Goal: Information Seeking & Learning: Compare options

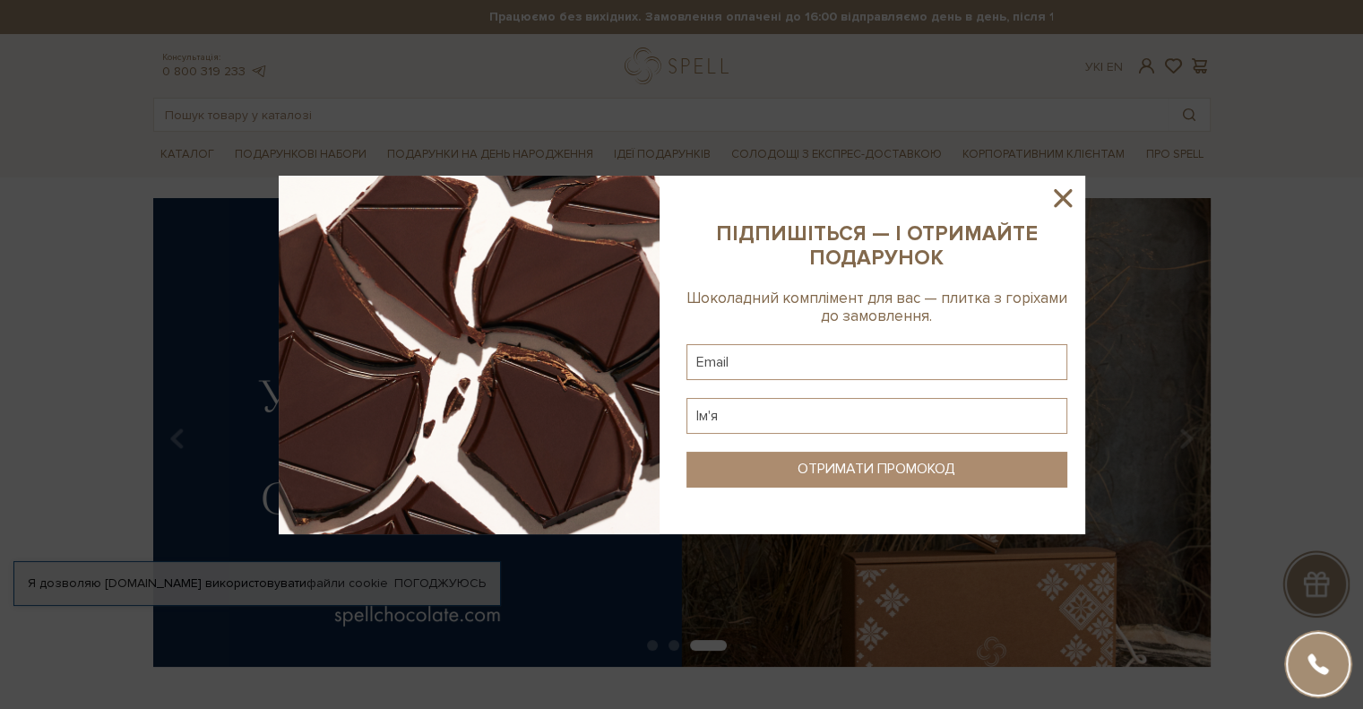
click at [1057, 193] on icon at bounding box center [1063, 198] width 18 height 18
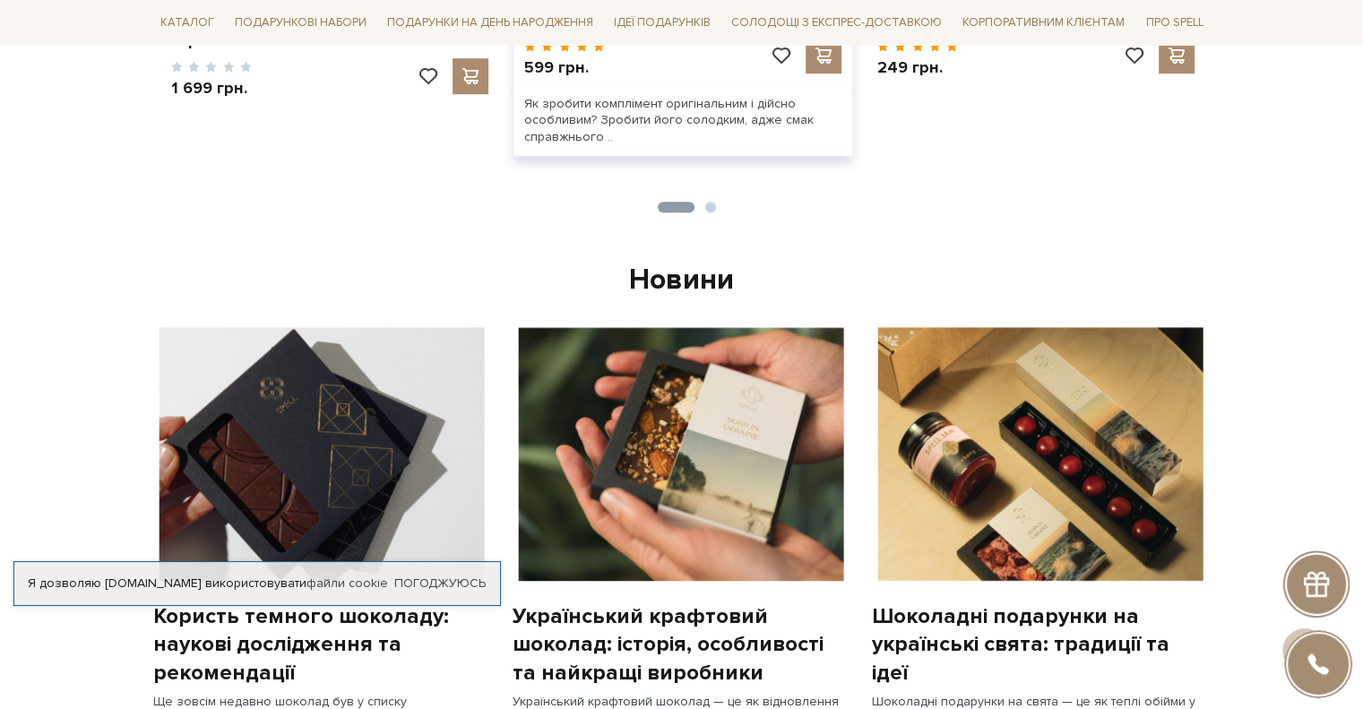
scroll to position [986, 0]
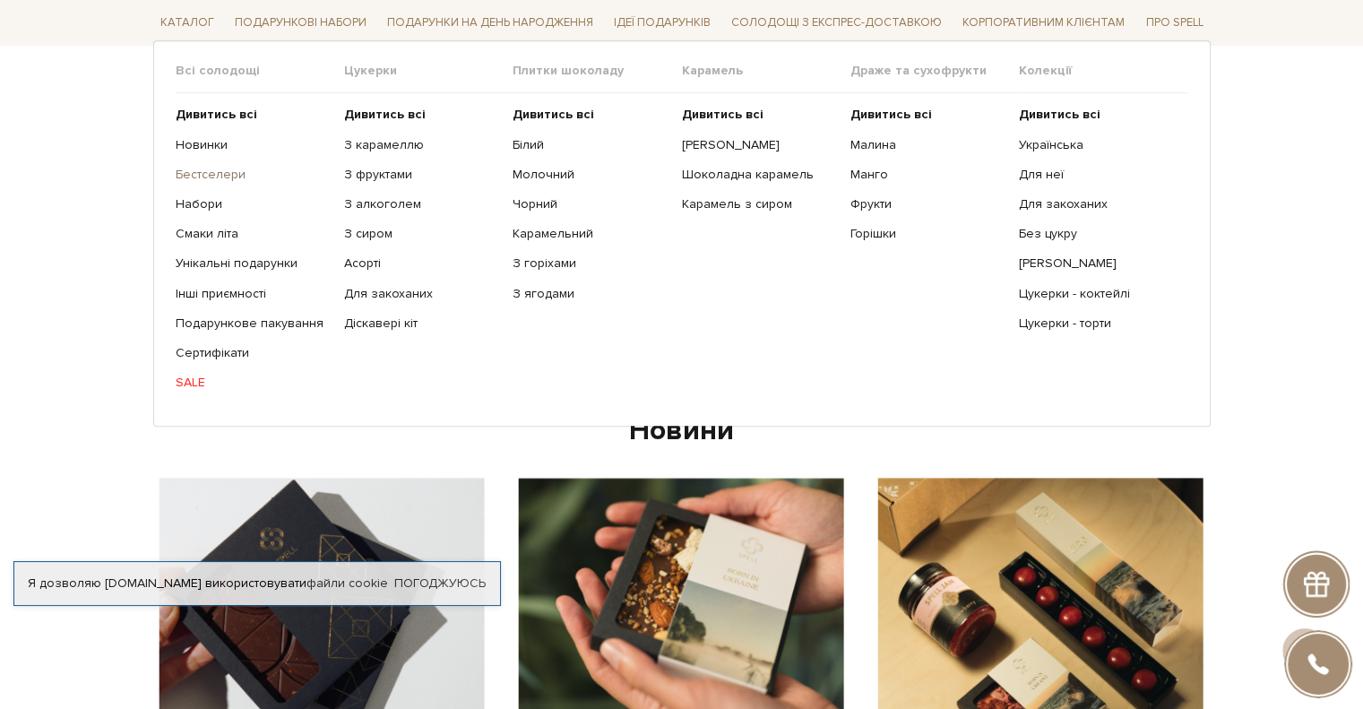
click at [232, 170] on link "Бестселери" at bounding box center [253, 175] width 155 height 16
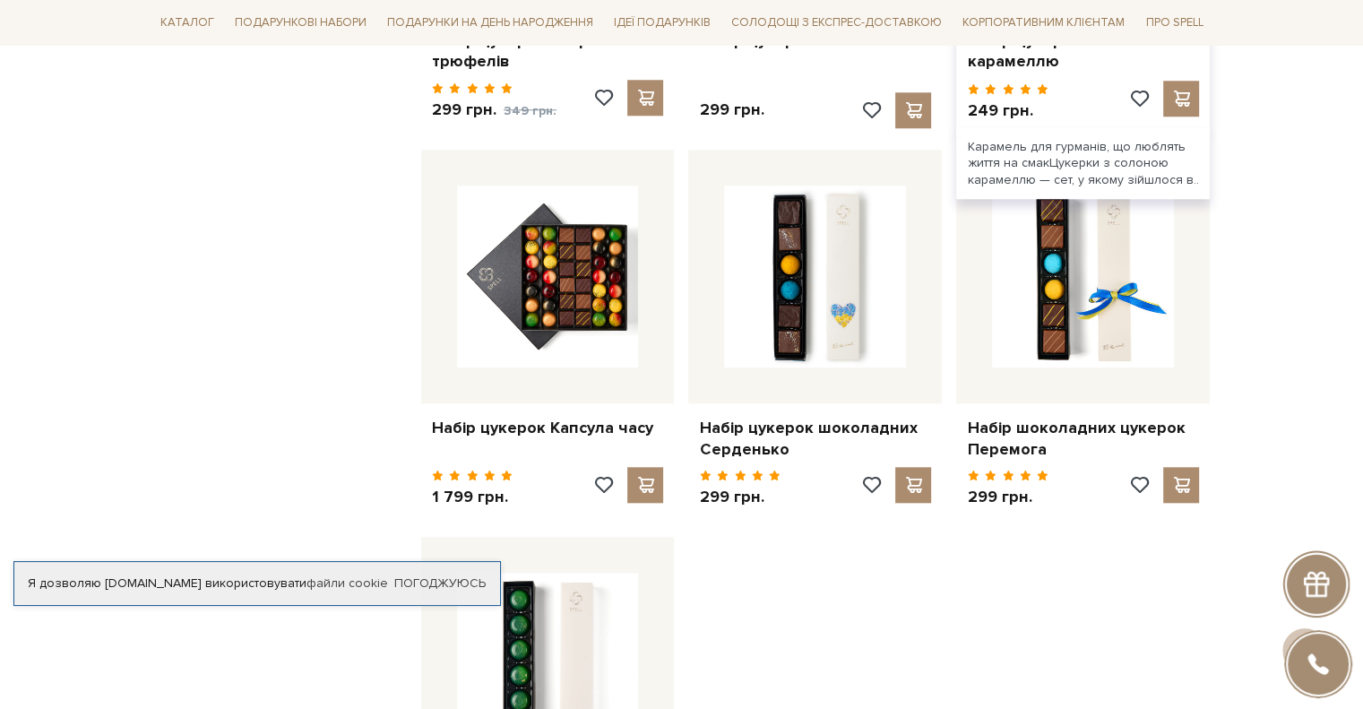
scroll to position [1792, 0]
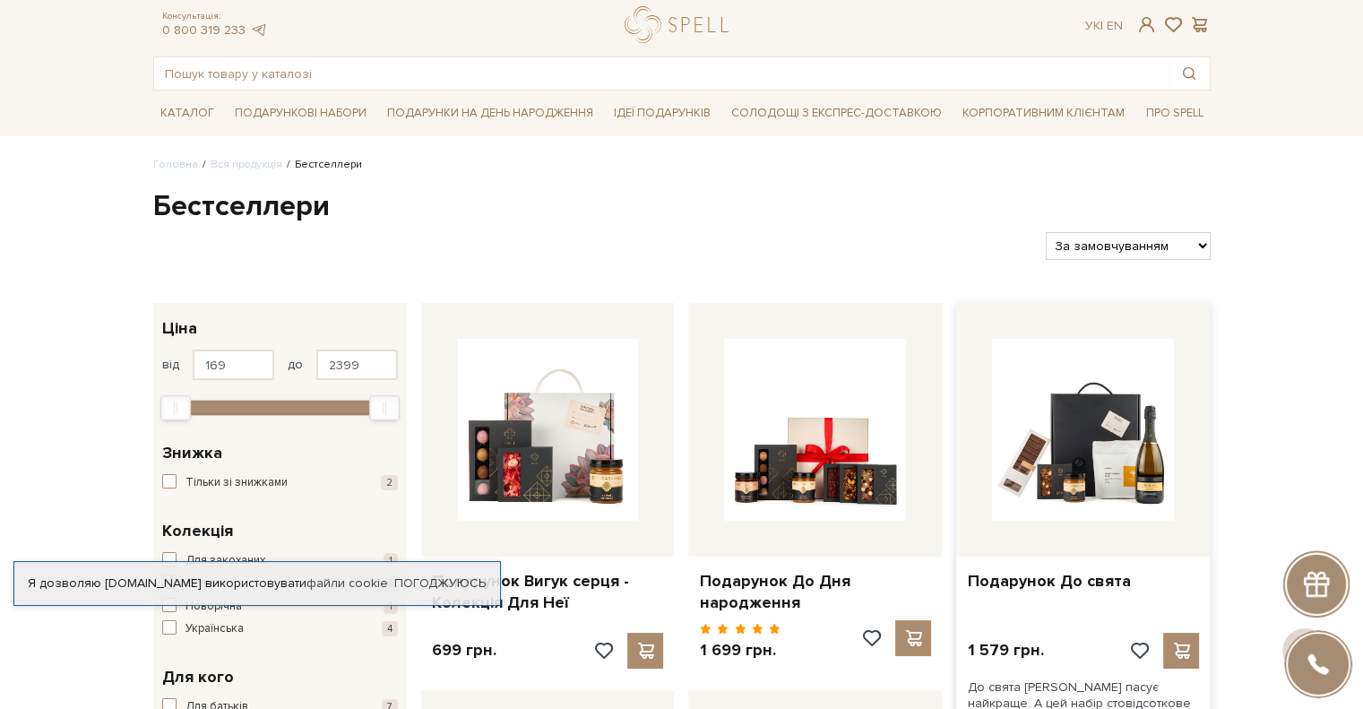
scroll to position [0, 0]
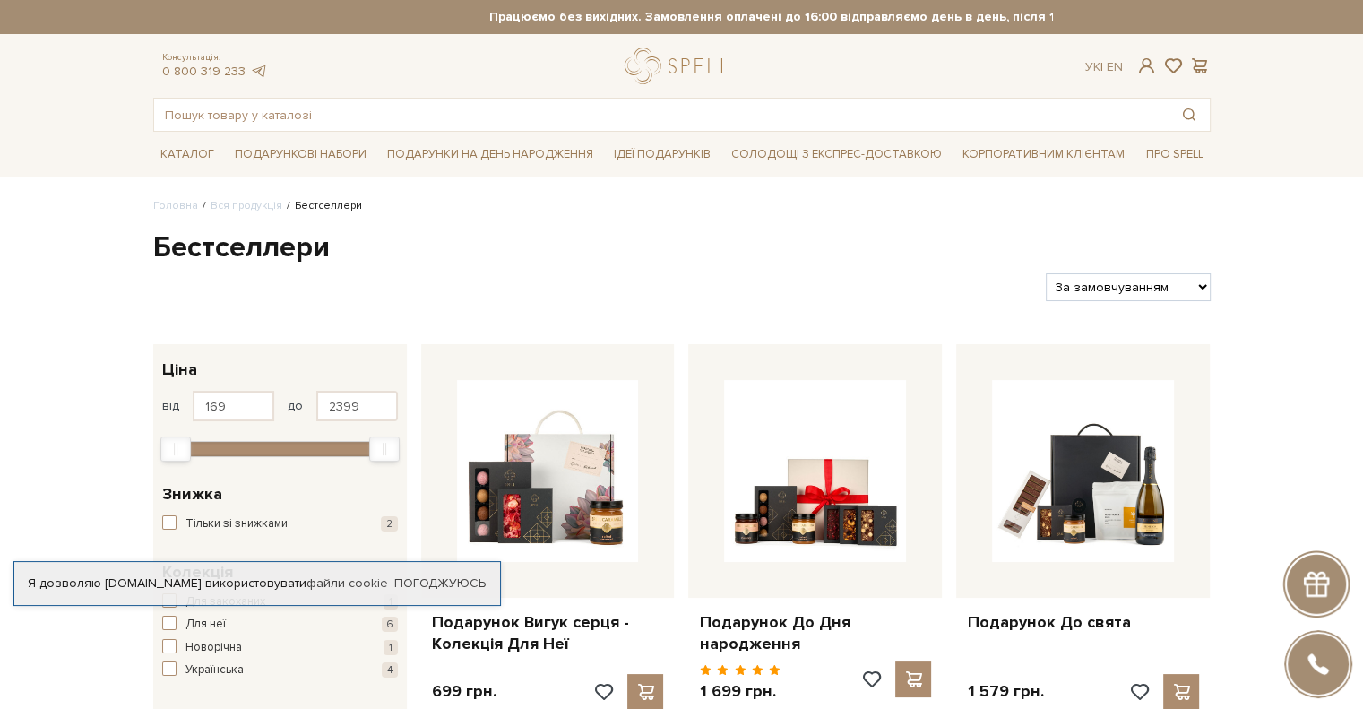
drag, startPoint x: 352, startPoint y: 153, endPoint x: 1319, endPoint y: 366, distance: 990.1
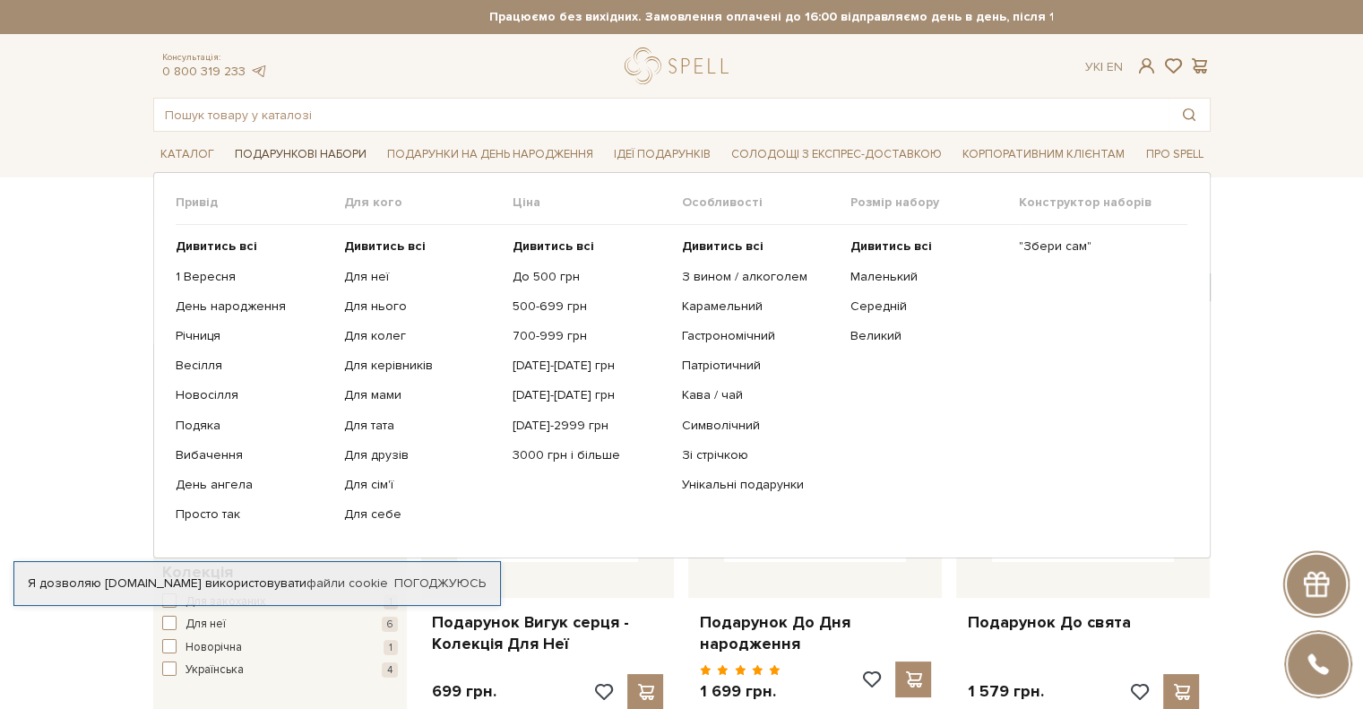
click at [304, 158] on span "Подарункові набори" at bounding box center [301, 155] width 146 height 28
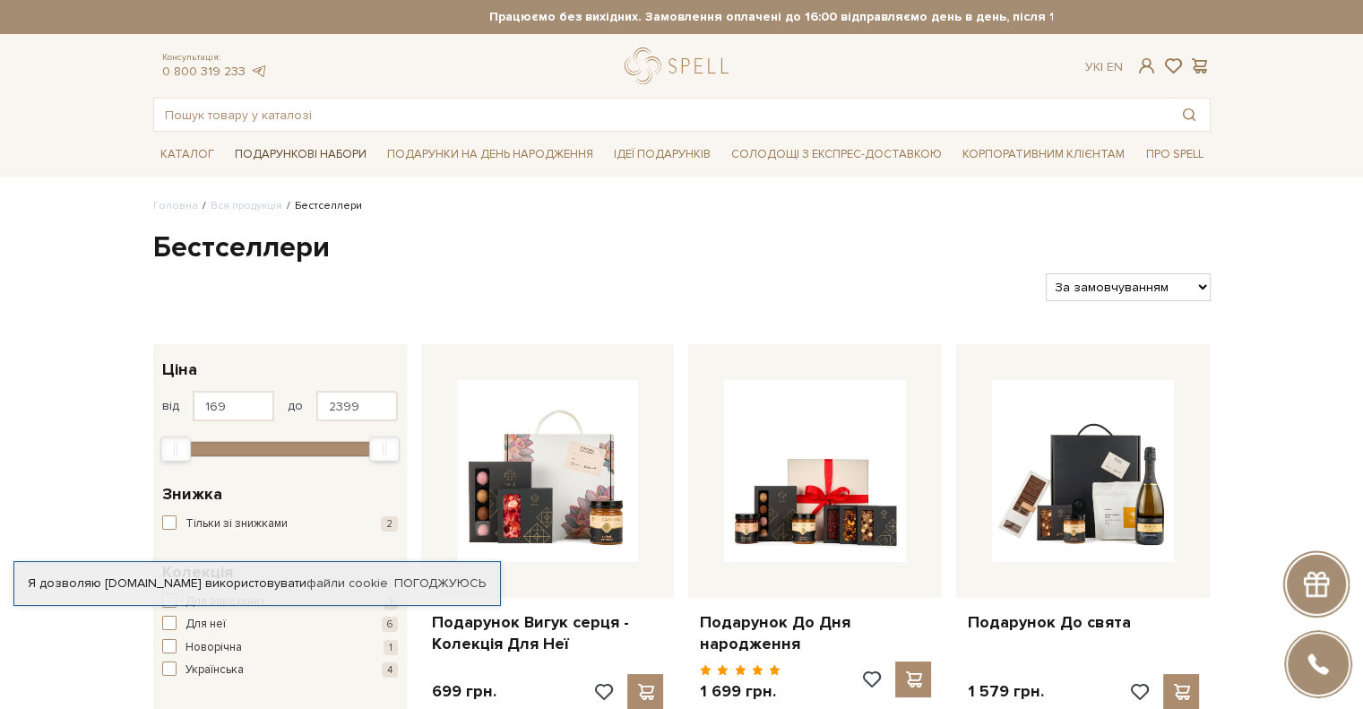
click at [313, 153] on span "Подарункові набори" at bounding box center [301, 155] width 146 height 28
click at [265, 116] on input "text" at bounding box center [661, 115] width 1014 height 32
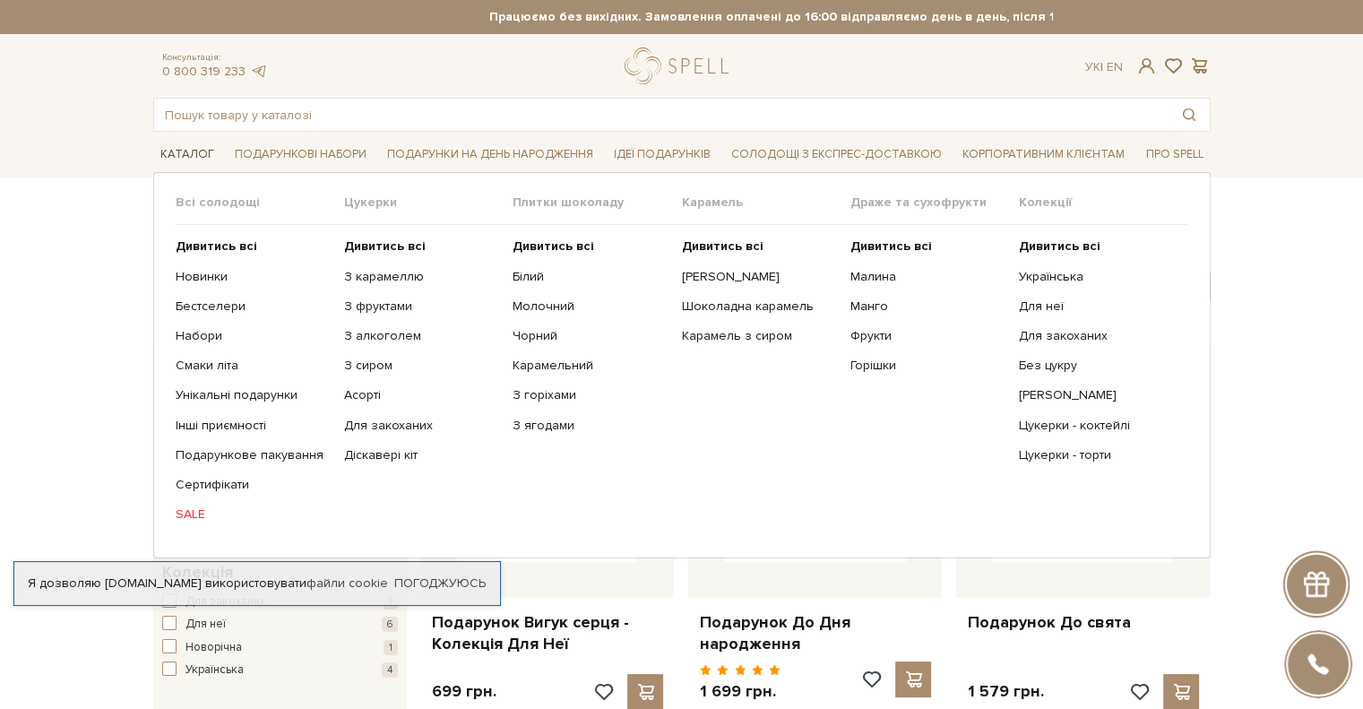
click at [188, 148] on span "Каталог" at bounding box center [187, 155] width 68 height 28
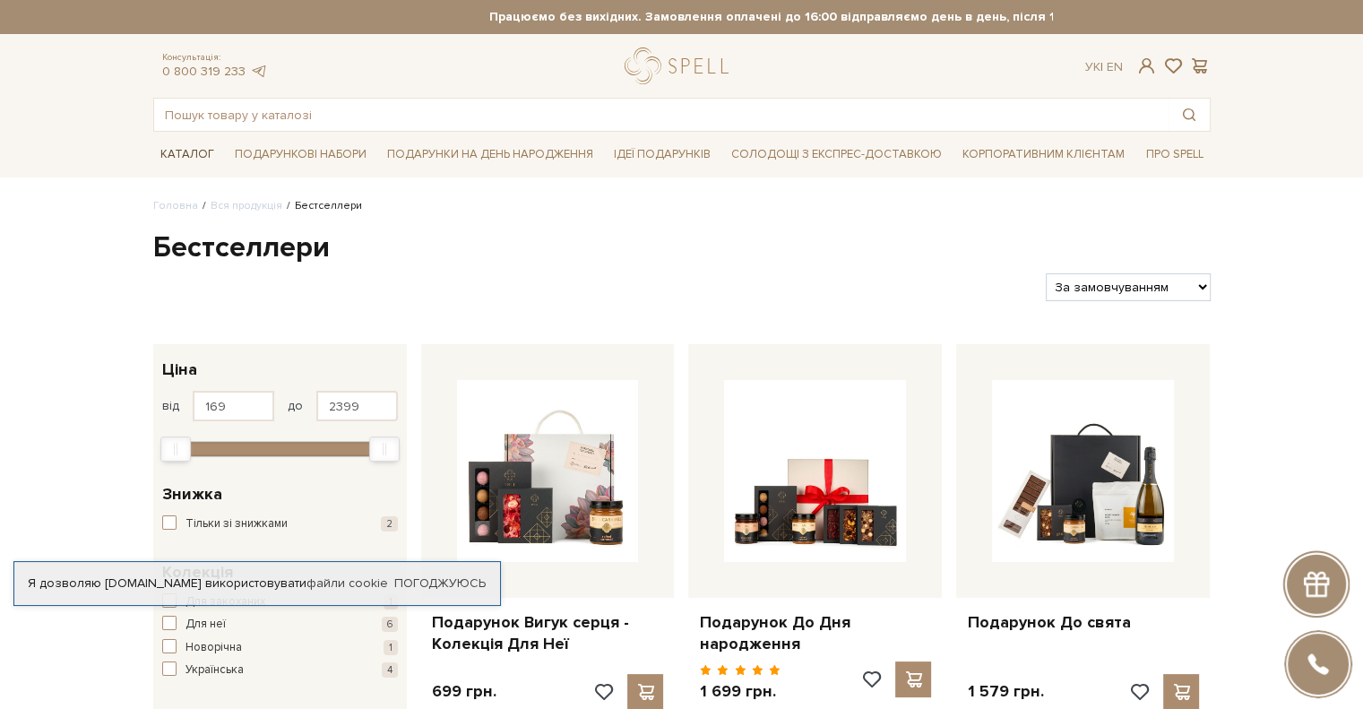
click at [197, 157] on span "Каталог" at bounding box center [187, 155] width 68 height 28
drag, startPoint x: 282, startPoint y: 123, endPoint x: 296, endPoint y: 116, distance: 15.2
click at [286, 121] on input "text" at bounding box center [661, 115] width 1014 height 32
click at [296, 116] on input "text" at bounding box center [661, 115] width 1014 height 32
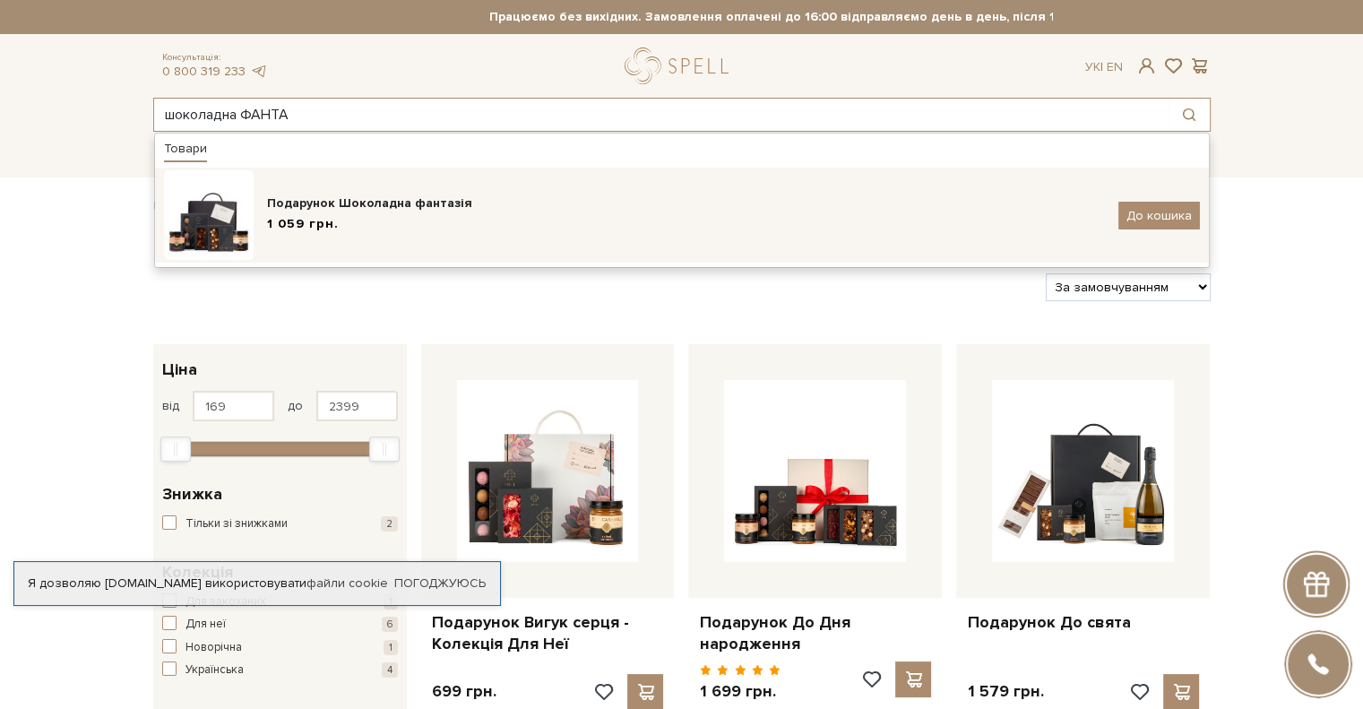
type input "шоколадна ФАНТА"
click at [351, 207] on div "Подарунок Шоколадна фантазія" at bounding box center [686, 203] width 838 height 18
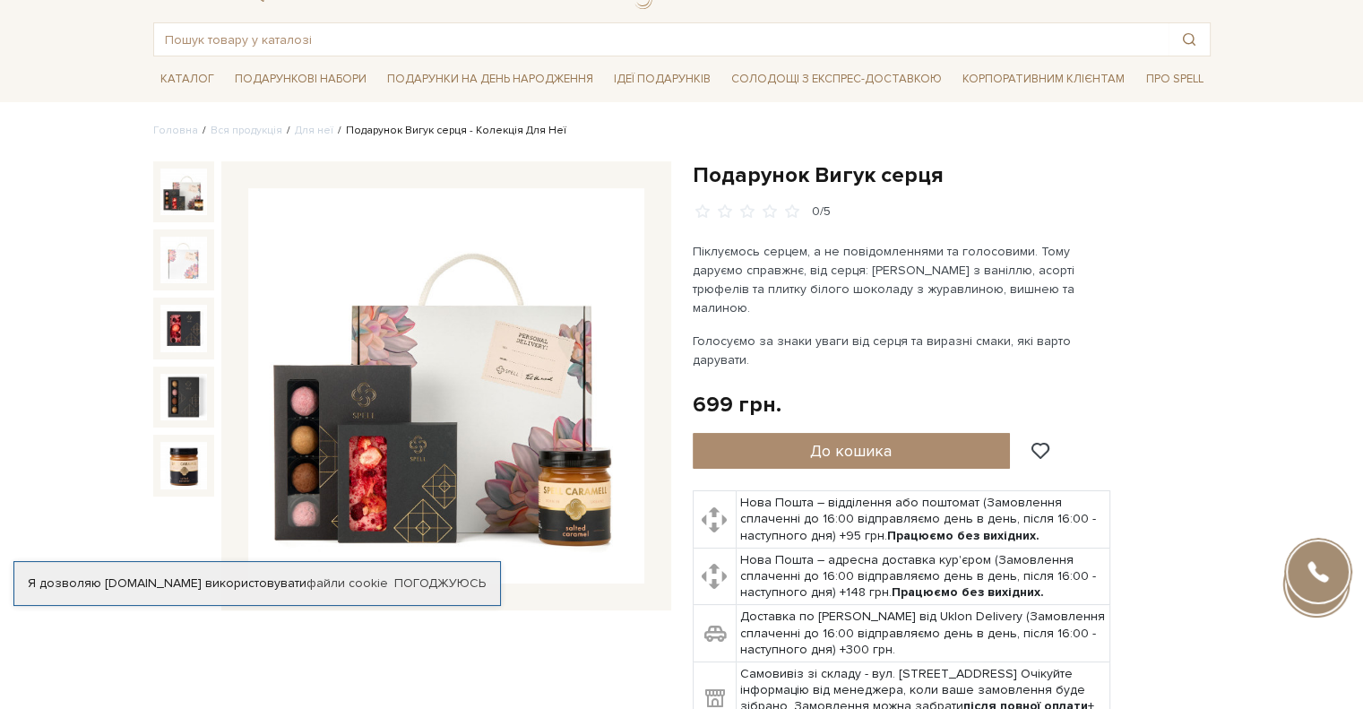
scroll to position [179, 0]
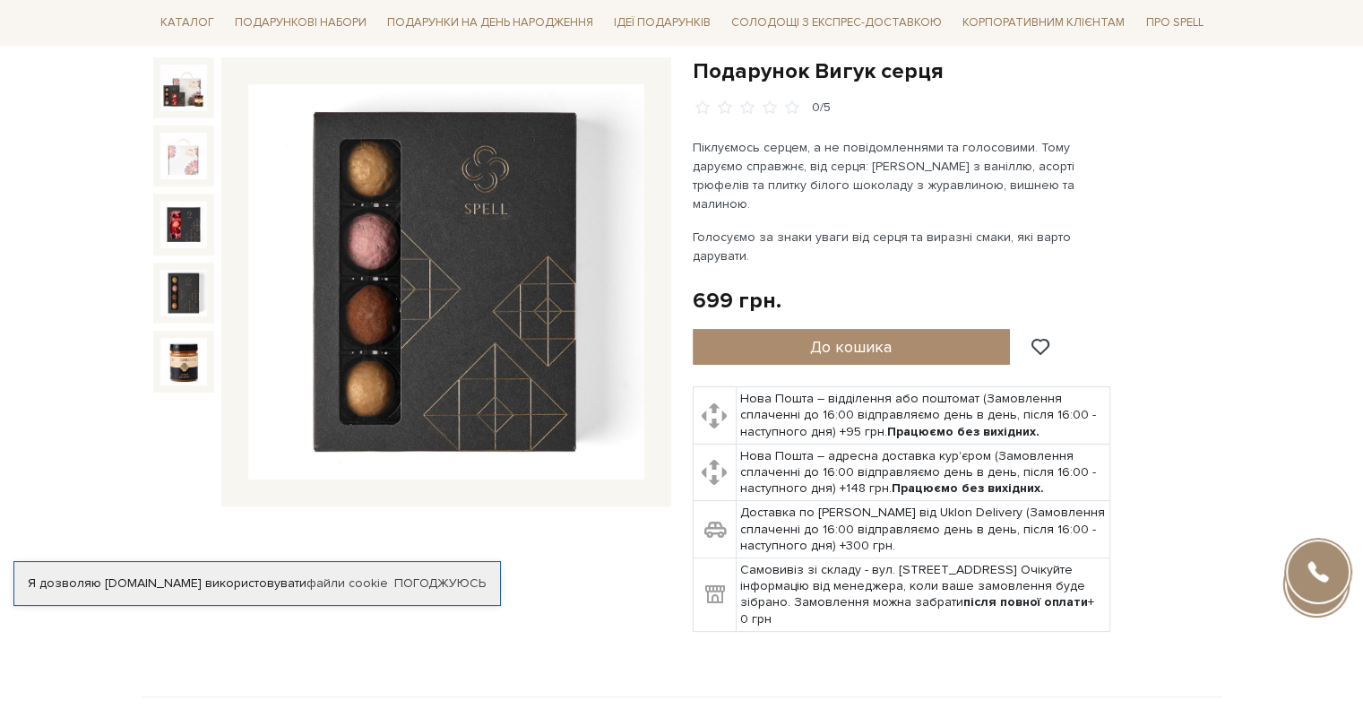
click at [197, 286] on img at bounding box center [183, 293] width 47 height 47
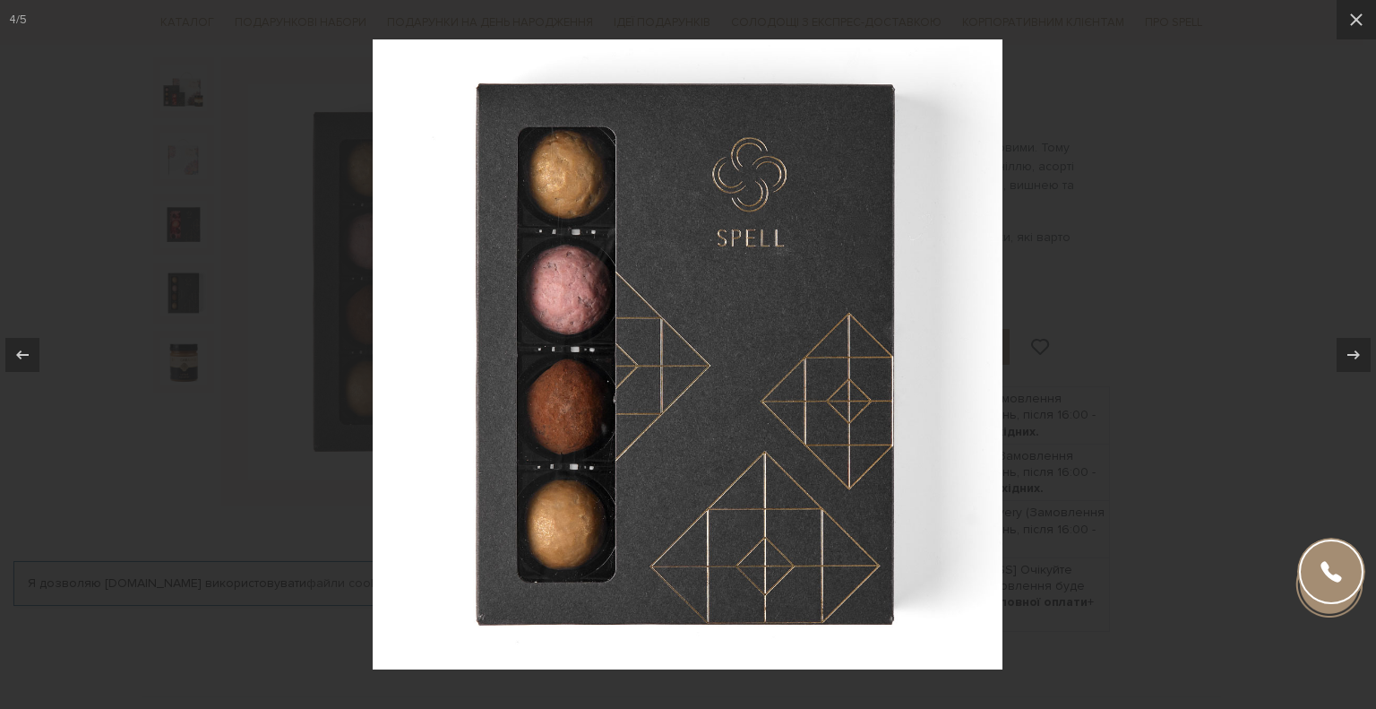
click at [1184, 315] on div at bounding box center [688, 354] width 1376 height 709
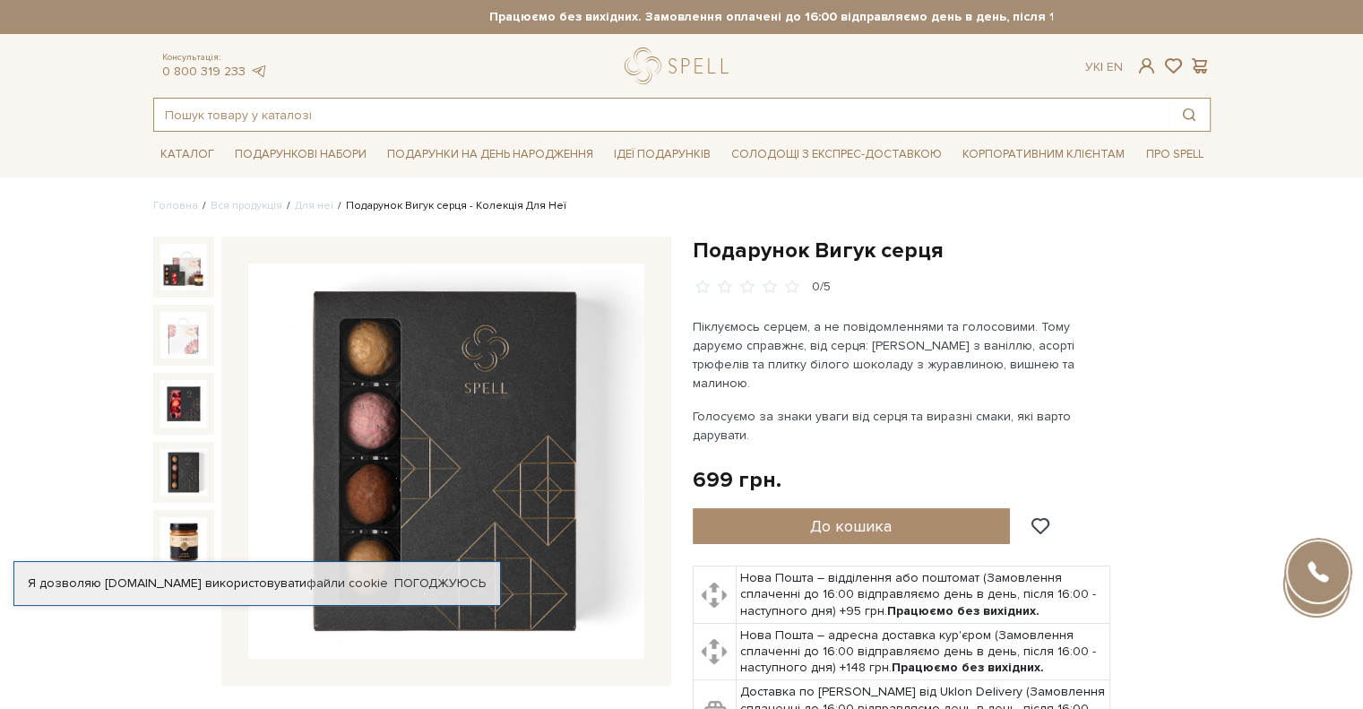
click at [313, 117] on input "text" at bounding box center [661, 115] width 1014 height 32
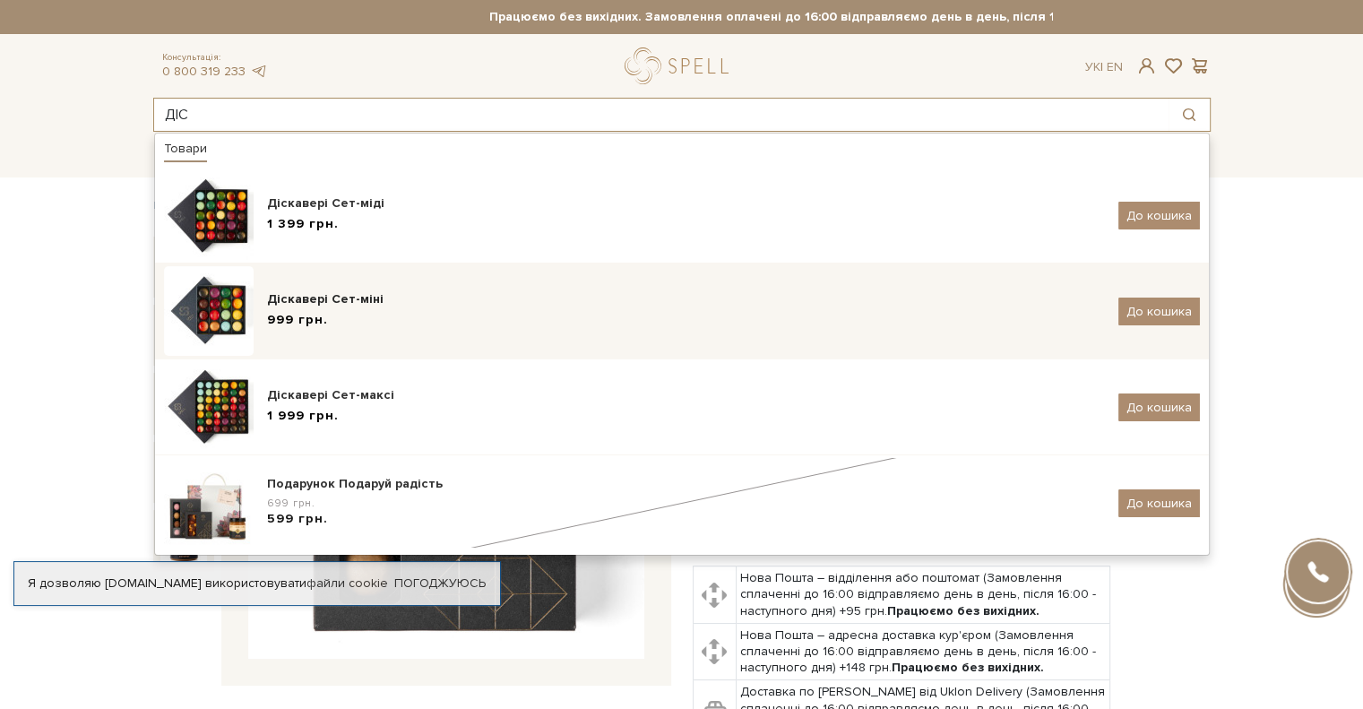
type input "ДІС"
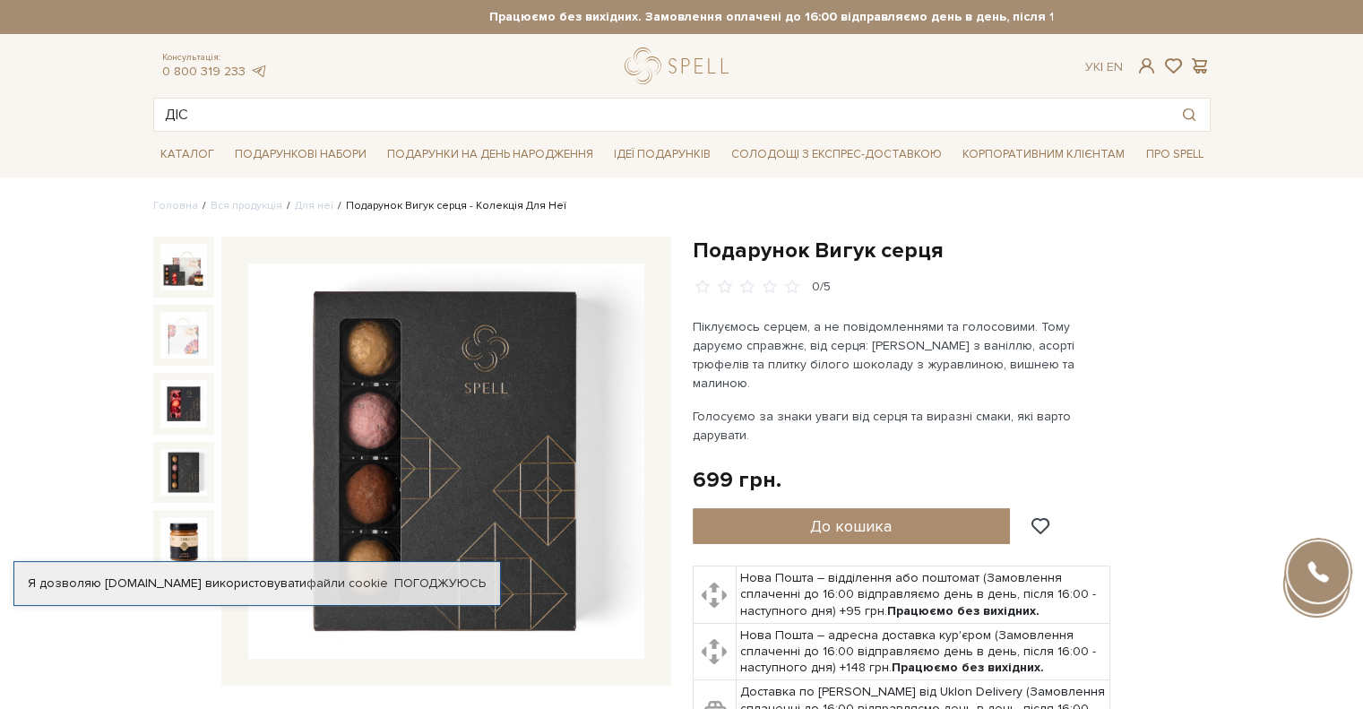
drag, startPoint x: 365, startPoint y: 295, endPoint x: 259, endPoint y: 99, distance: 222.9
click at [259, 99] on div "ДІС Товари Діскавері Сет-міді 1 399 грн. До кошика Діскавері Сет-міні 999 грн. …" at bounding box center [681, 115] width 1057 height 34
click at [249, 117] on input "ДІС" at bounding box center [661, 115] width 1014 height 32
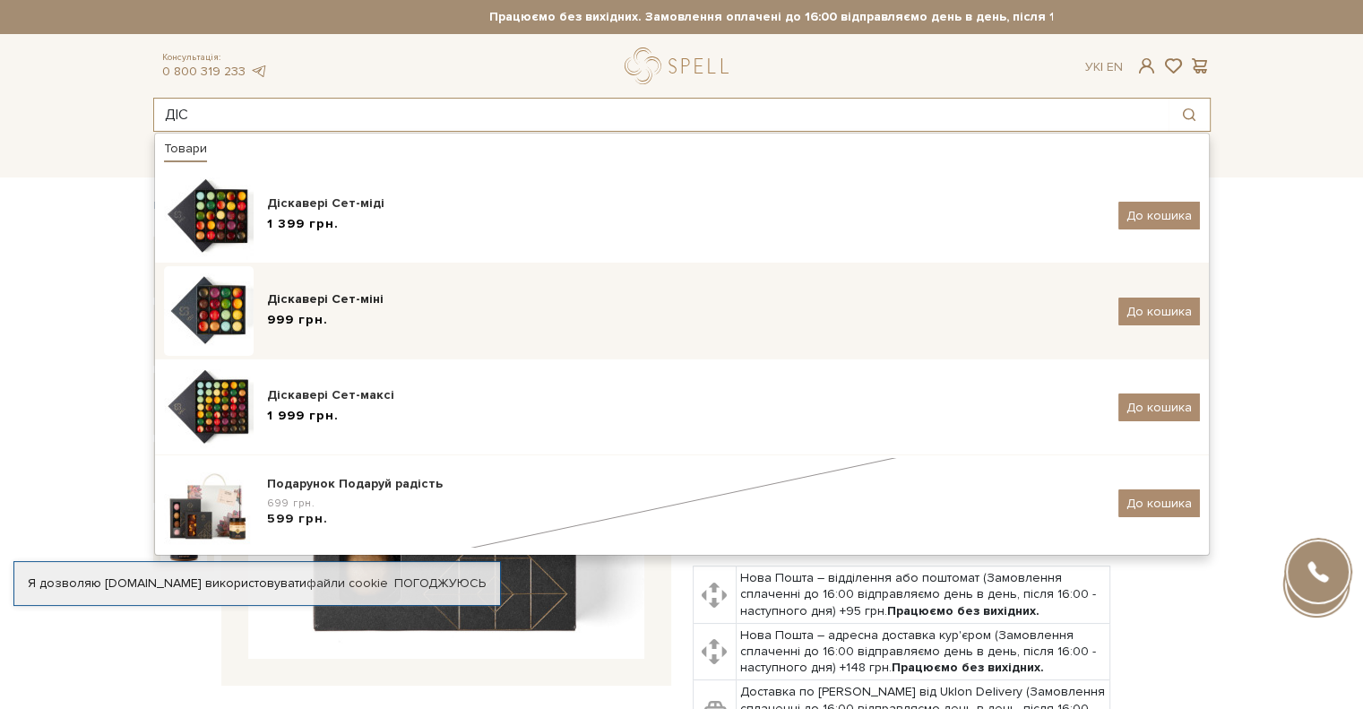
click at [333, 296] on div "Діскавері Сет-міні" at bounding box center [686, 299] width 838 height 18
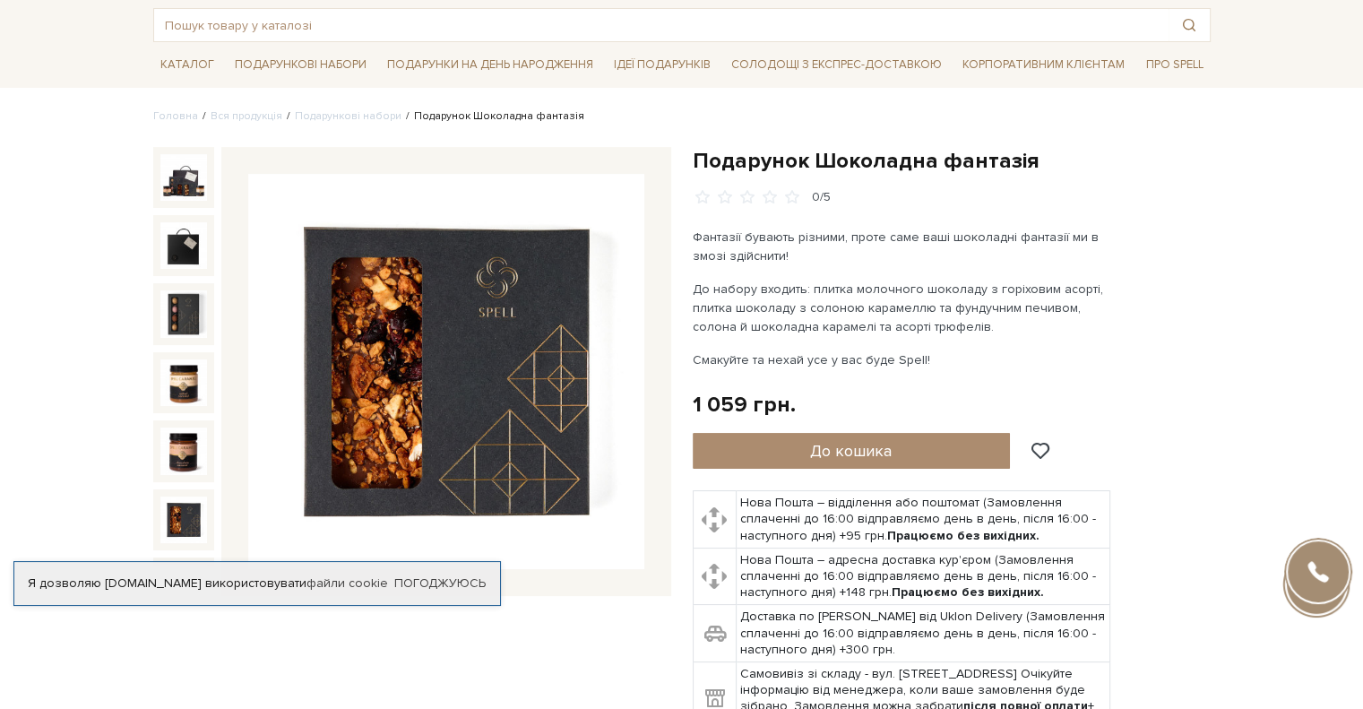
click at [185, 504] on img at bounding box center [183, 519] width 47 height 47
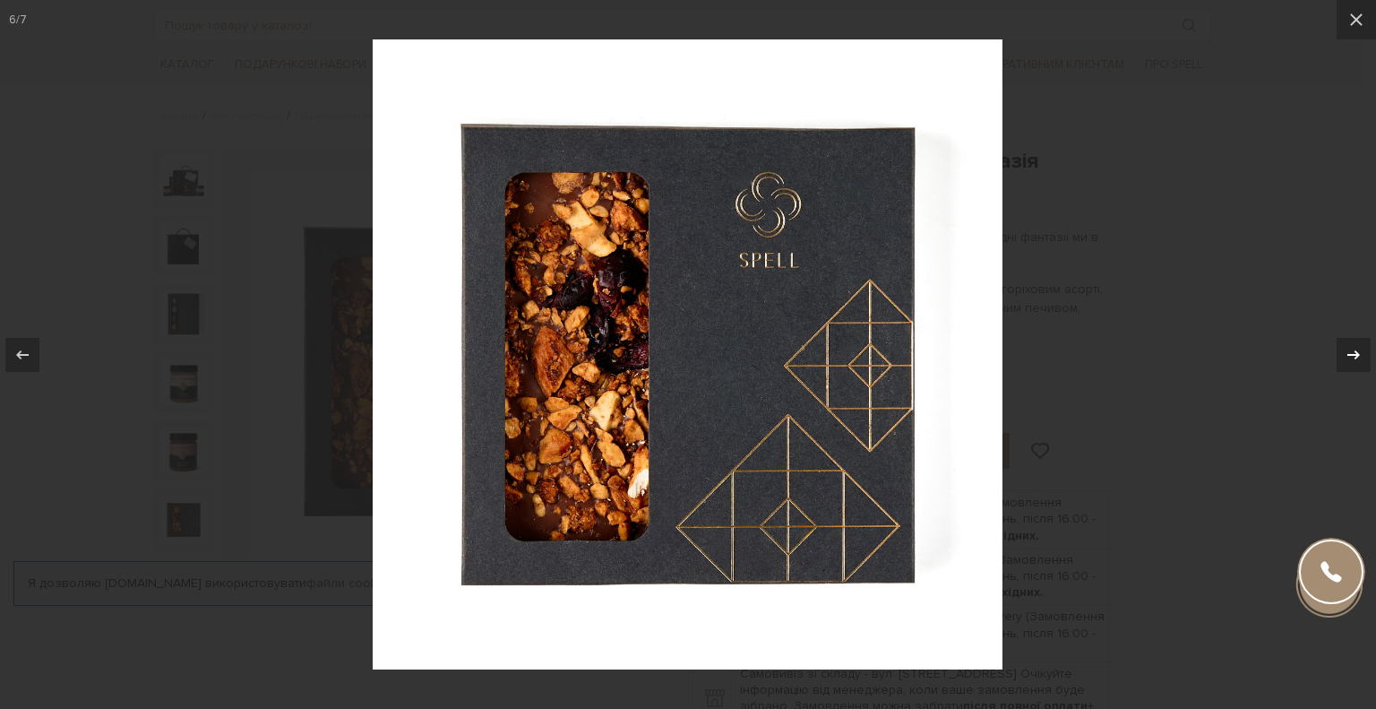
click at [1351, 354] on icon at bounding box center [1354, 353] width 13 height 9
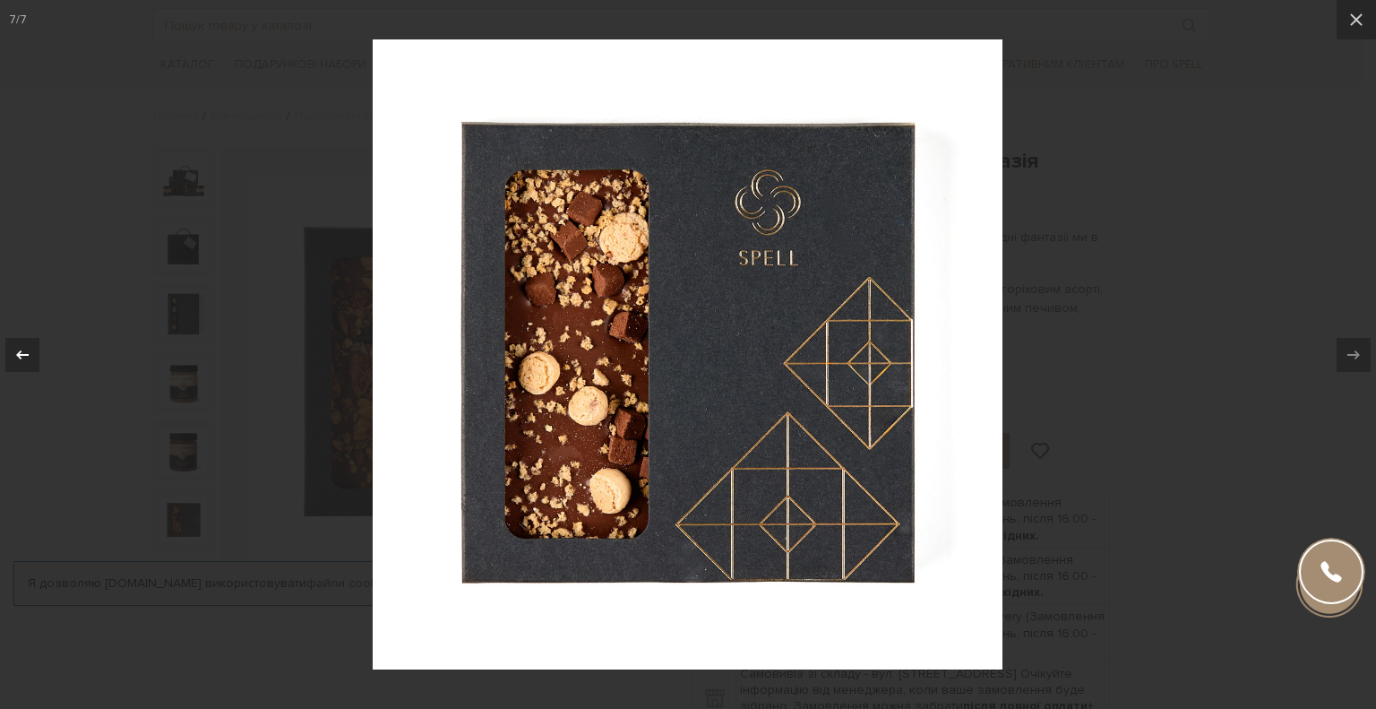
click at [43, 350] on button at bounding box center [31, 355] width 63 height 90
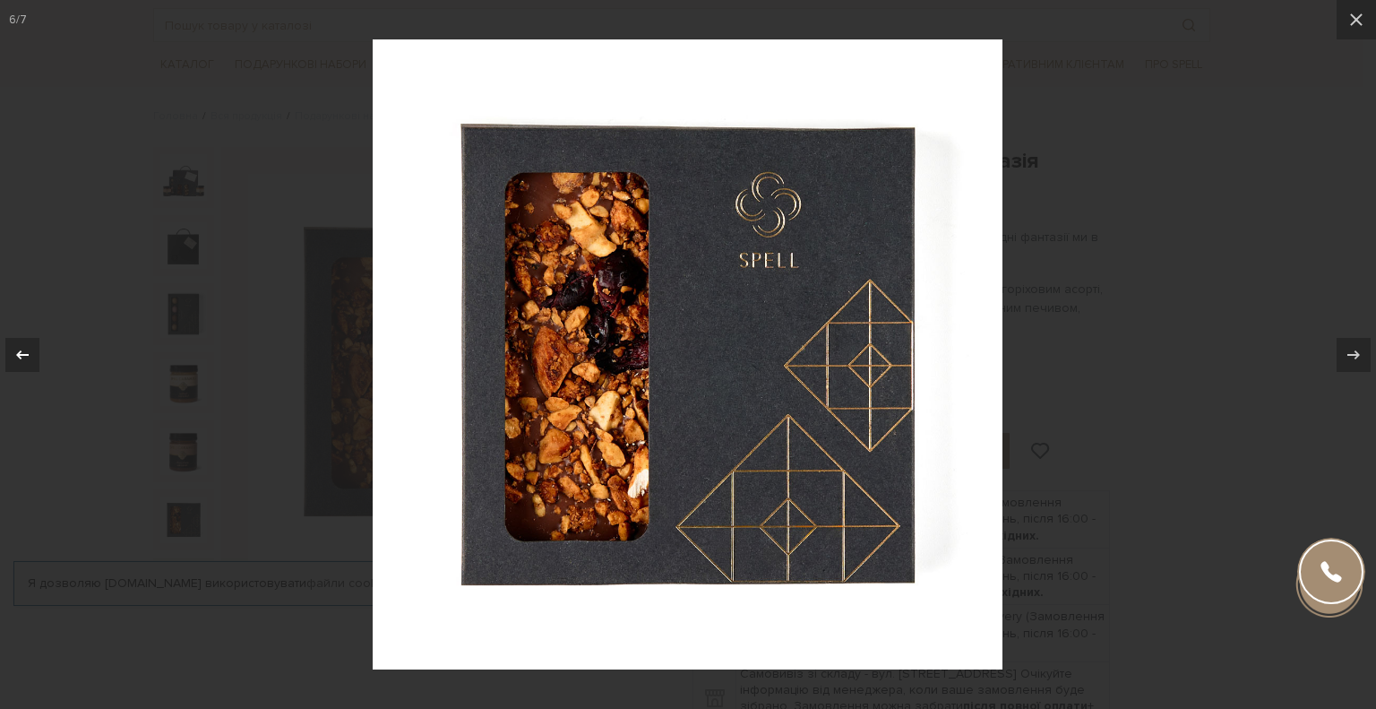
click at [47, 351] on button at bounding box center [31, 355] width 63 height 90
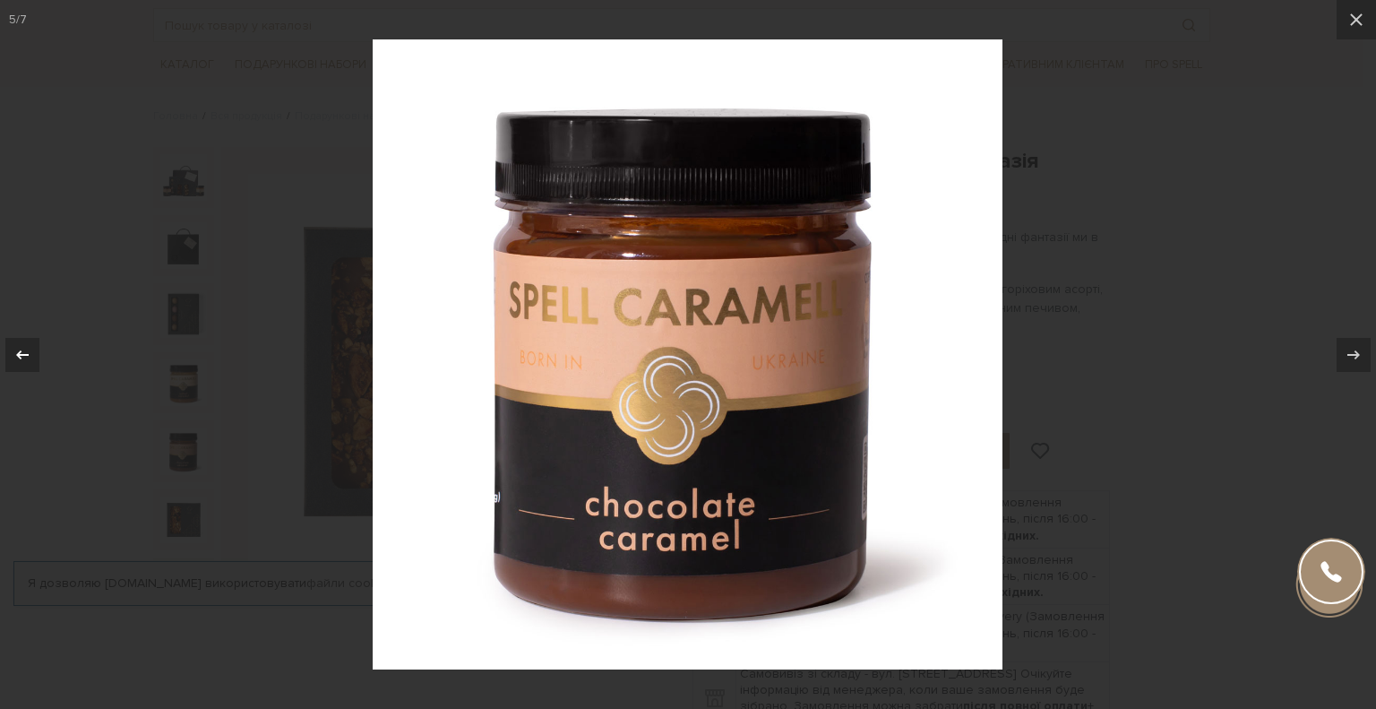
click at [47, 351] on button at bounding box center [31, 355] width 63 height 90
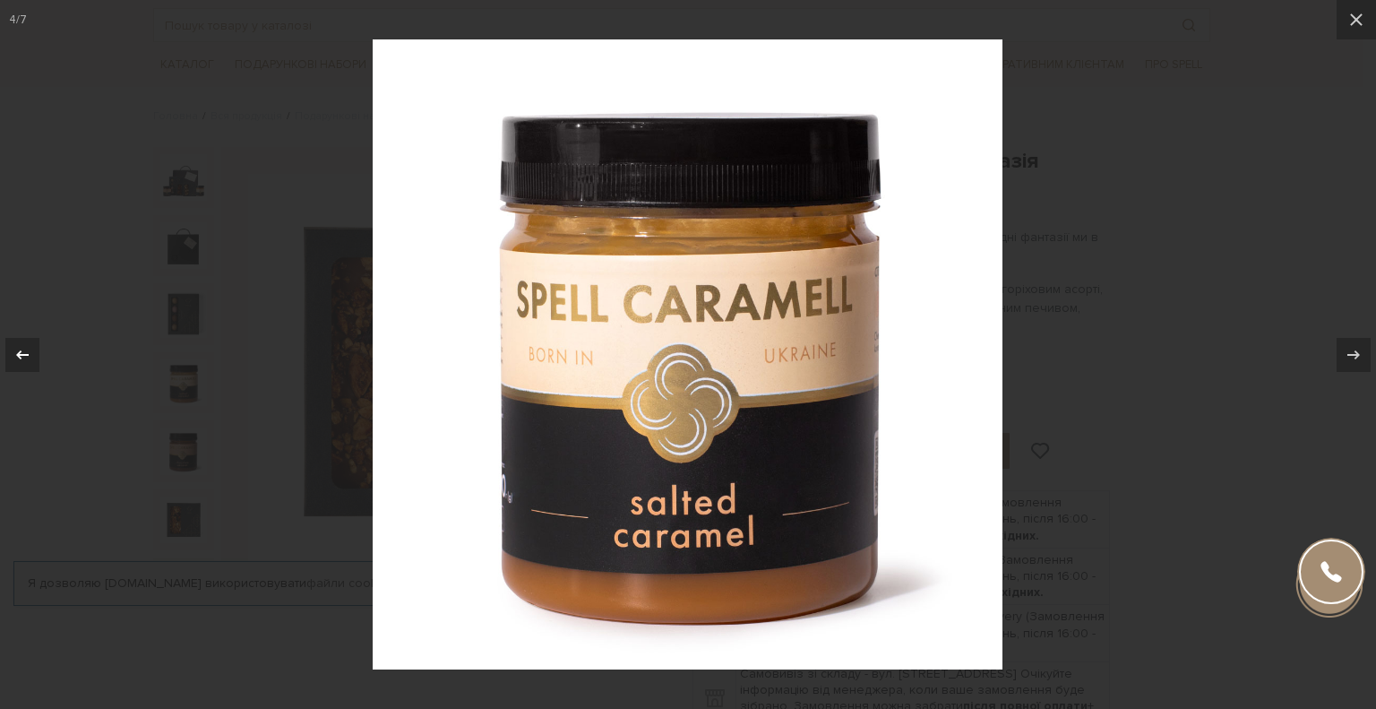
click at [47, 351] on button at bounding box center [31, 355] width 63 height 90
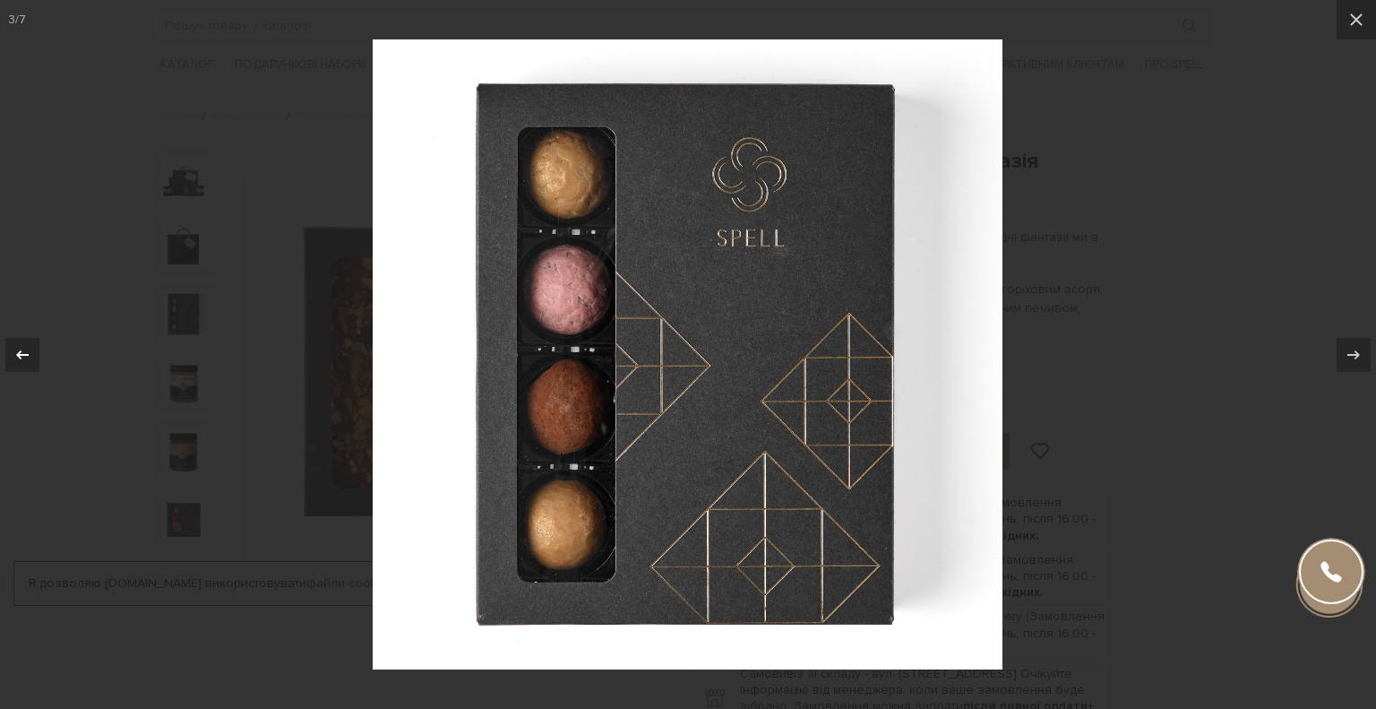
click at [47, 351] on button at bounding box center [31, 355] width 63 height 90
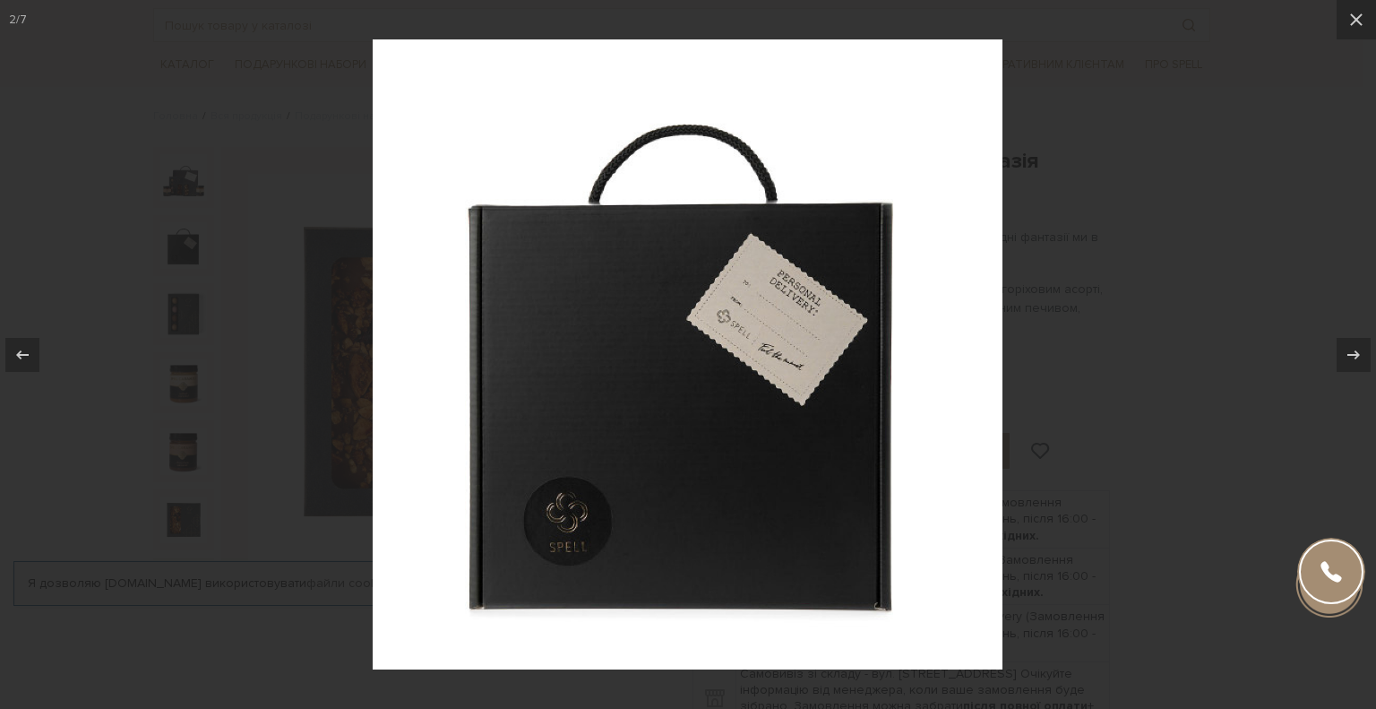
click at [1150, 437] on div at bounding box center [688, 354] width 1376 height 709
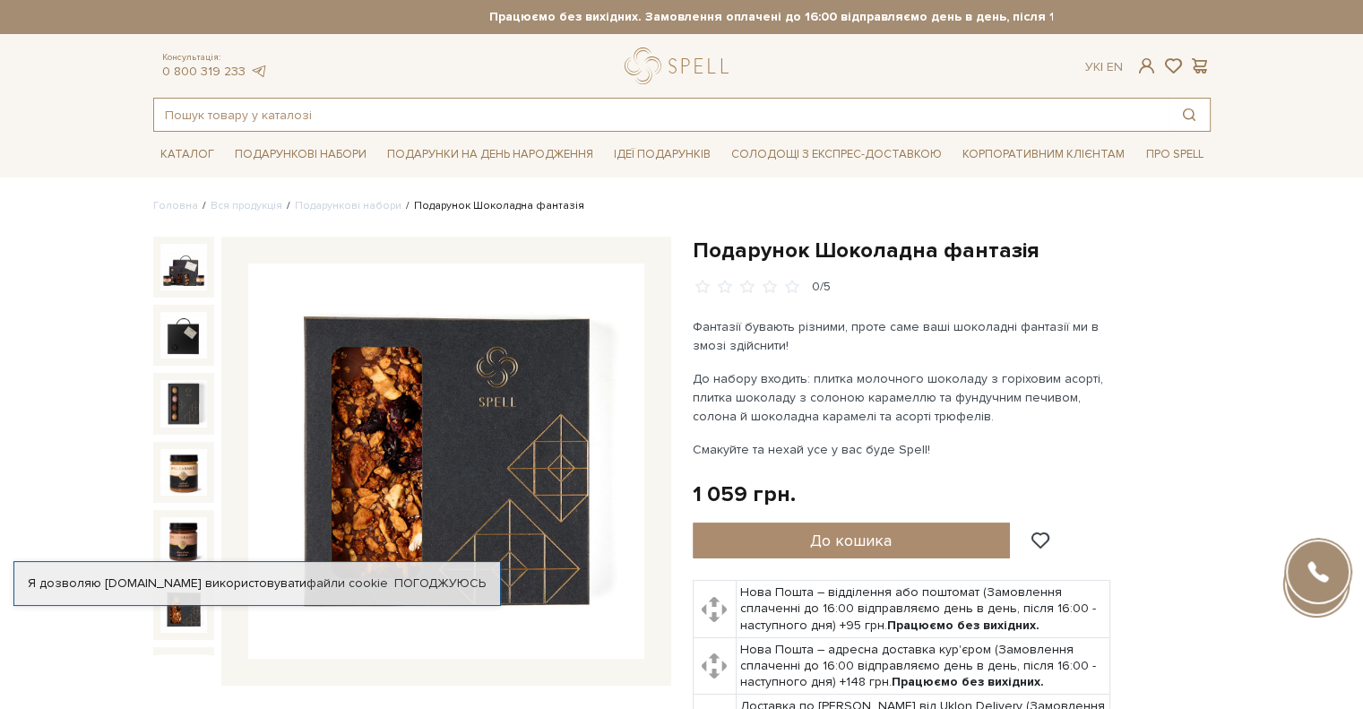
click at [327, 114] on input "text" at bounding box center [661, 115] width 1014 height 32
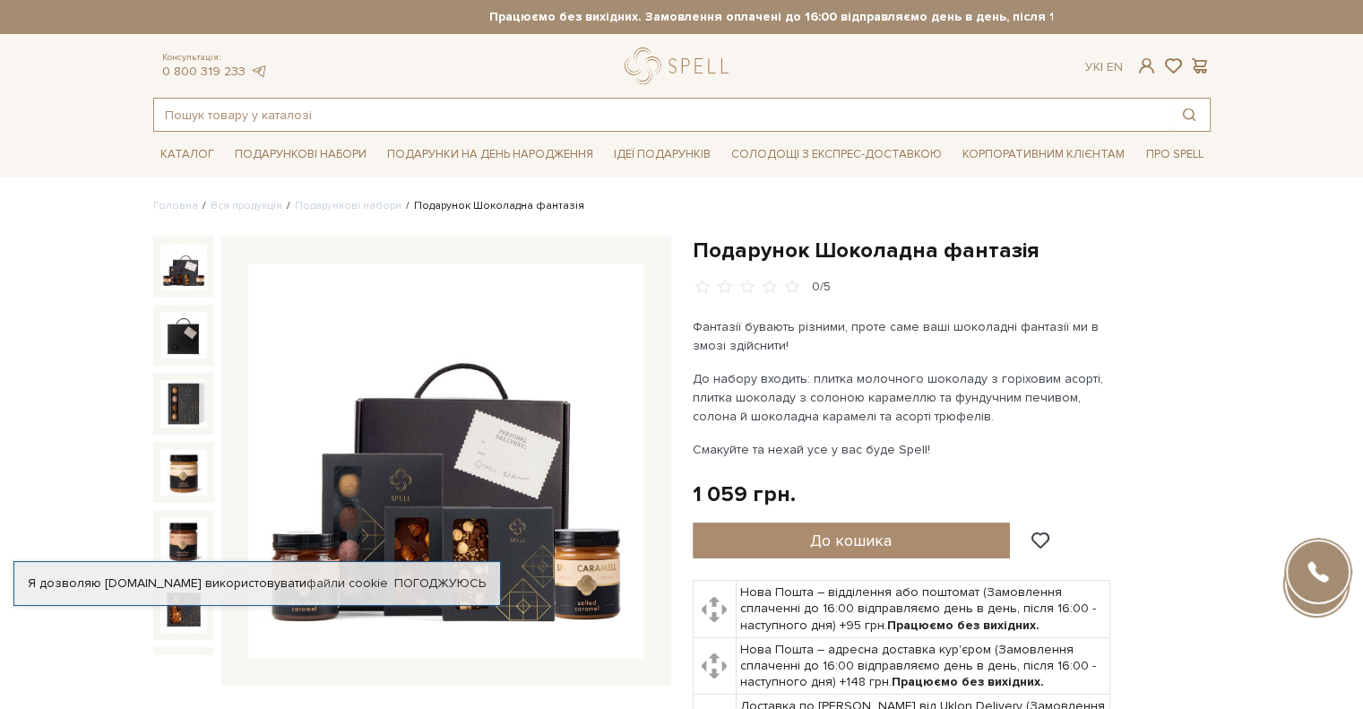
click at [261, 116] on input "text" at bounding box center [661, 115] width 1014 height 32
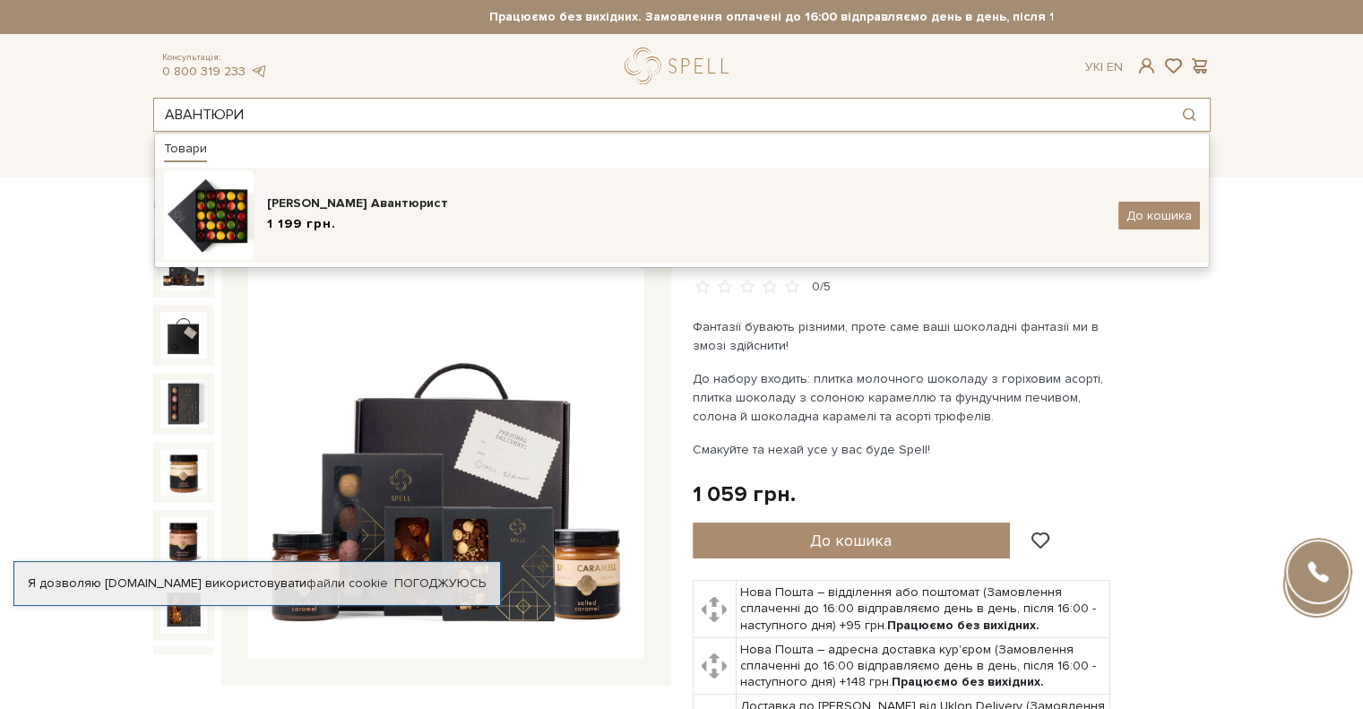
type input "АВАНТЮРИ"
click at [404, 200] on div "[PERSON_NAME] Авантюрист" at bounding box center [686, 203] width 838 height 18
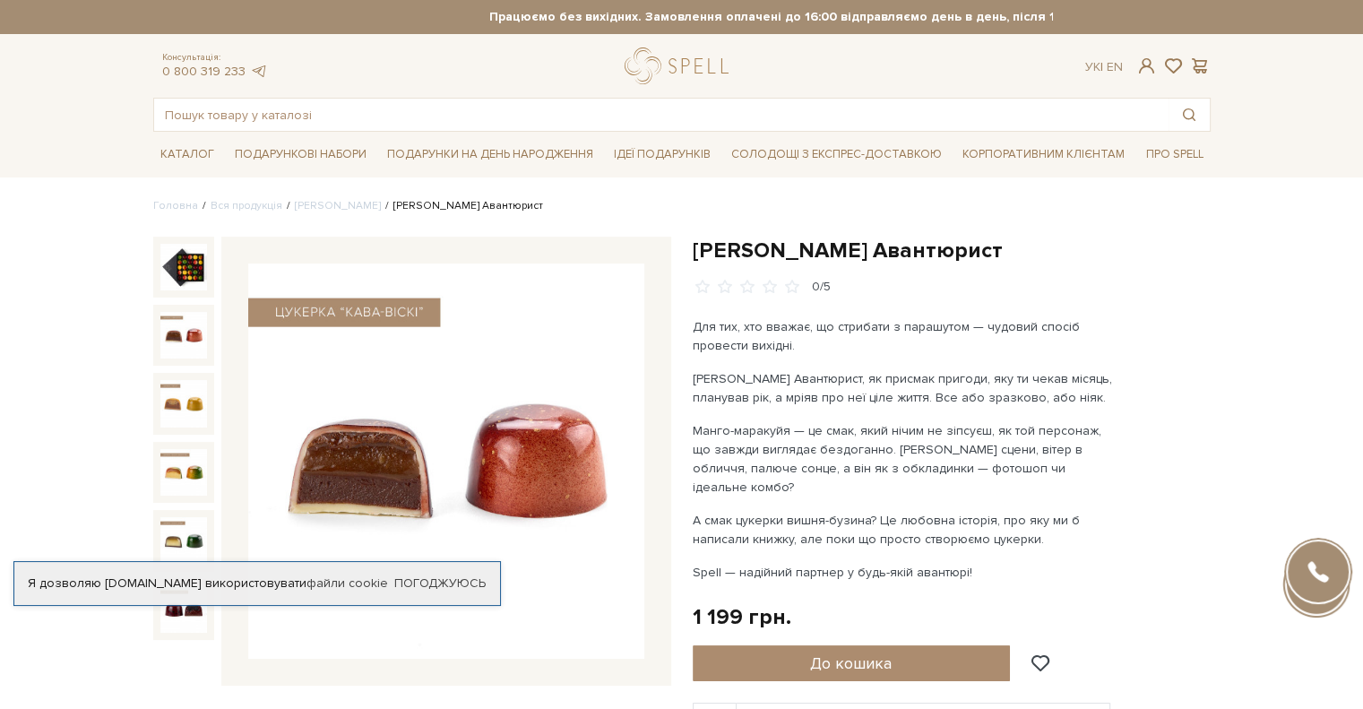
click at [168, 323] on img at bounding box center [183, 335] width 47 height 47
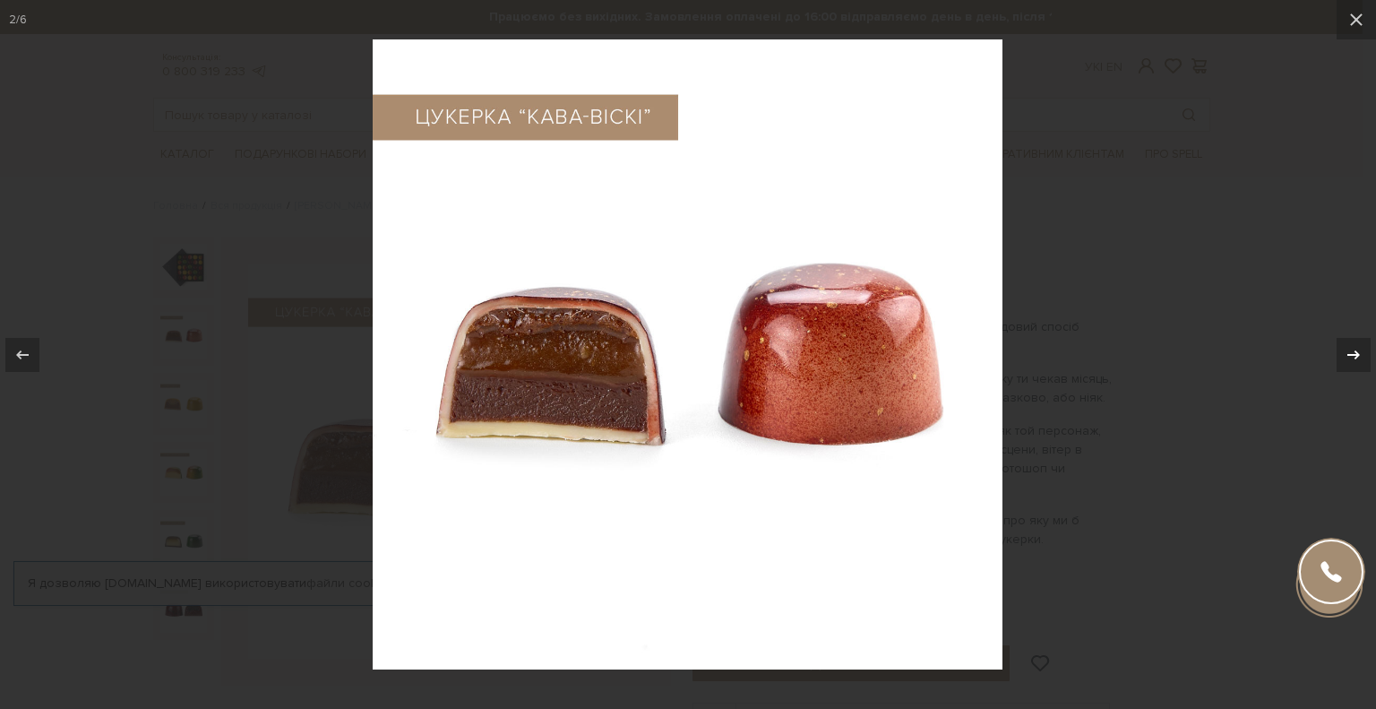
click at [1356, 363] on icon at bounding box center [1354, 355] width 22 height 22
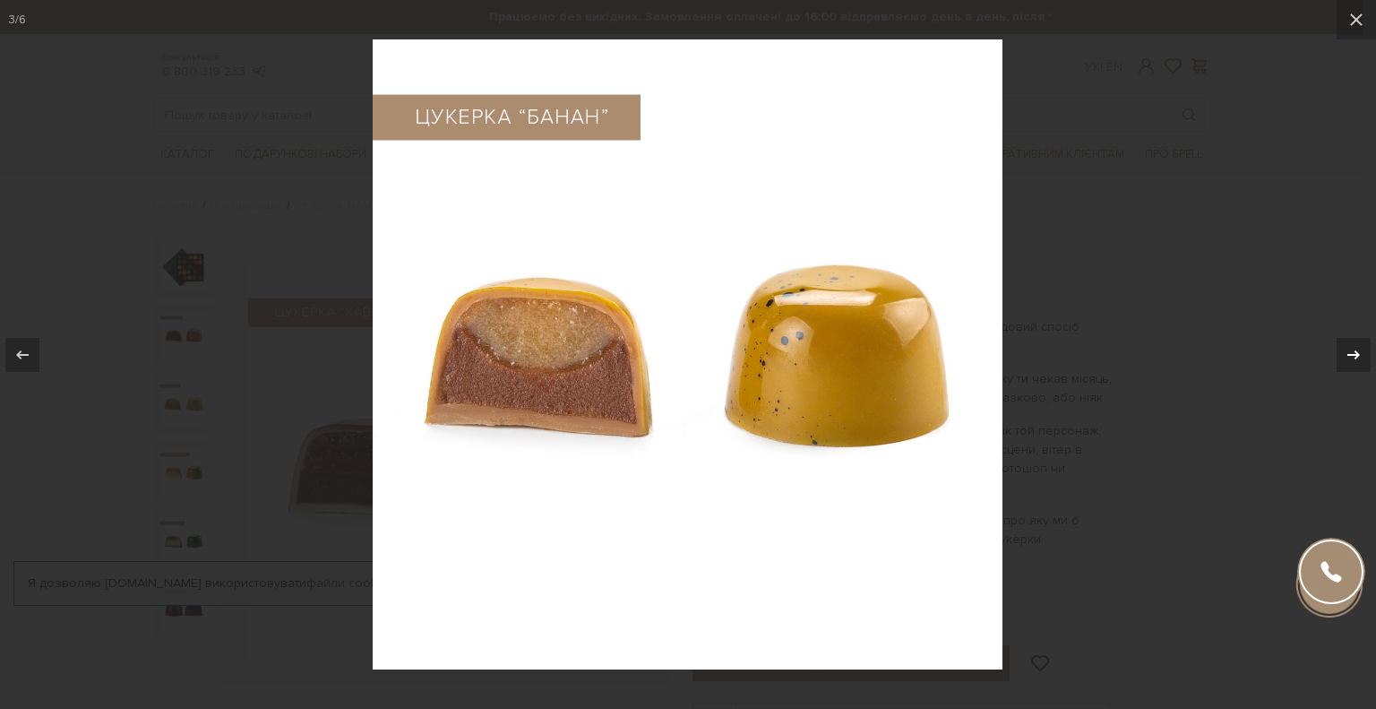
click at [1356, 363] on icon at bounding box center [1354, 355] width 22 height 22
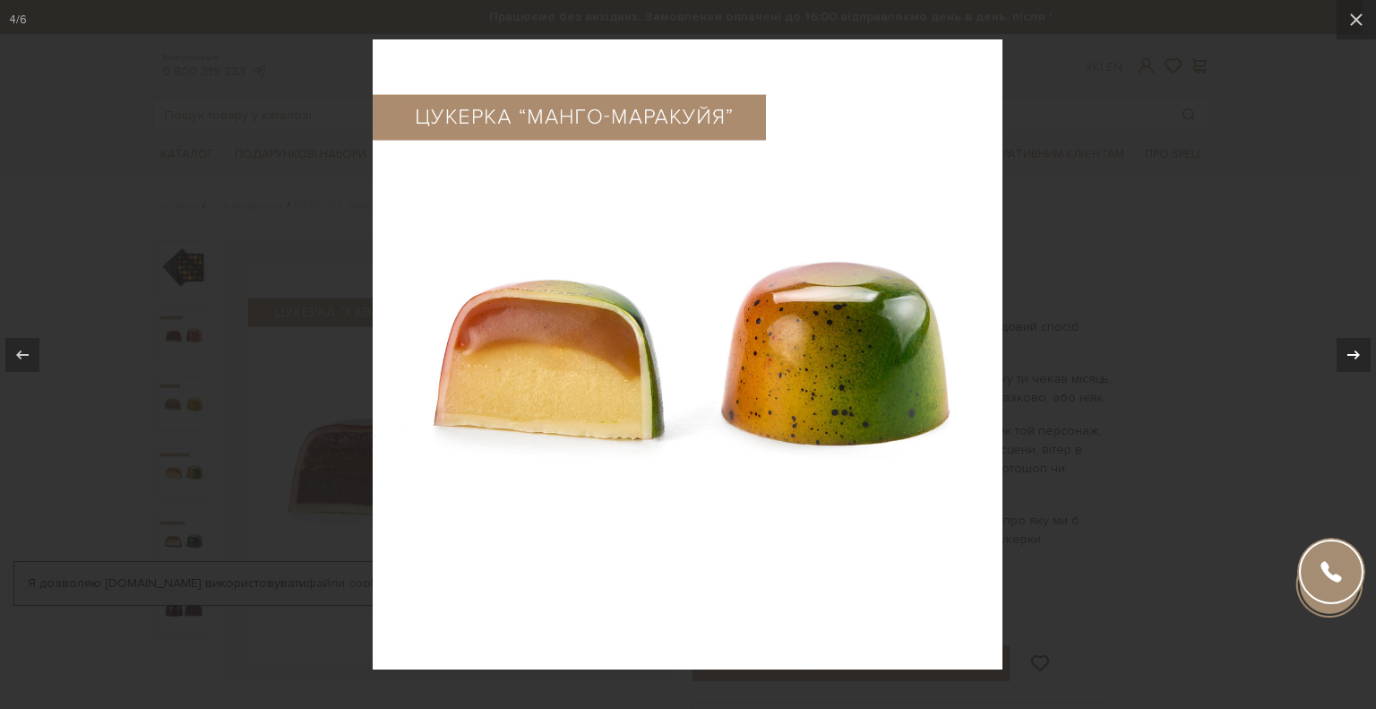
click at [1356, 363] on icon at bounding box center [1354, 355] width 22 height 22
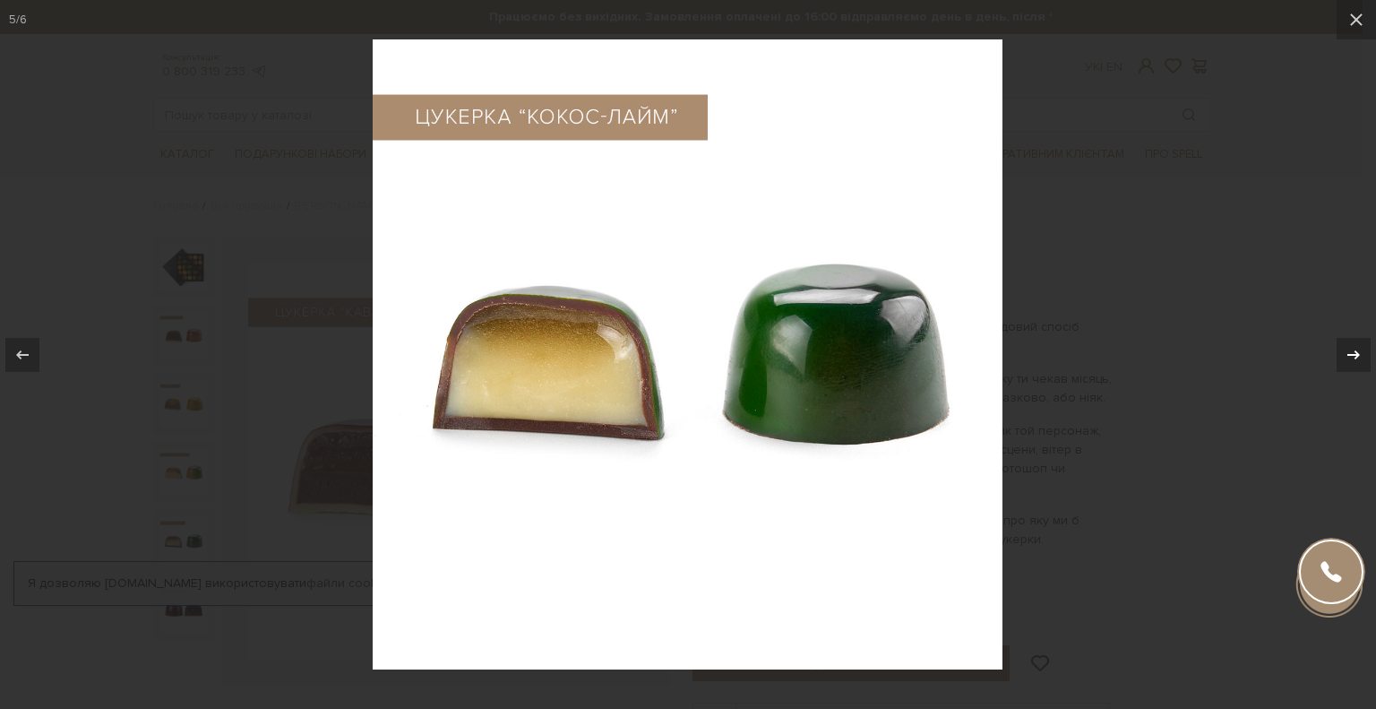
click at [1356, 363] on icon at bounding box center [1354, 355] width 22 height 22
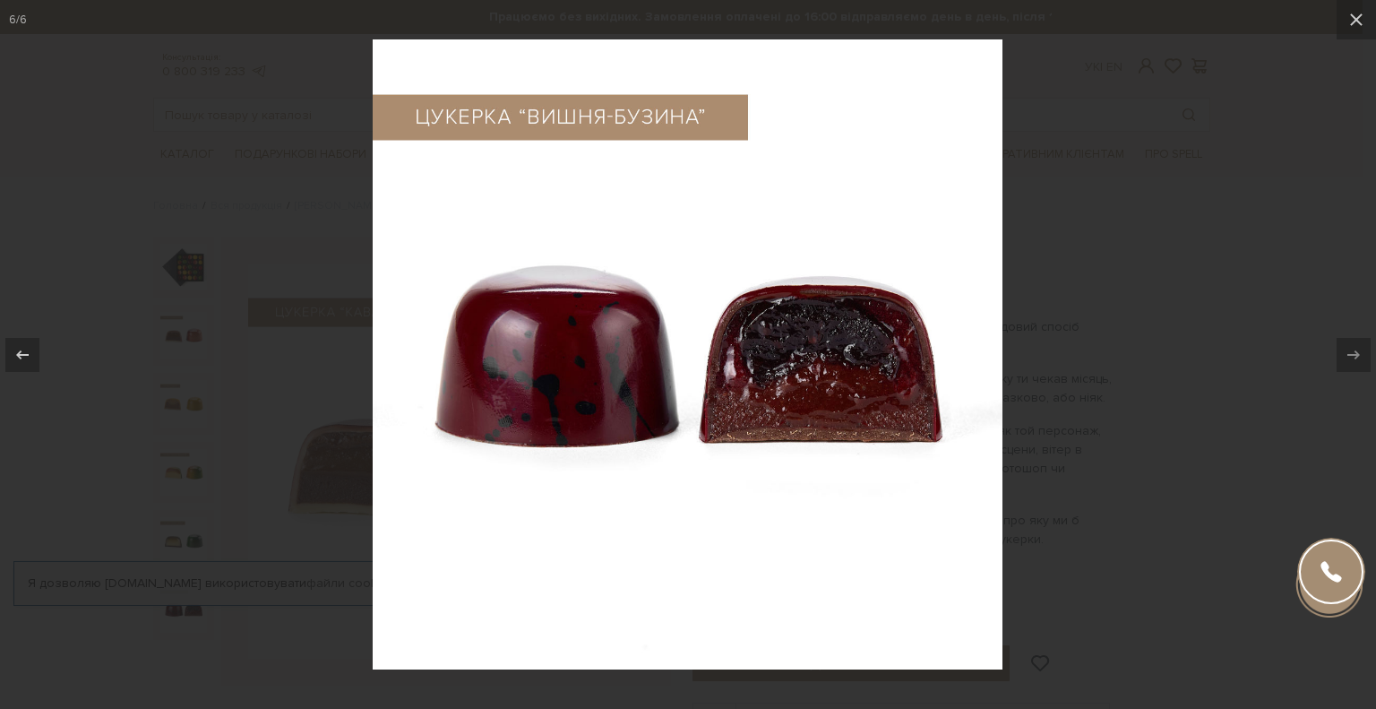
click at [1229, 544] on div at bounding box center [688, 354] width 1376 height 709
click at [1256, 609] on div at bounding box center [688, 354] width 1376 height 709
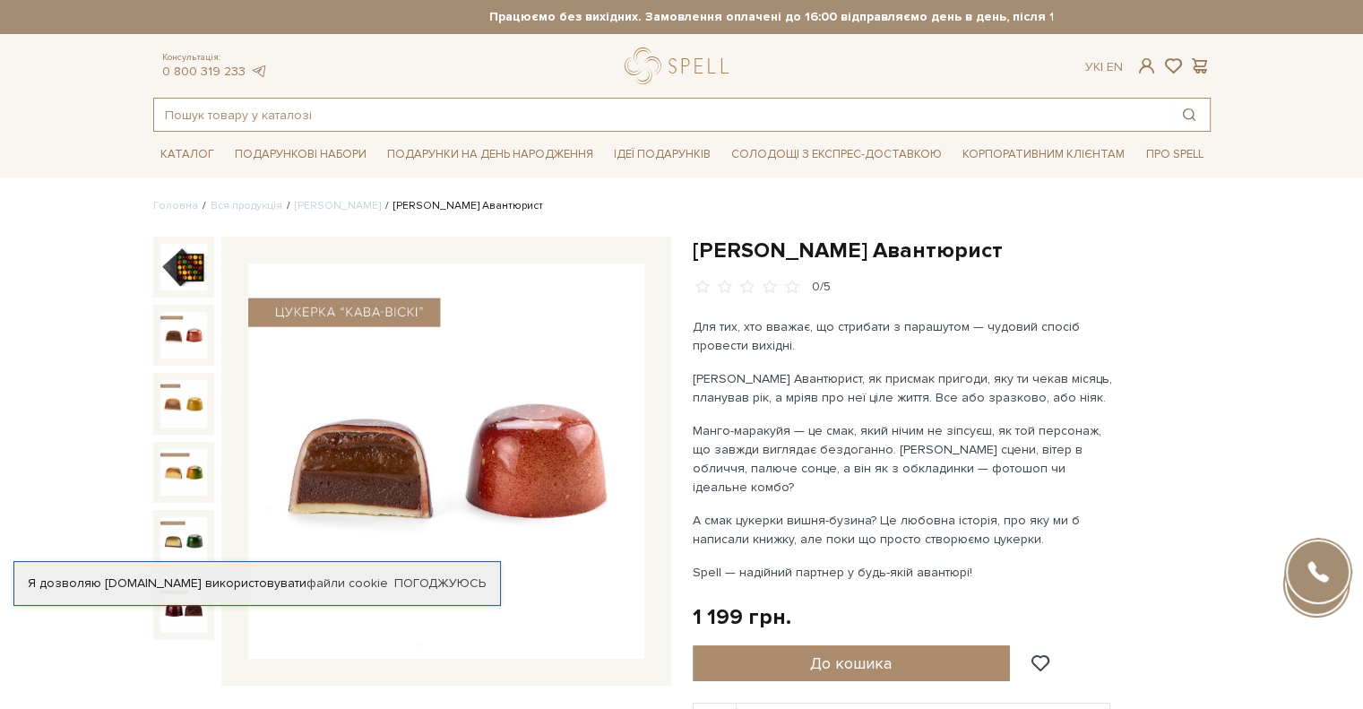
click at [307, 113] on input "text" at bounding box center [661, 115] width 1014 height 32
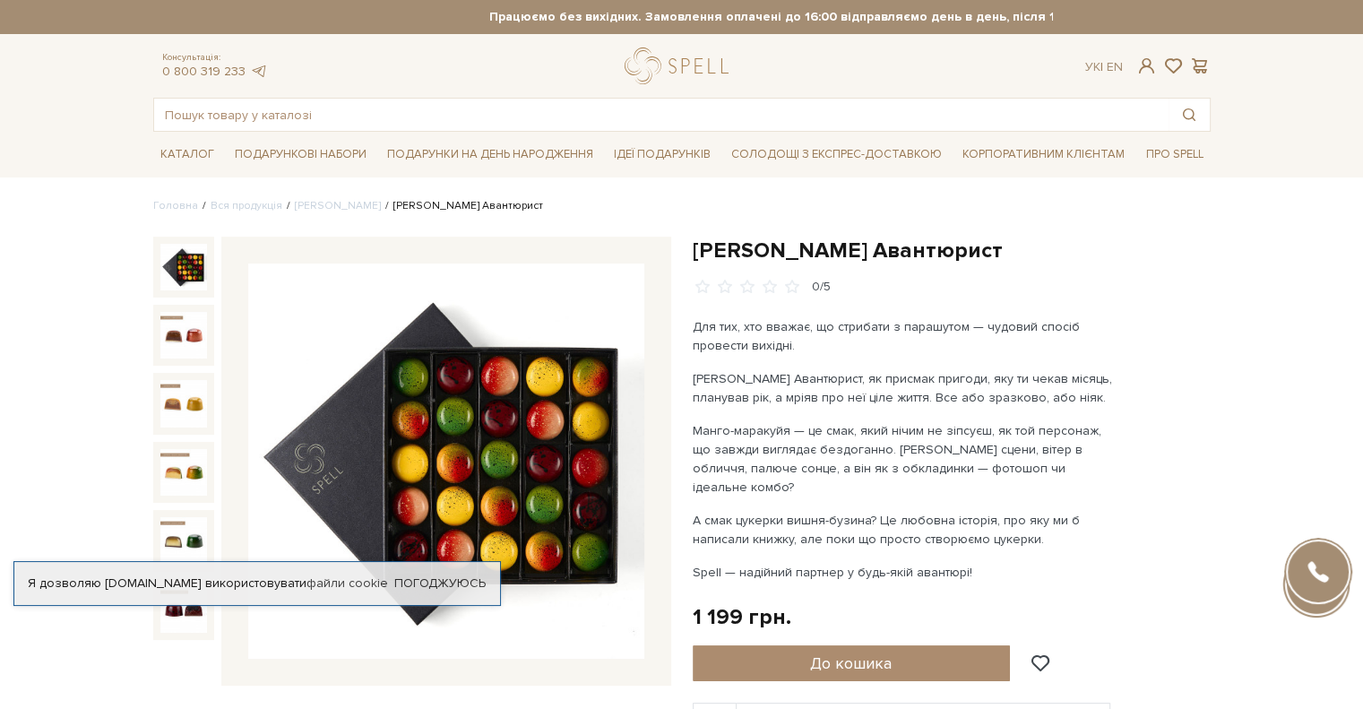
click at [169, 271] on img at bounding box center [183, 267] width 47 height 47
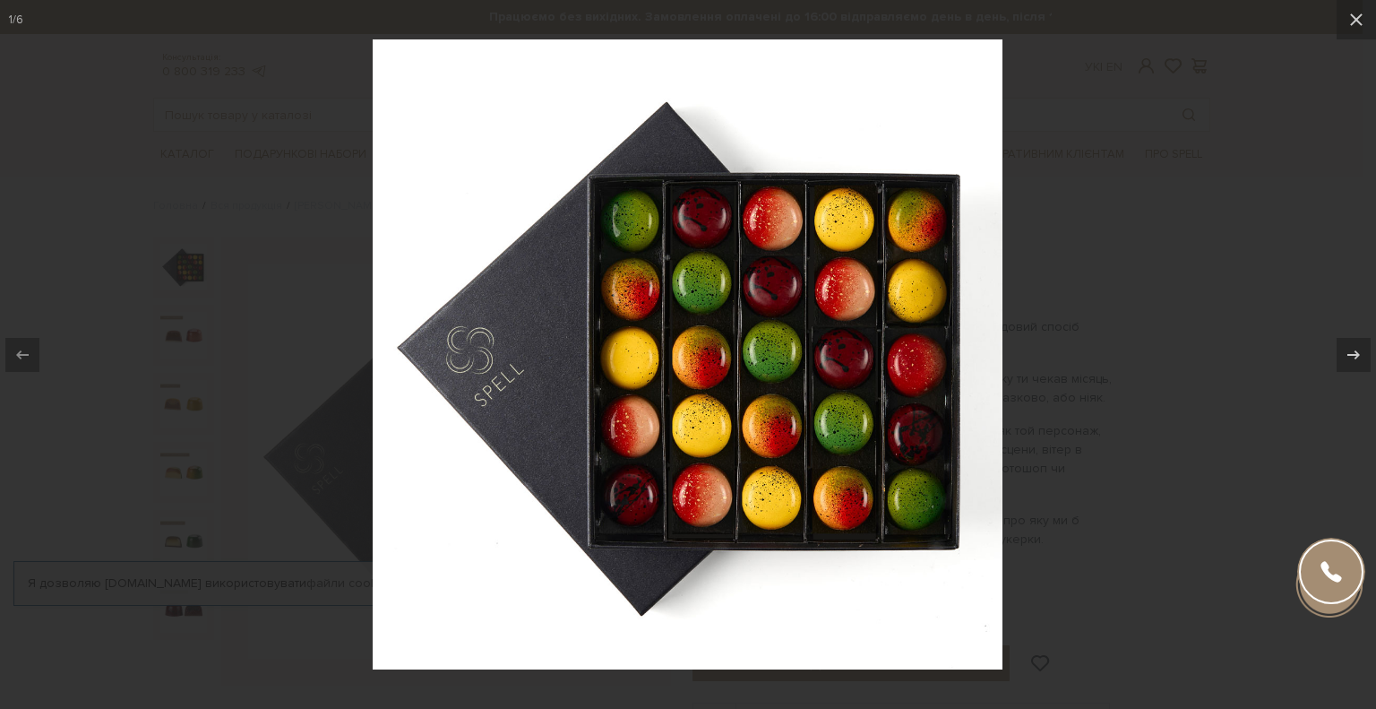
click at [649, 494] on img at bounding box center [688, 354] width 630 height 630
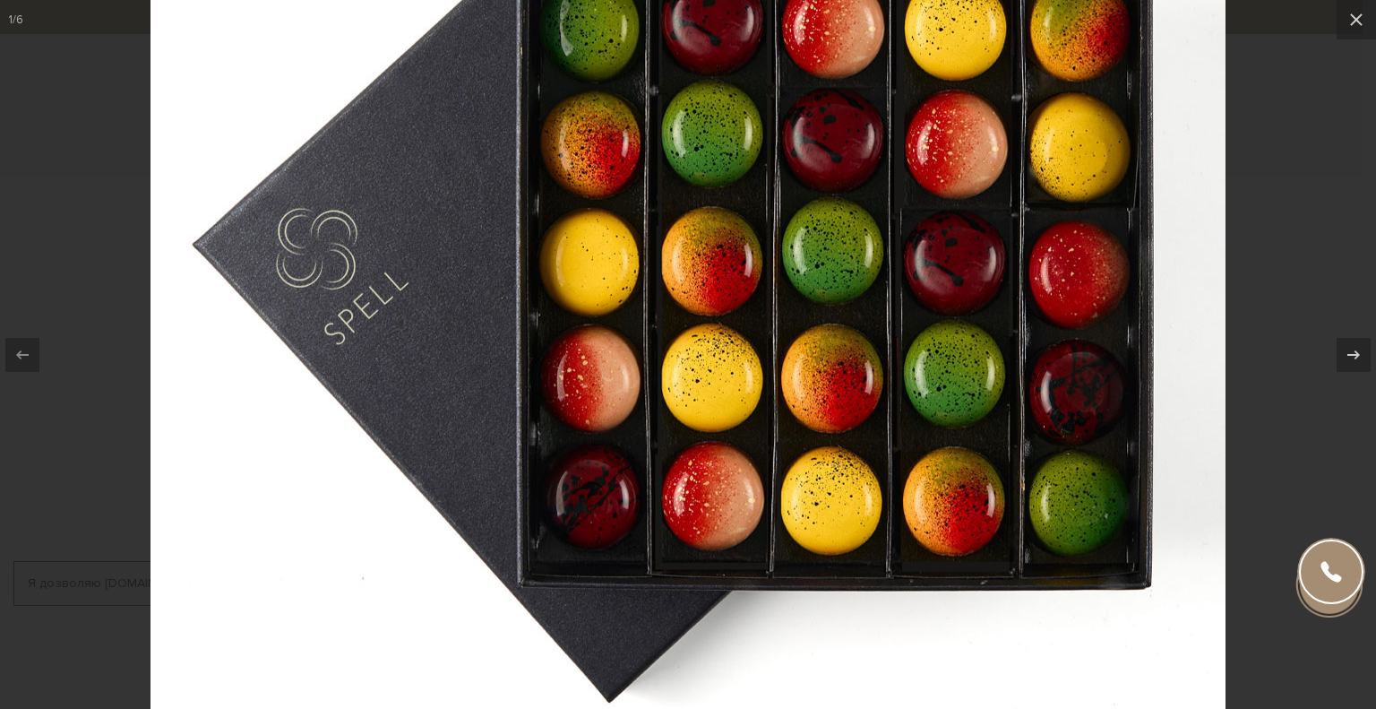
click at [1298, 512] on div at bounding box center [688, 354] width 1376 height 709
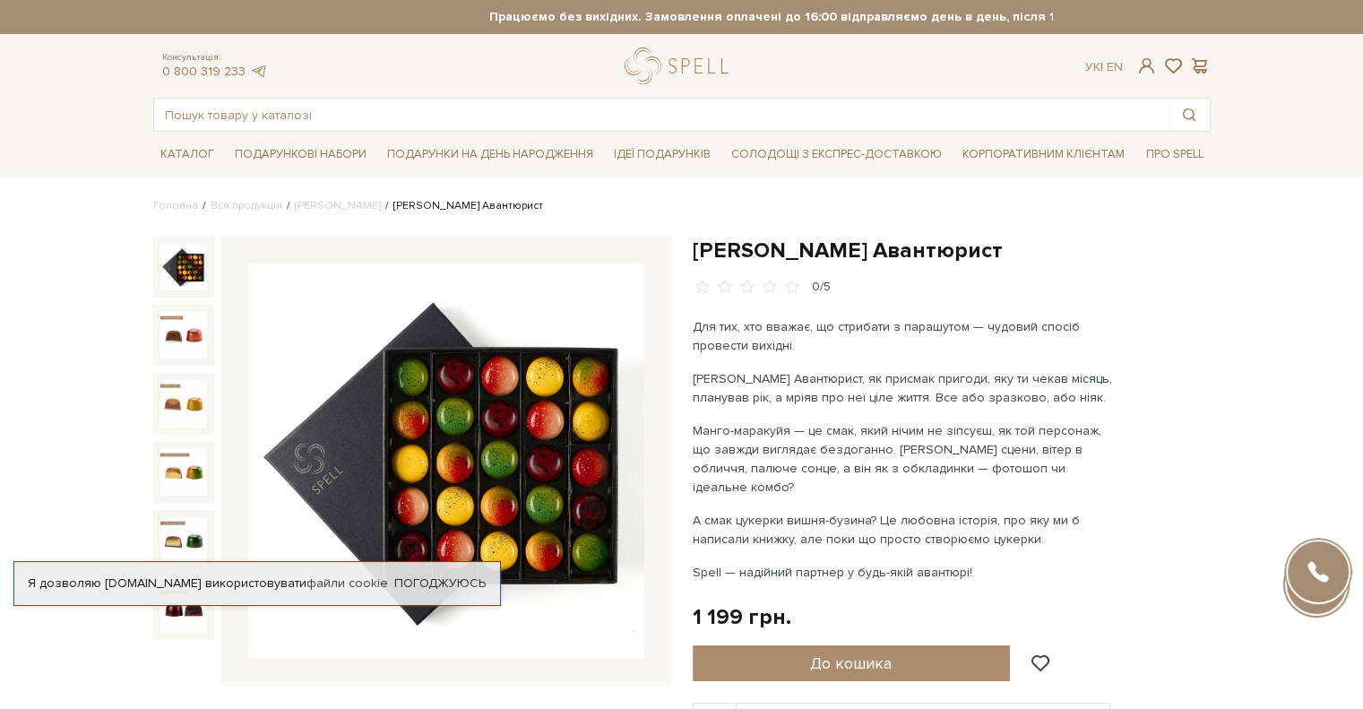
click at [1146, 243] on h1 "[PERSON_NAME] Авантюрист" at bounding box center [952, 251] width 518 height 28
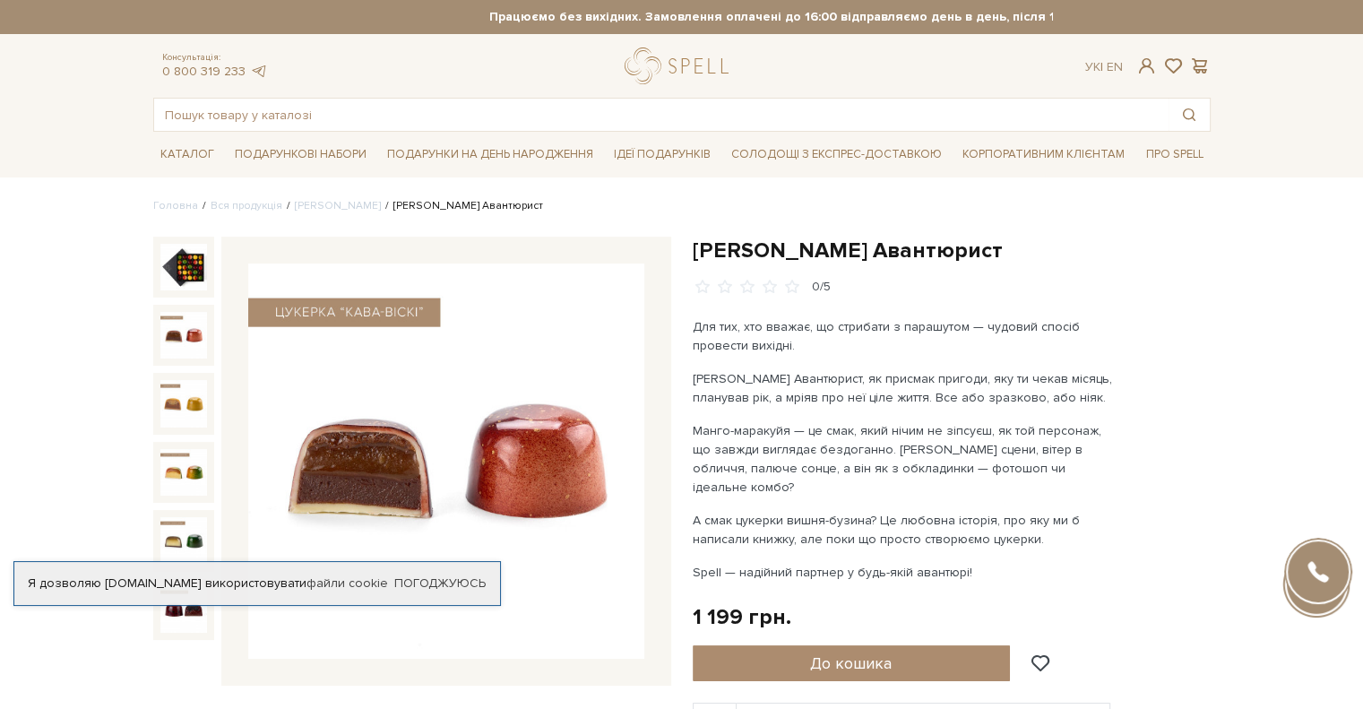
click at [172, 343] on img at bounding box center [183, 335] width 47 height 47
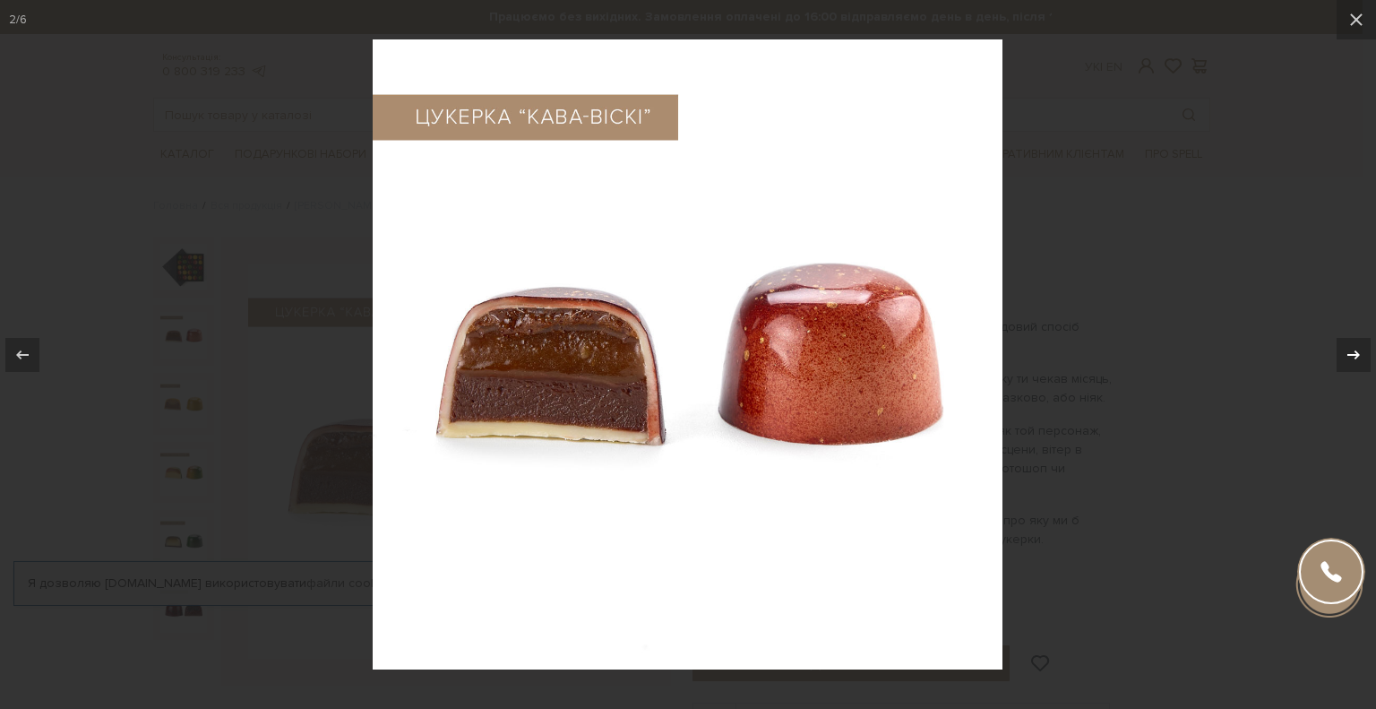
click at [1362, 358] on icon at bounding box center [1354, 355] width 22 height 22
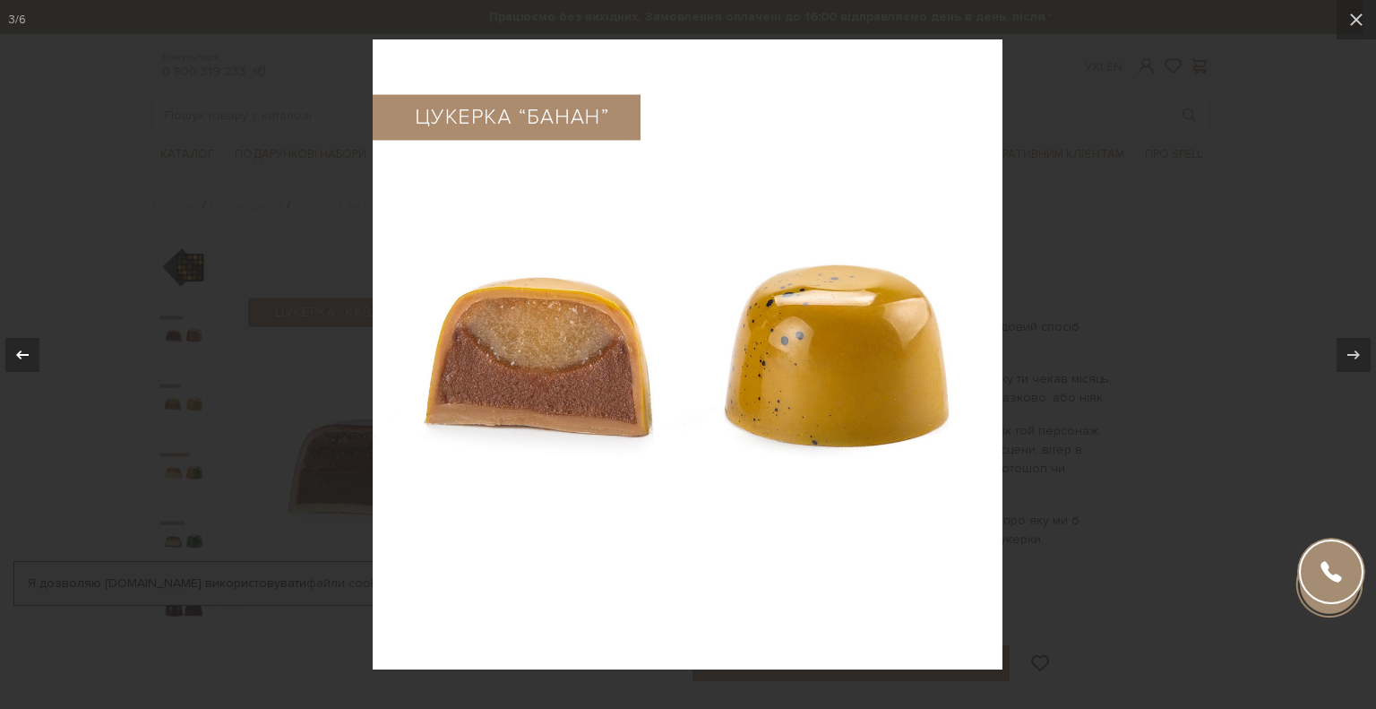
click at [23, 351] on icon at bounding box center [23, 355] width 22 height 22
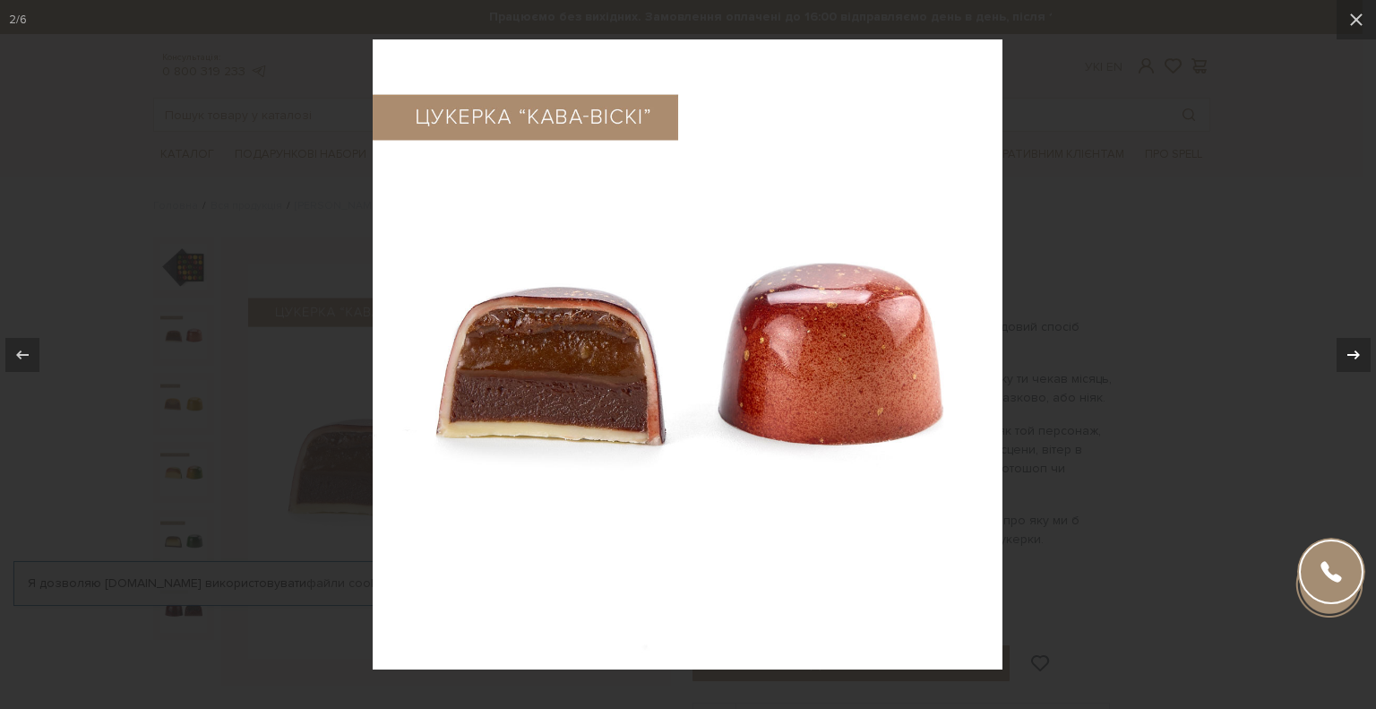
click at [1362, 354] on icon at bounding box center [1354, 355] width 22 height 22
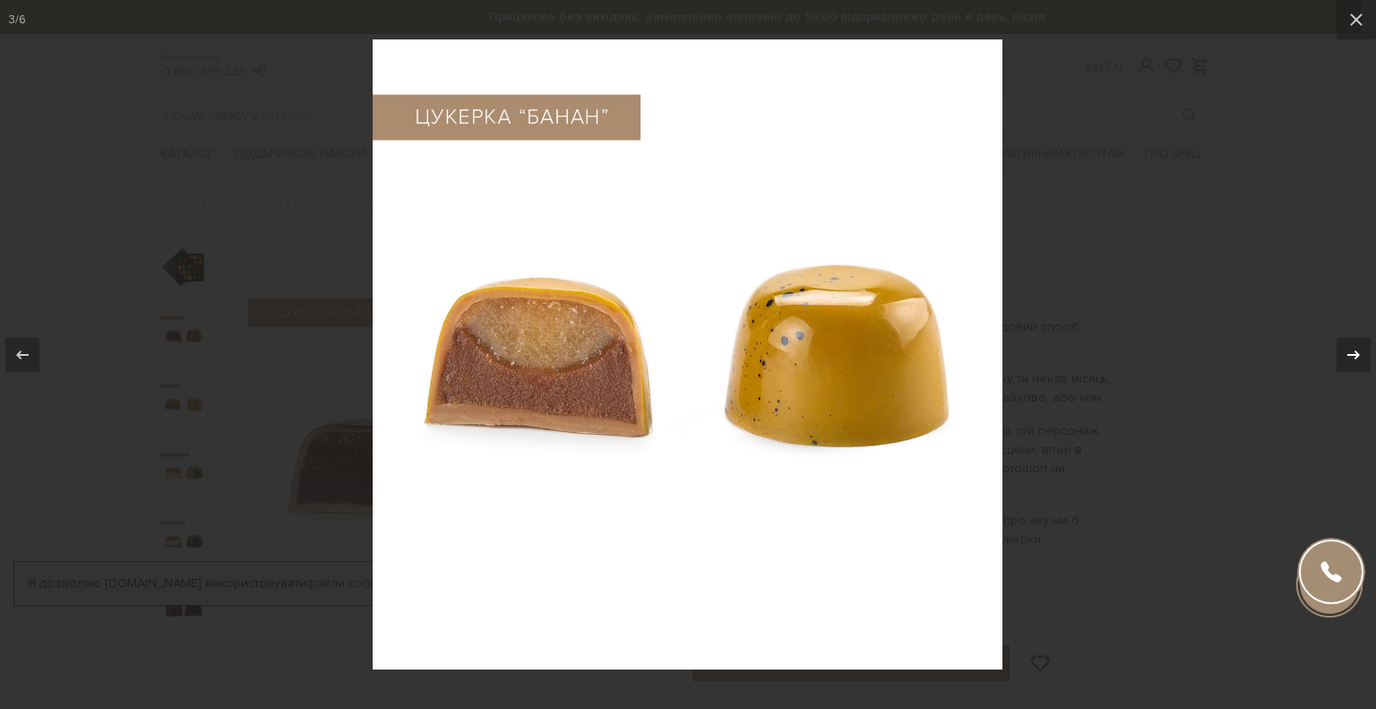
click at [1362, 354] on icon at bounding box center [1354, 355] width 22 height 22
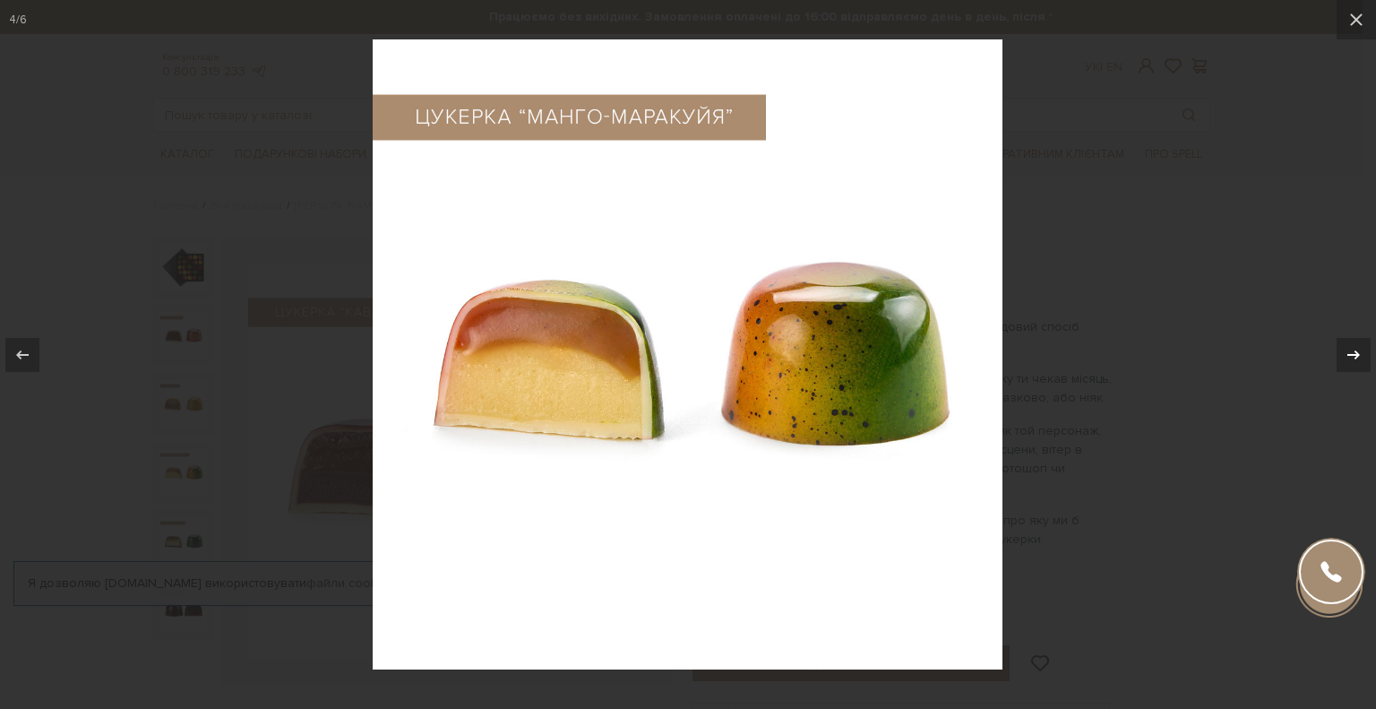
click at [1362, 354] on icon at bounding box center [1354, 355] width 22 height 22
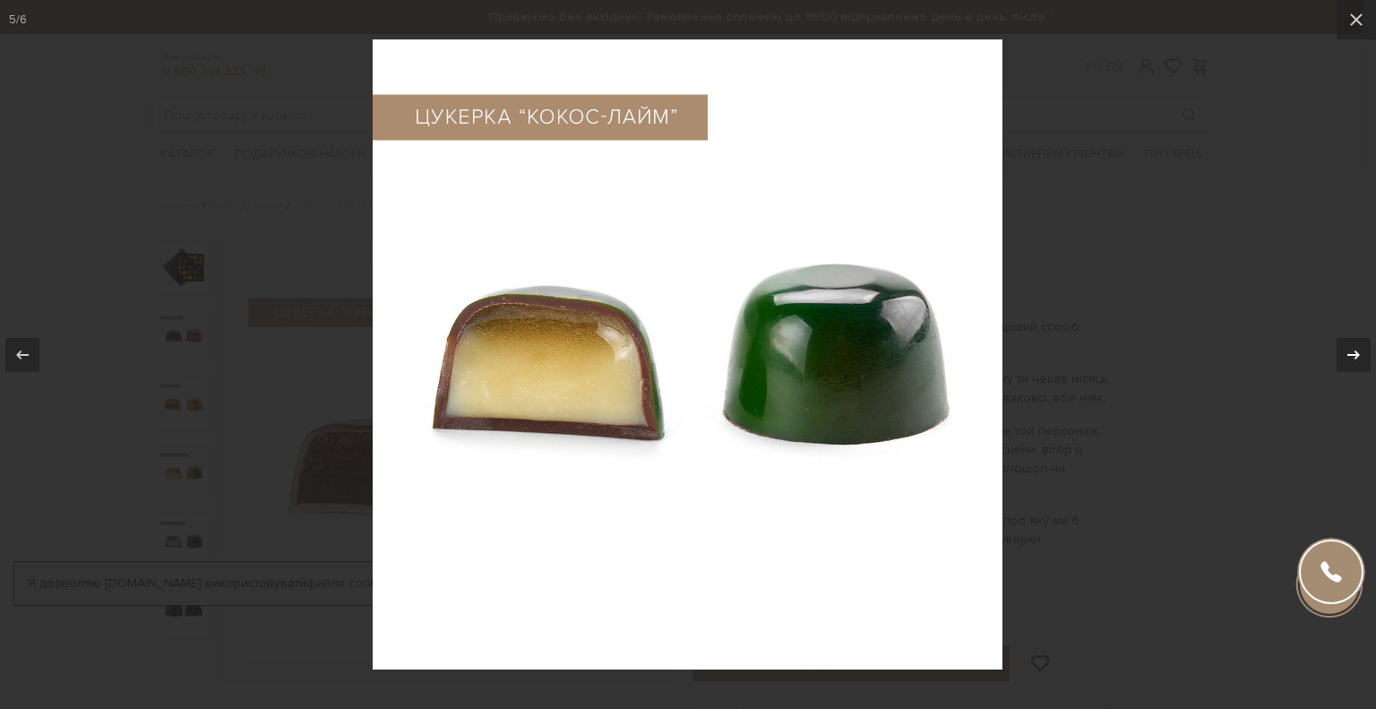
click at [1362, 354] on icon at bounding box center [1354, 355] width 22 height 22
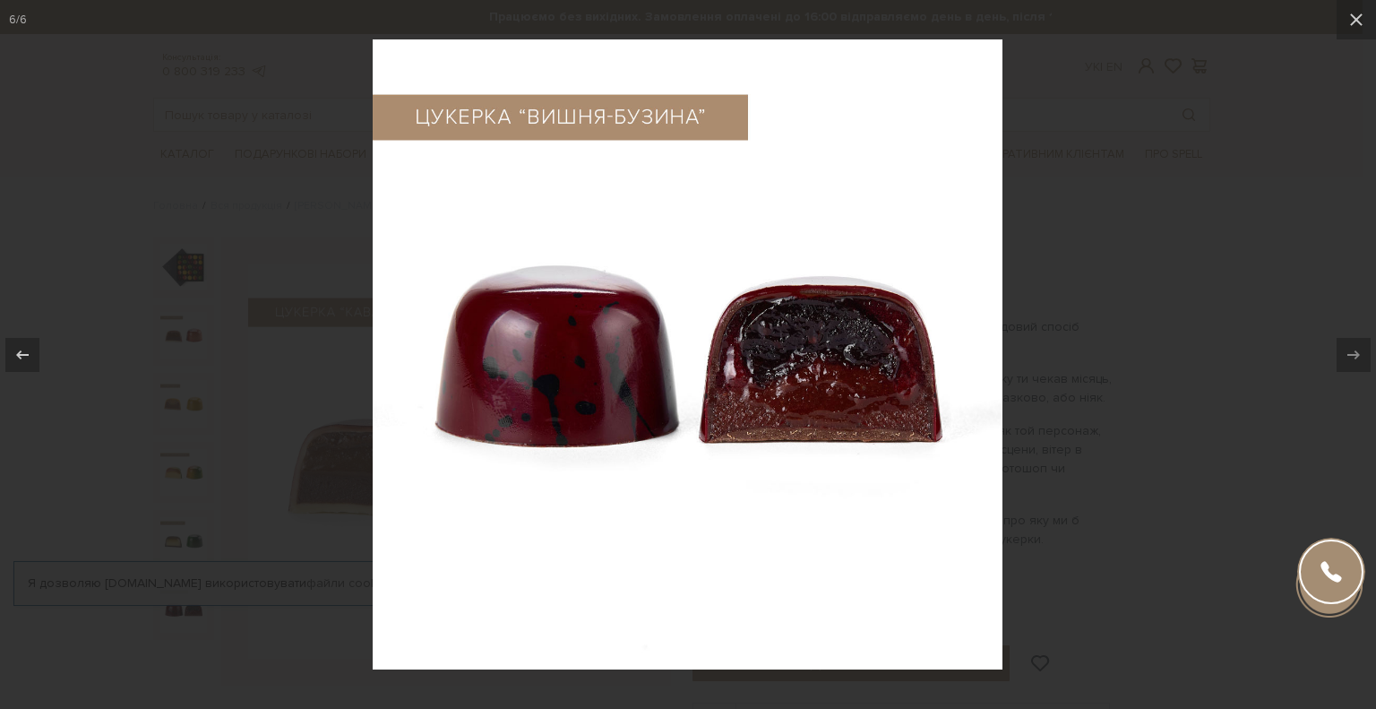
click at [1324, 510] on div at bounding box center [688, 354] width 1376 height 709
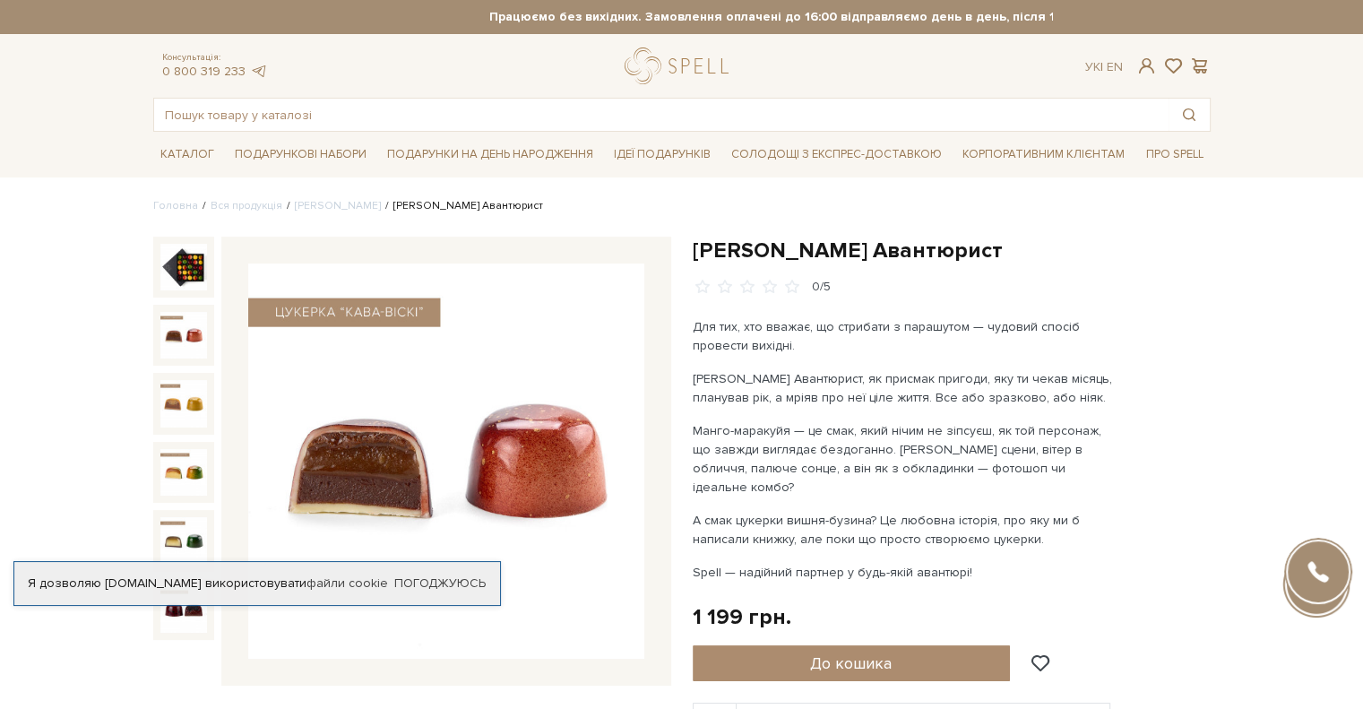
click at [183, 342] on img at bounding box center [183, 335] width 47 height 47
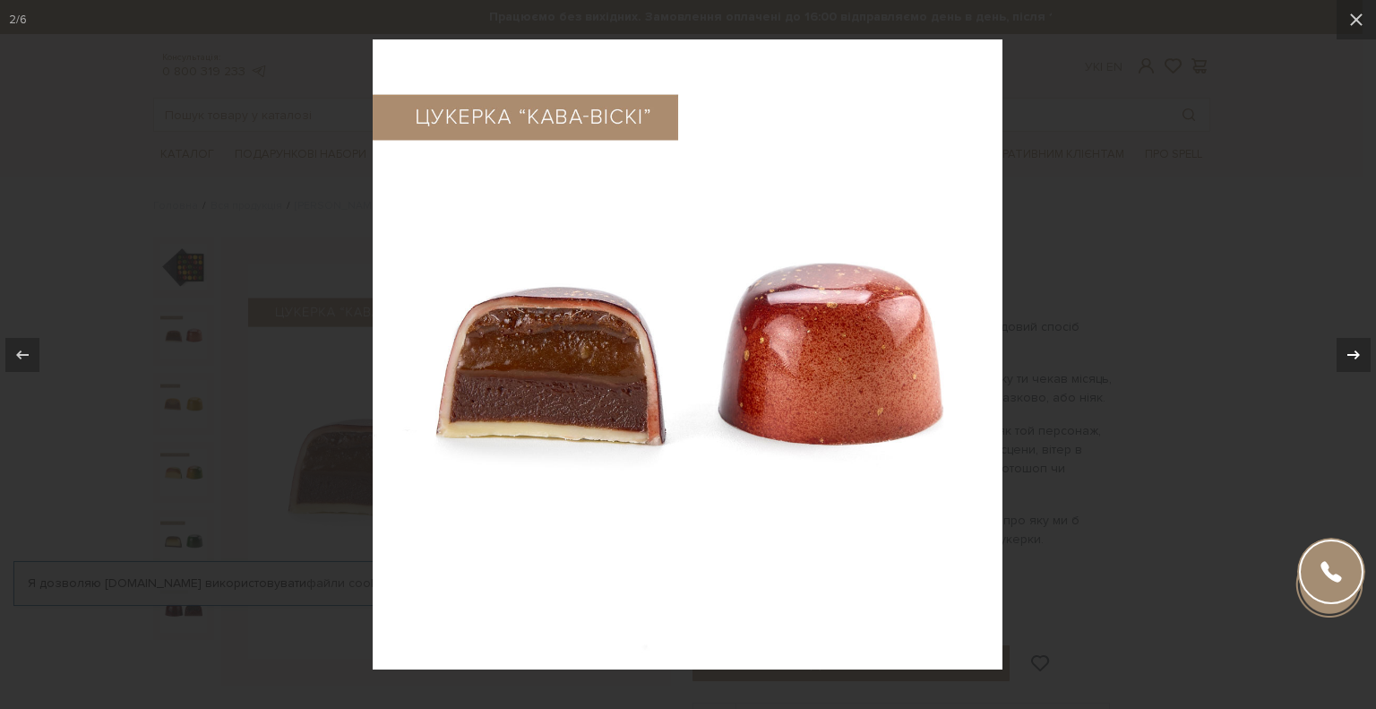
click at [1362, 368] on div at bounding box center [1354, 355] width 34 height 34
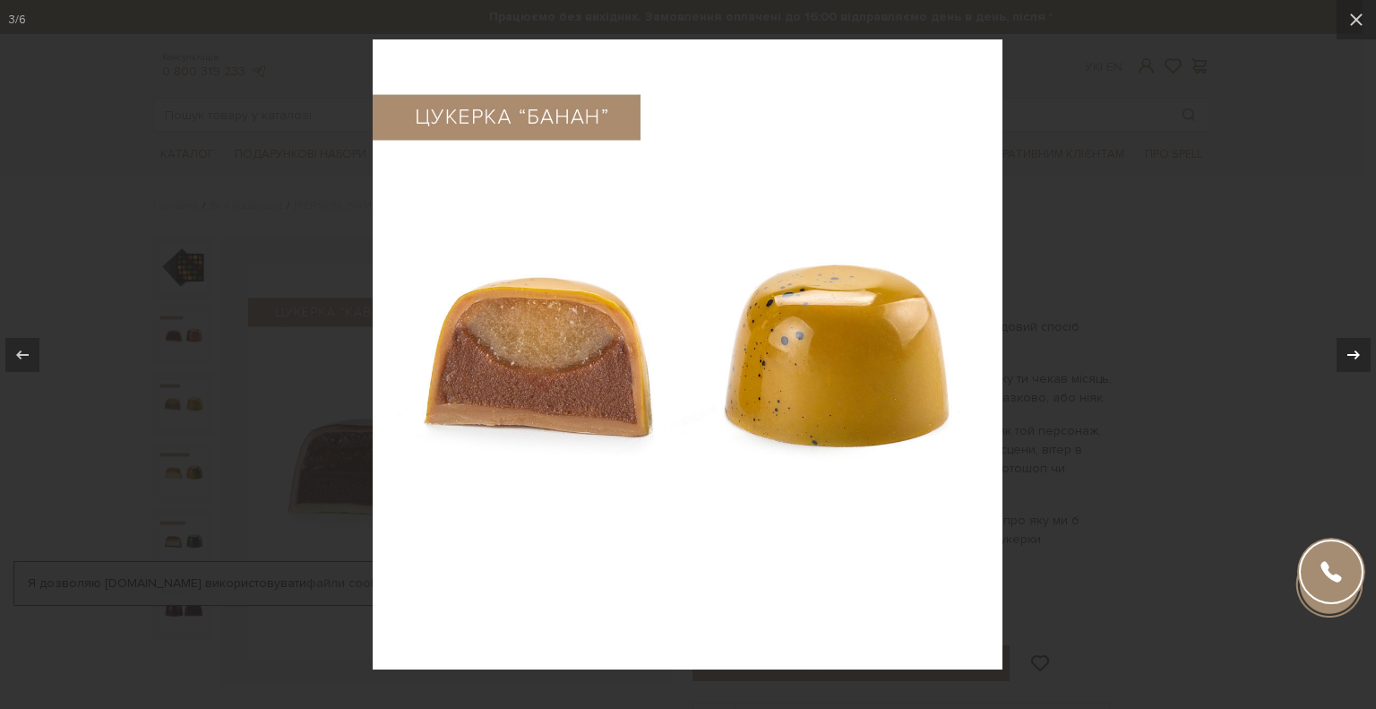
click at [1362, 368] on div at bounding box center [1354, 355] width 34 height 34
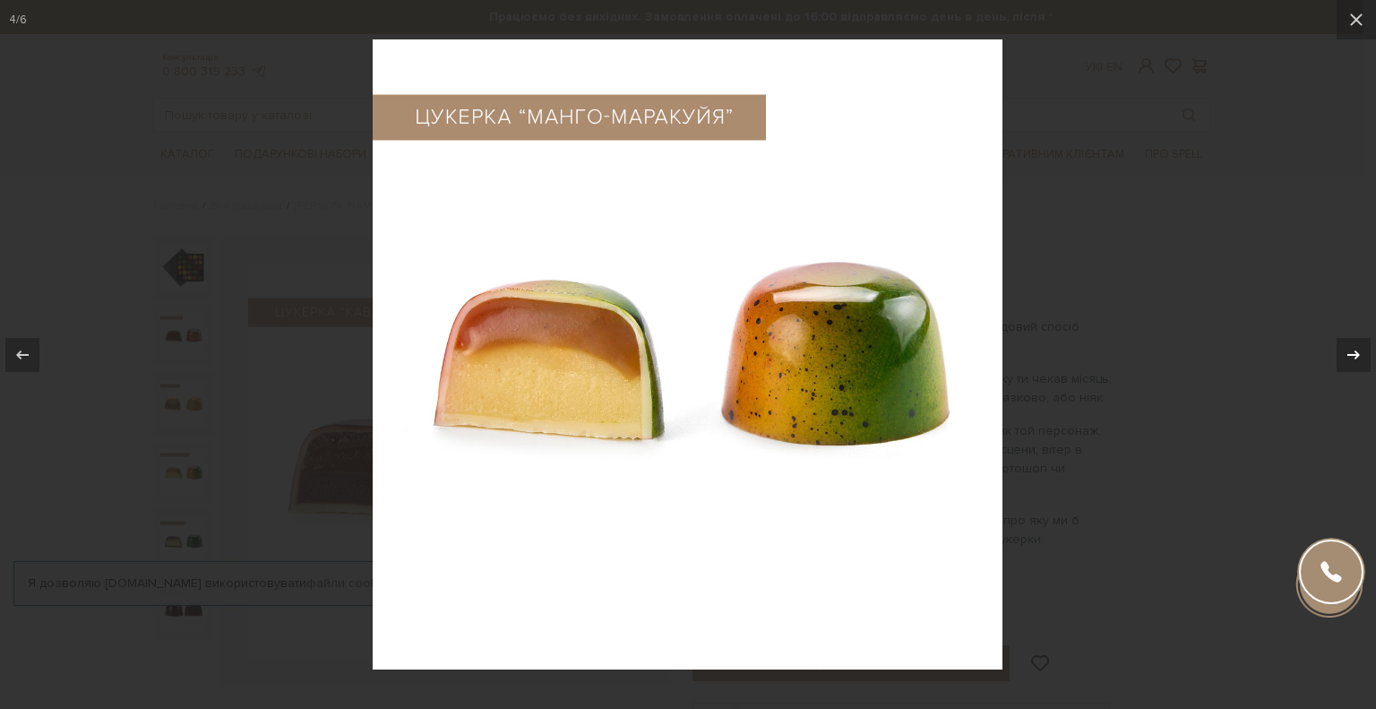
click at [1362, 368] on div at bounding box center [1354, 355] width 34 height 34
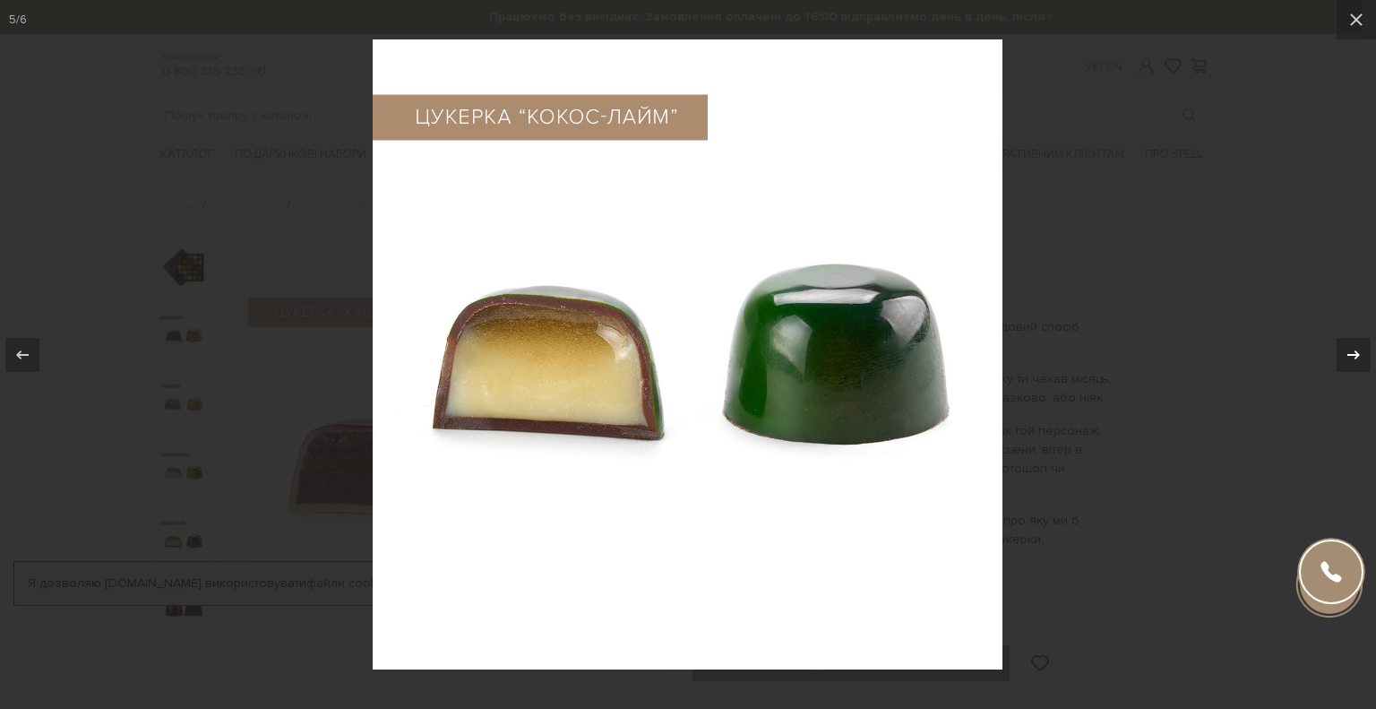
click at [1362, 368] on div at bounding box center [1354, 355] width 34 height 34
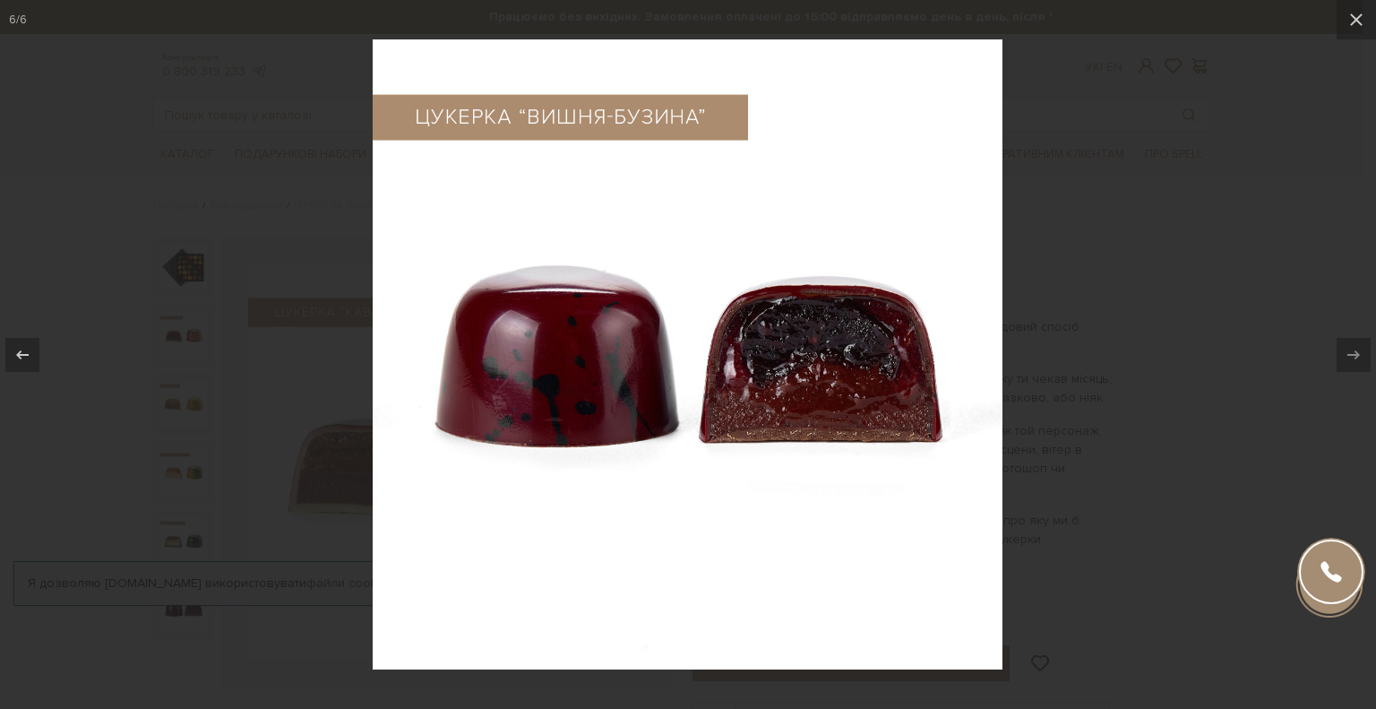
click at [1310, 315] on div at bounding box center [688, 354] width 1376 height 709
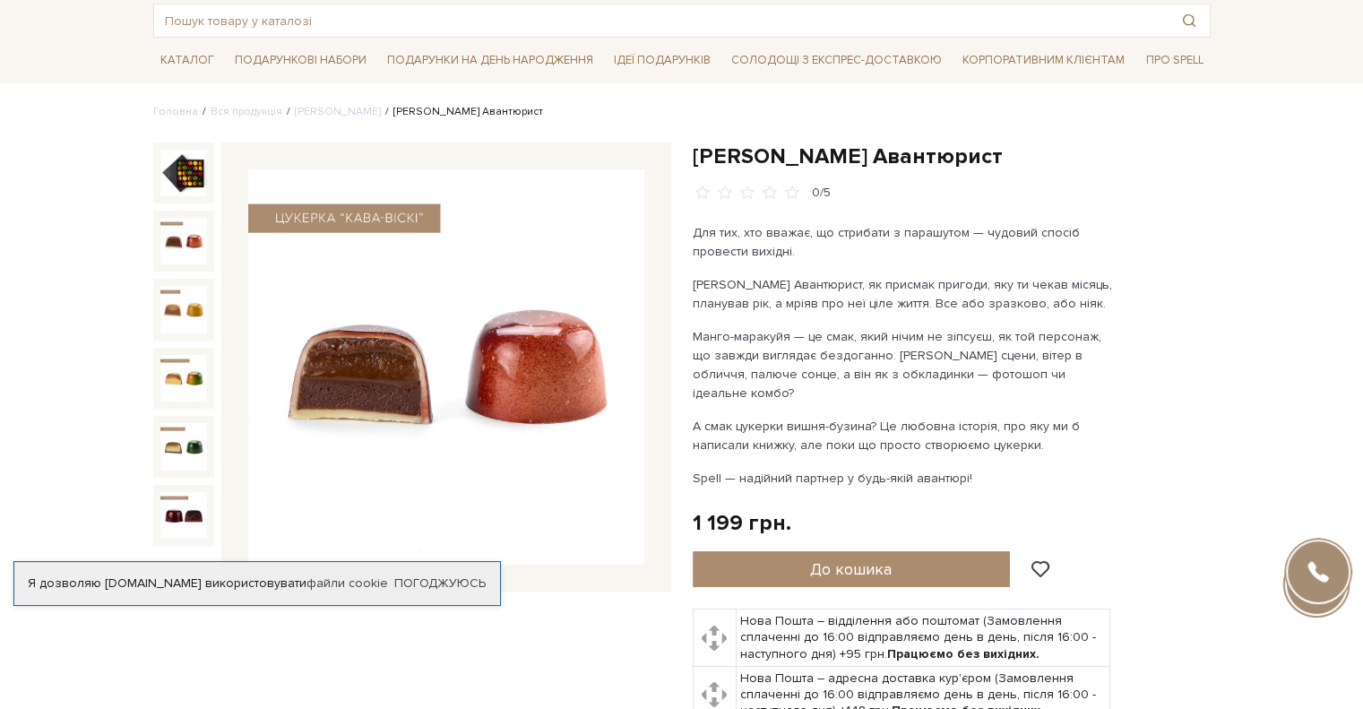
scroll to position [82, 0]
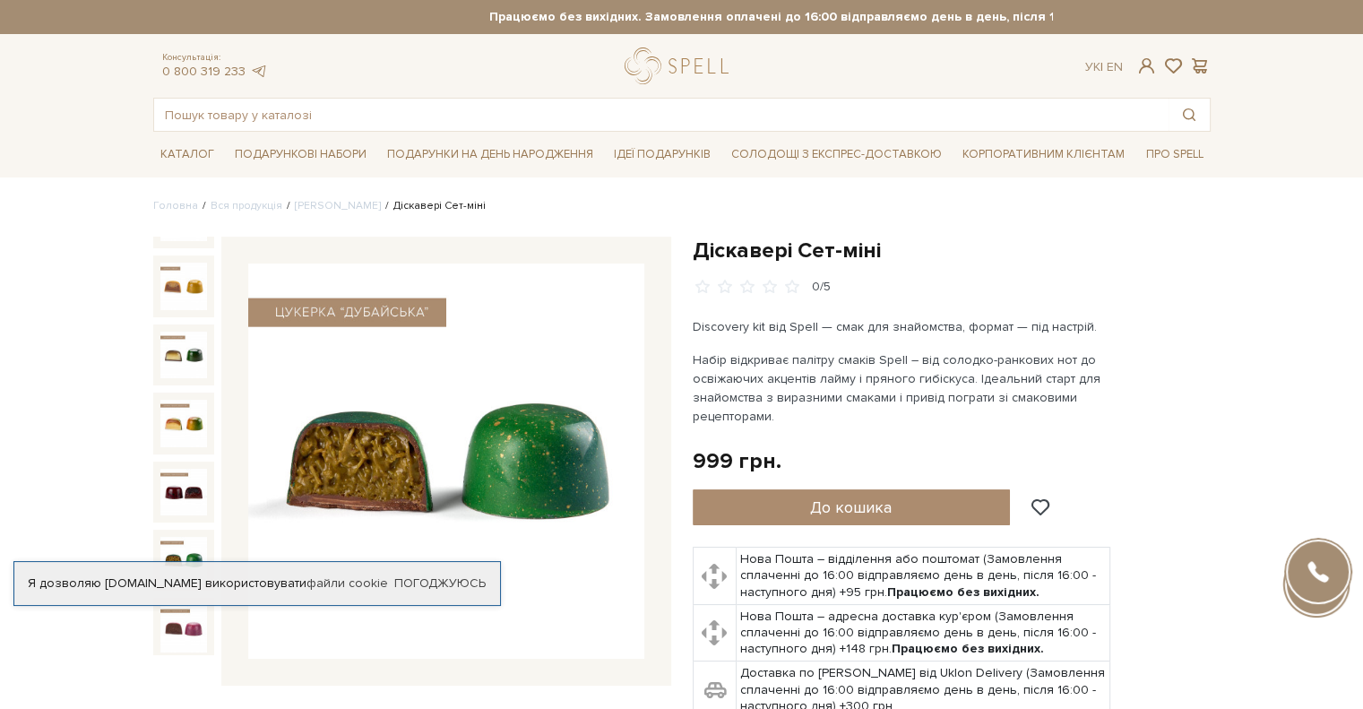
scroll to position [538, 0]
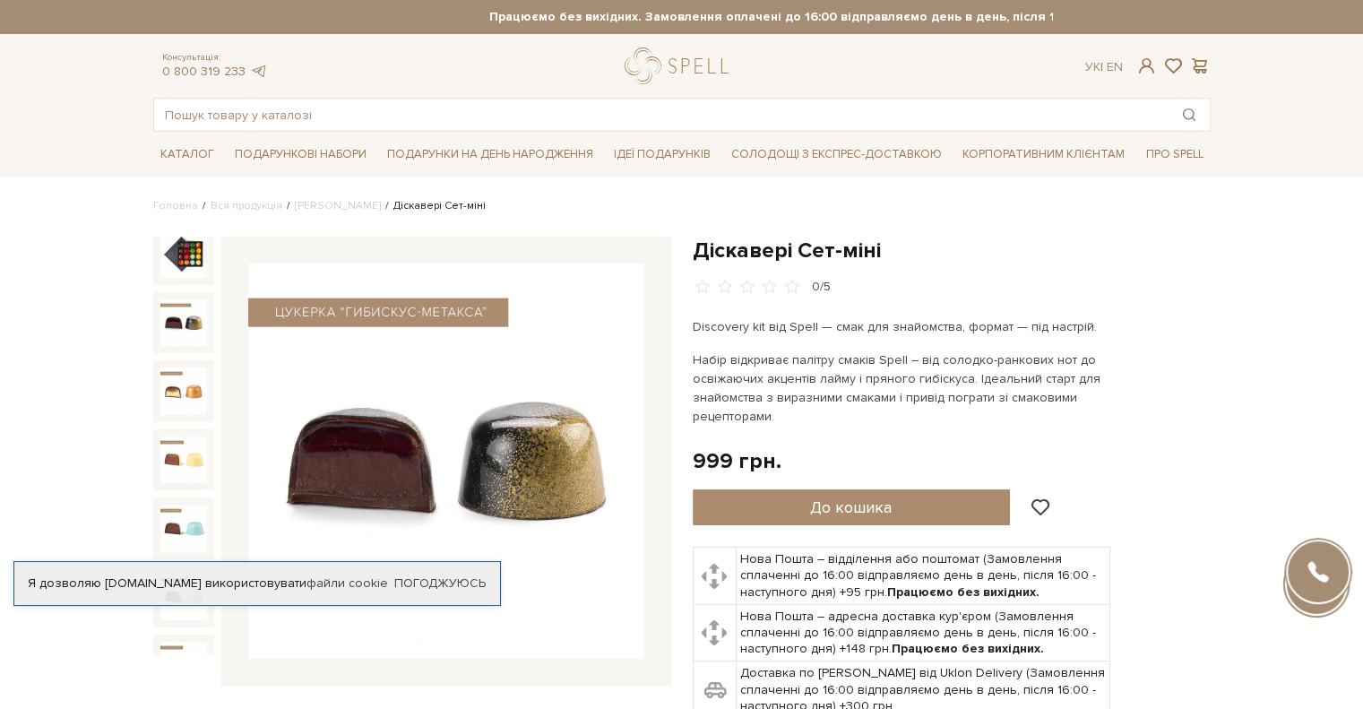
scroll to position [0, 0]
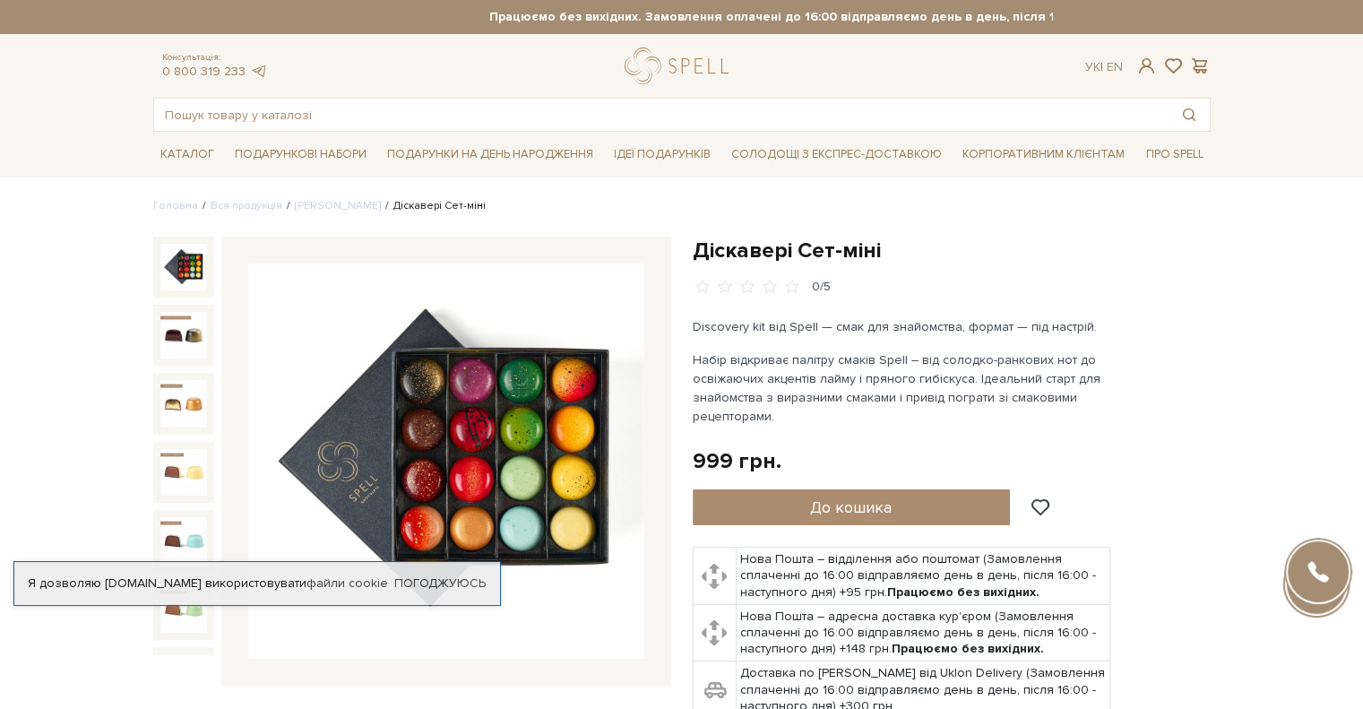
click at [183, 259] on img at bounding box center [183, 267] width 47 height 47
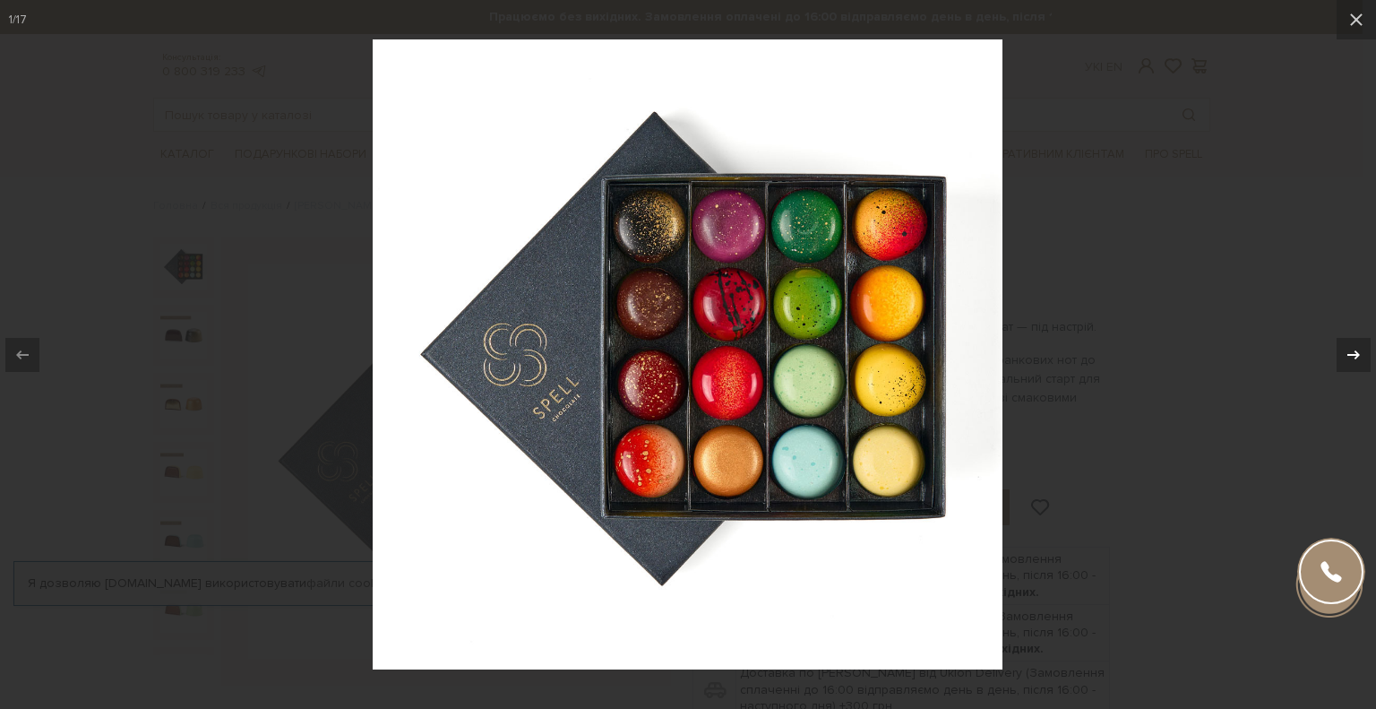
click at [1355, 358] on icon at bounding box center [1354, 355] width 22 height 22
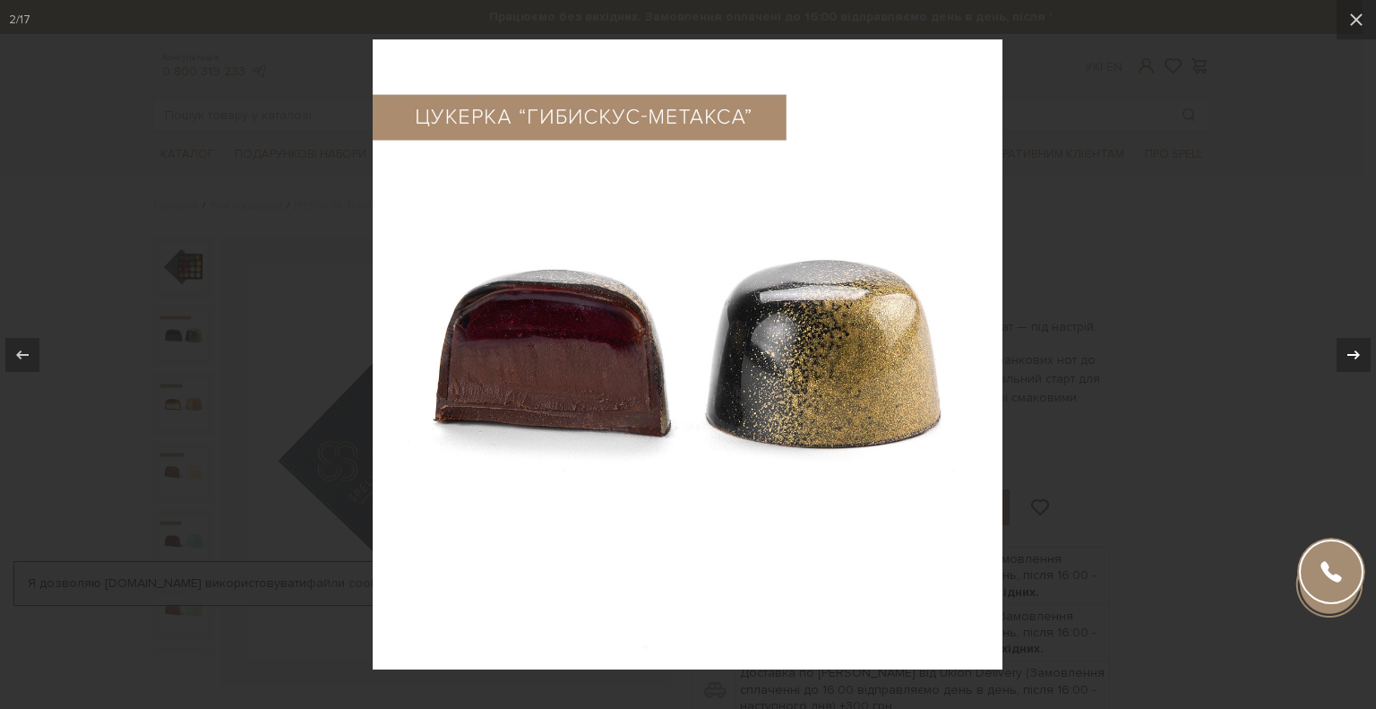
click at [1355, 358] on icon at bounding box center [1354, 355] width 22 height 22
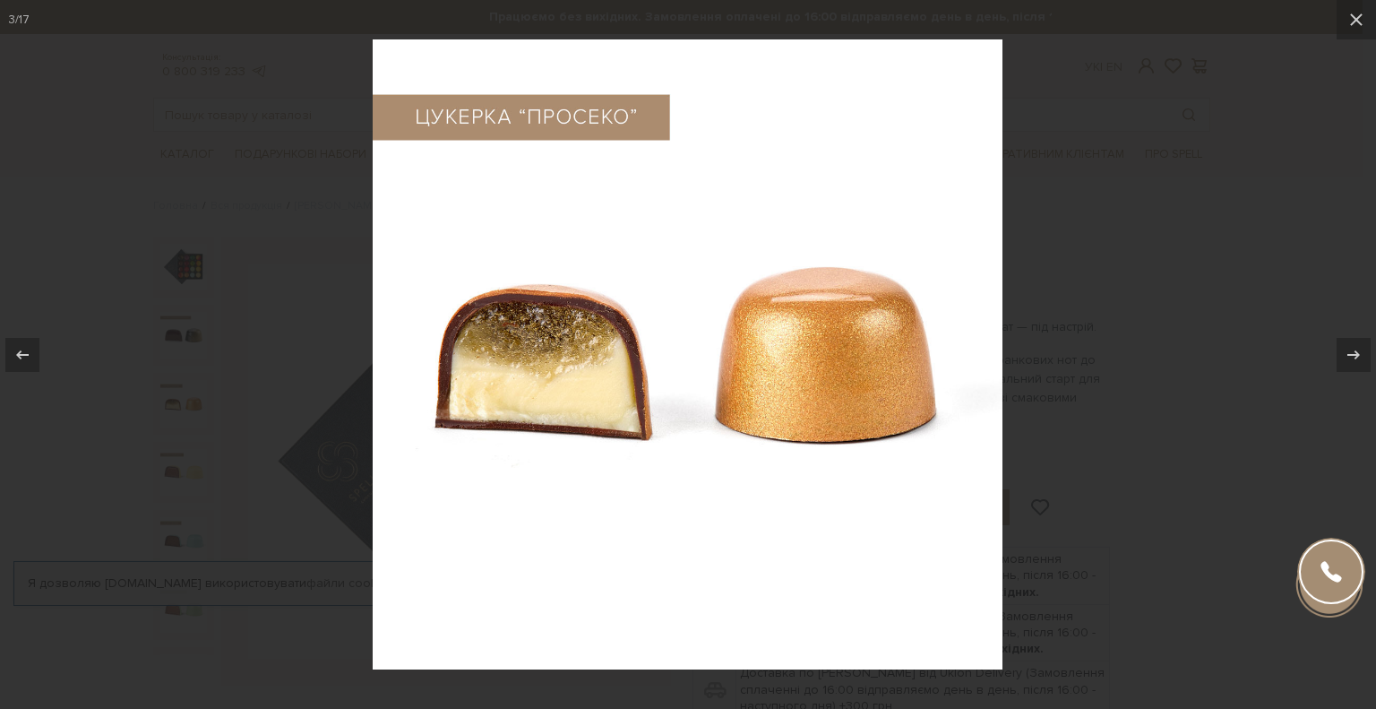
click at [1262, 513] on div at bounding box center [688, 354] width 1376 height 709
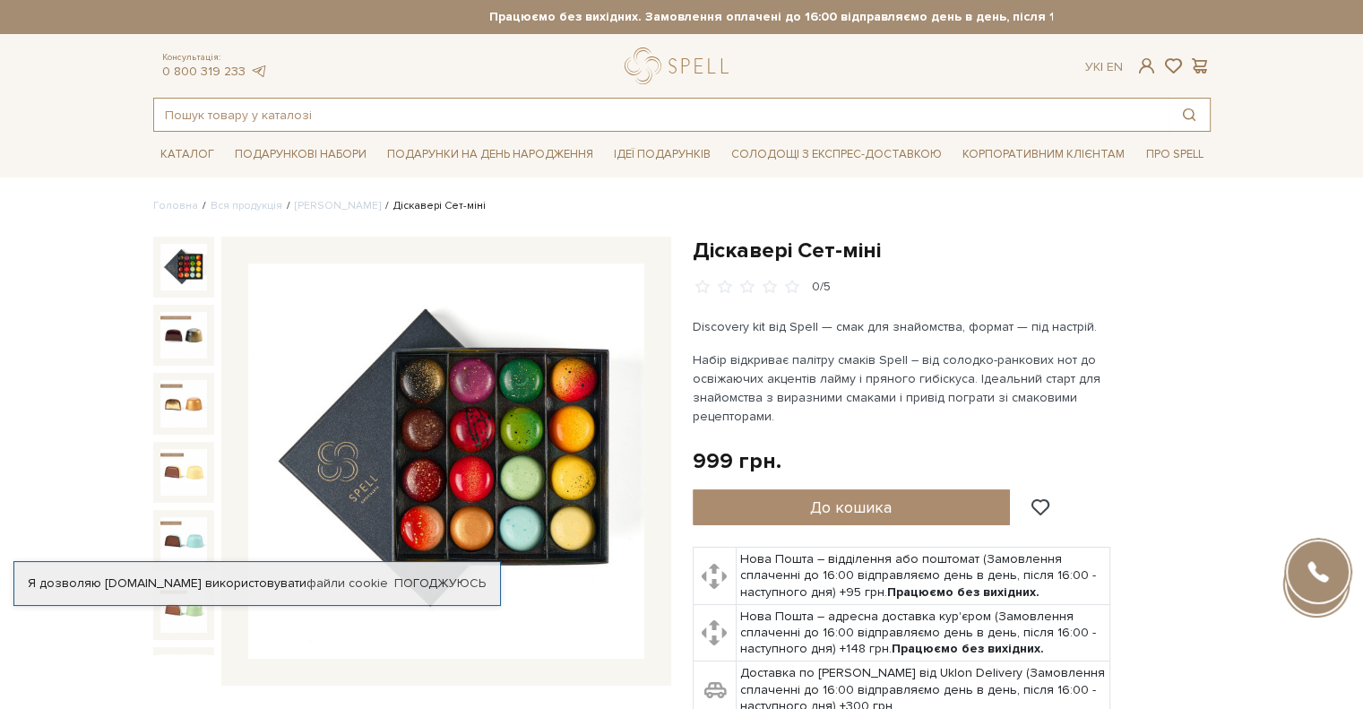
click at [367, 110] on input "text" at bounding box center [661, 115] width 1014 height 32
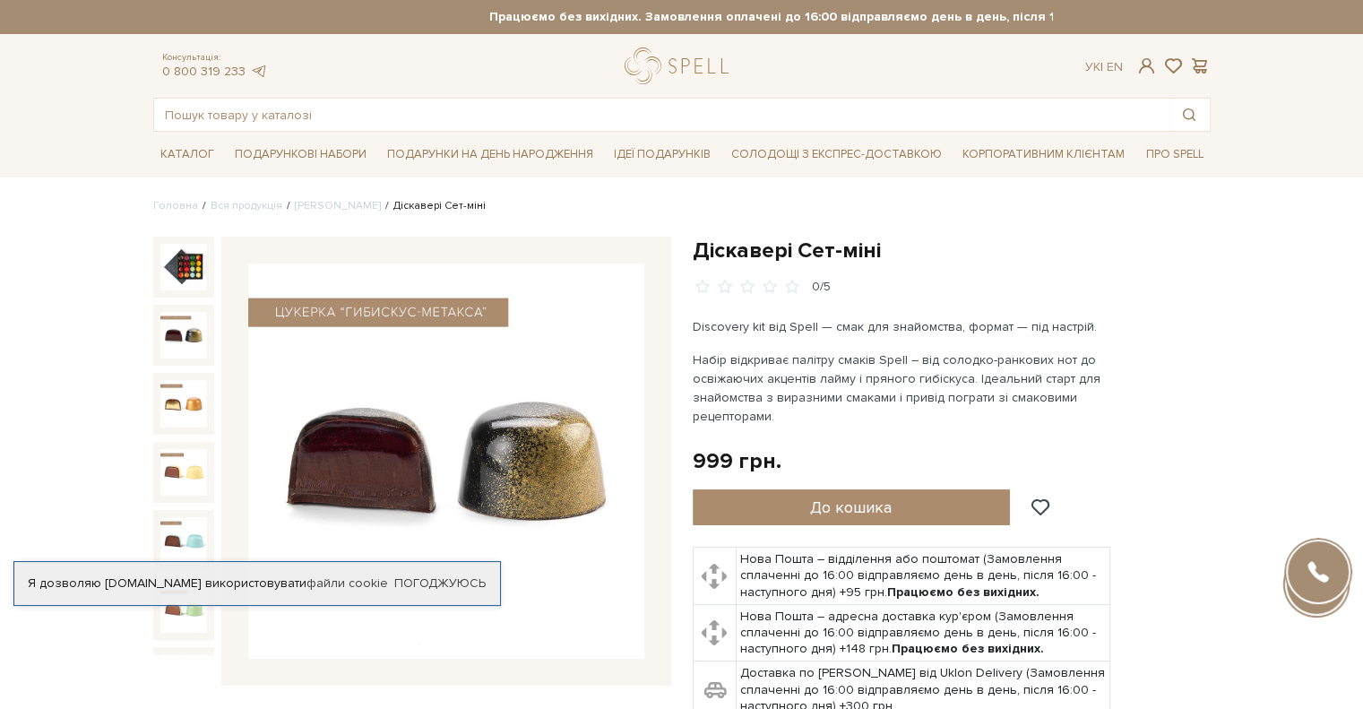
click at [171, 324] on img at bounding box center [183, 335] width 47 height 47
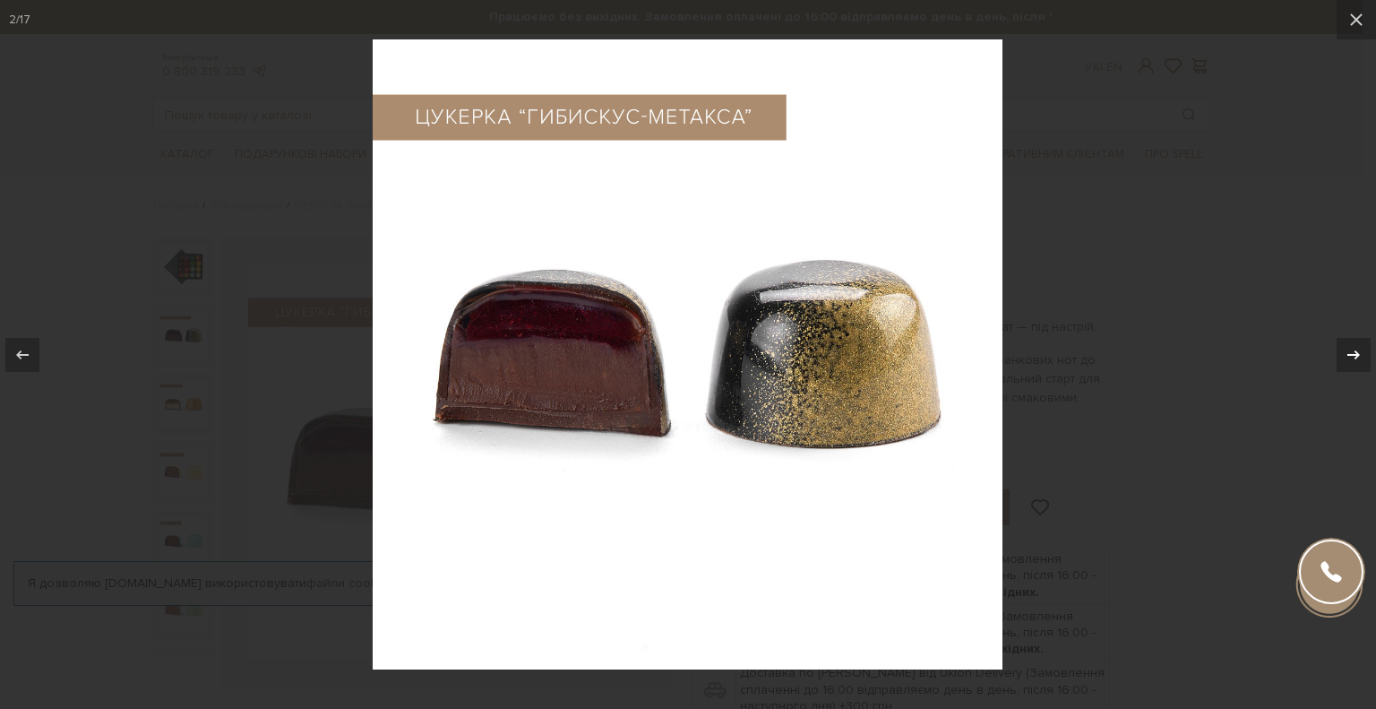
click at [1357, 350] on icon at bounding box center [1354, 355] width 22 height 22
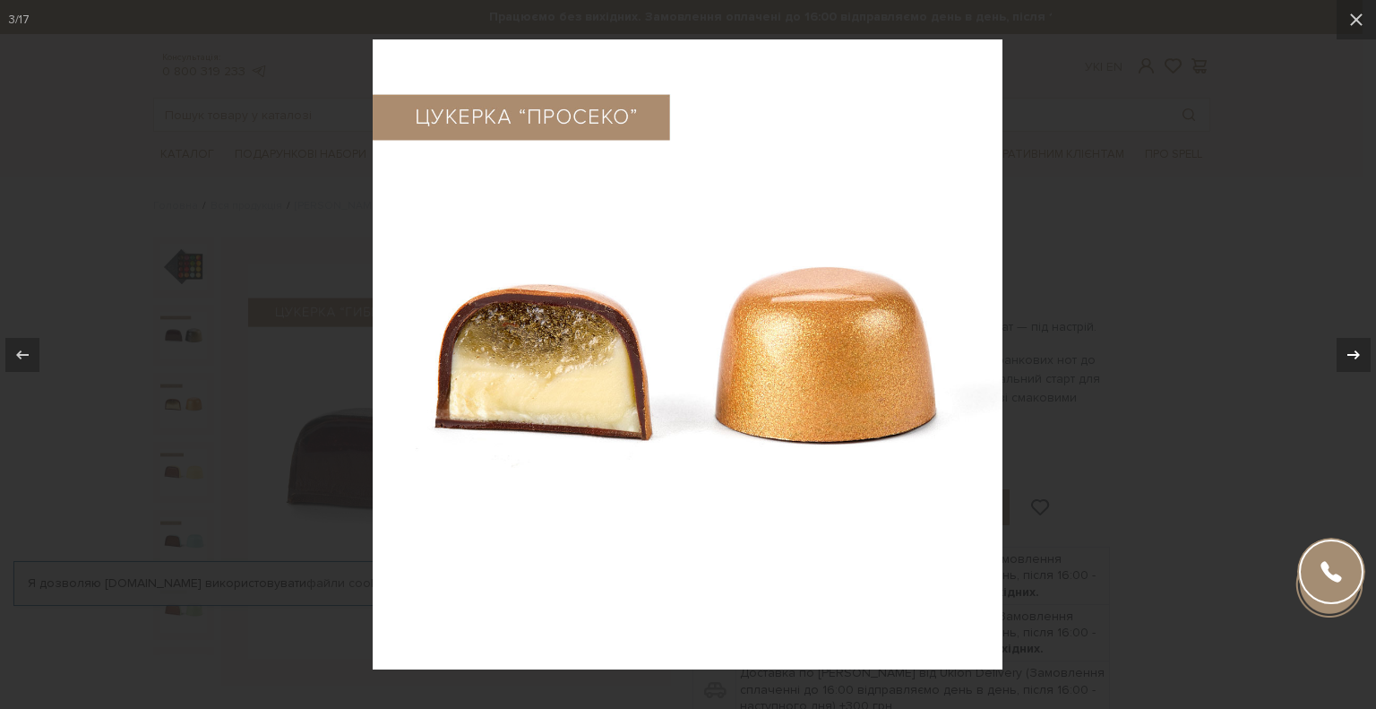
click at [1357, 350] on icon at bounding box center [1354, 355] width 22 height 22
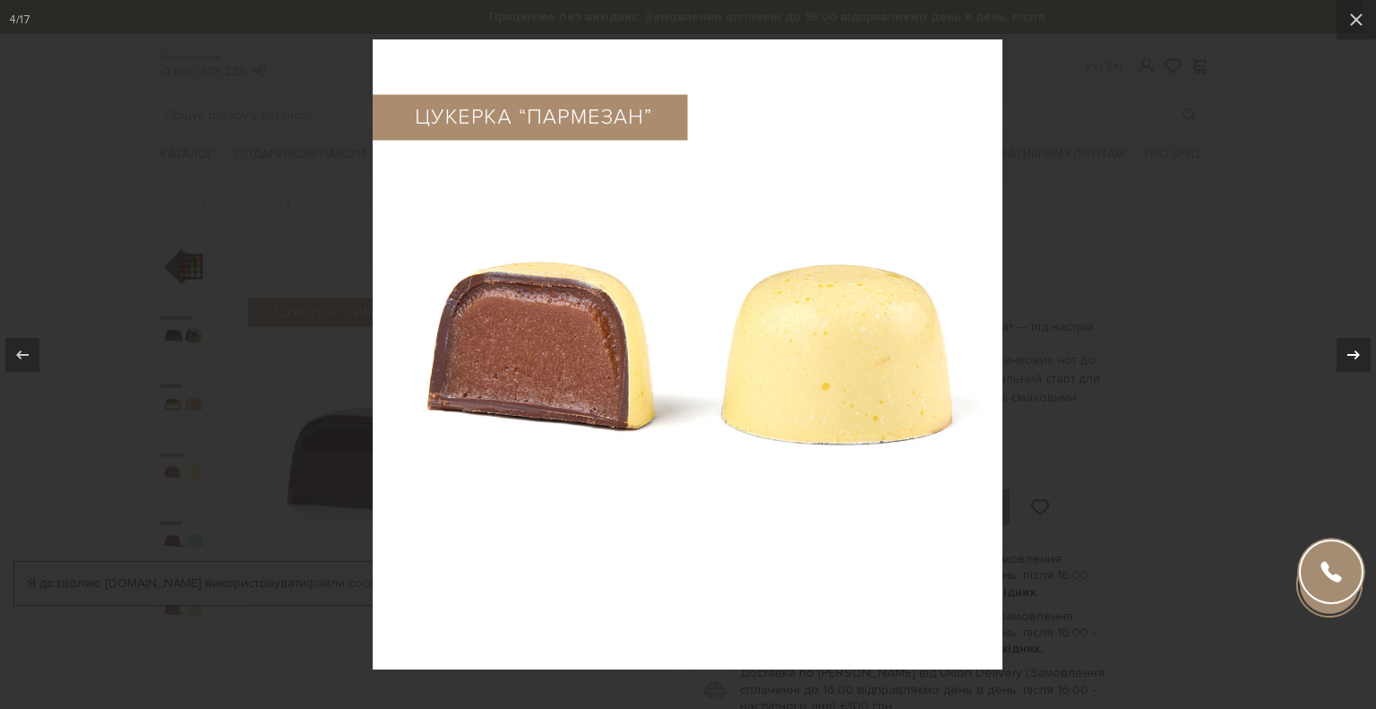
click at [1357, 350] on icon at bounding box center [1354, 355] width 22 height 22
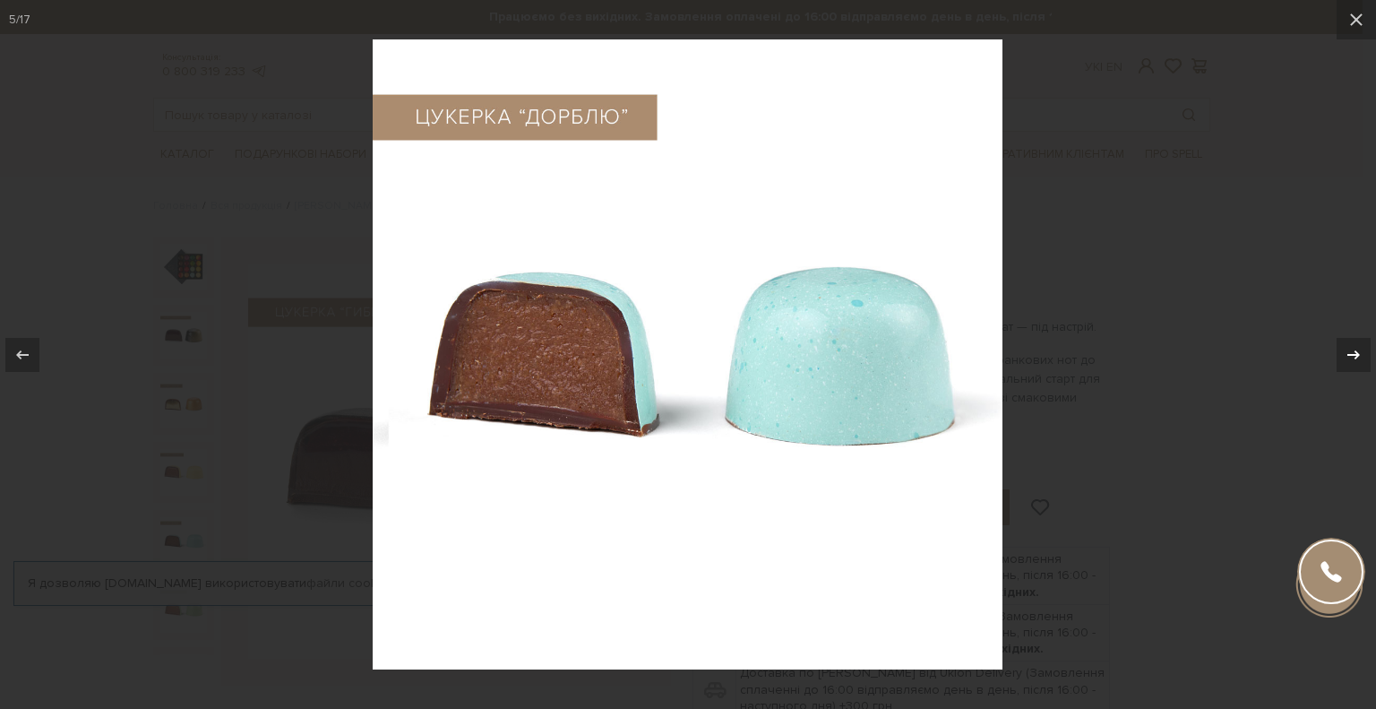
click at [1357, 350] on icon at bounding box center [1354, 355] width 22 height 22
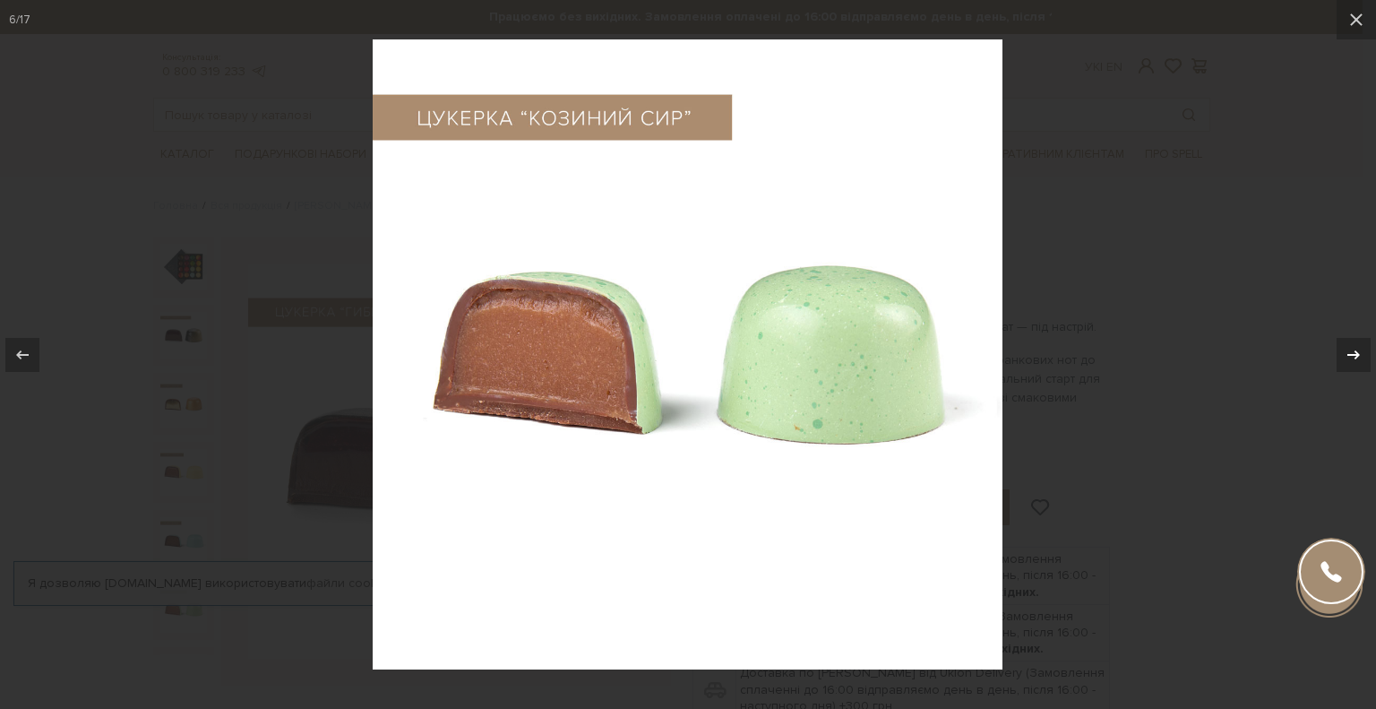
click at [1357, 350] on icon at bounding box center [1354, 355] width 22 height 22
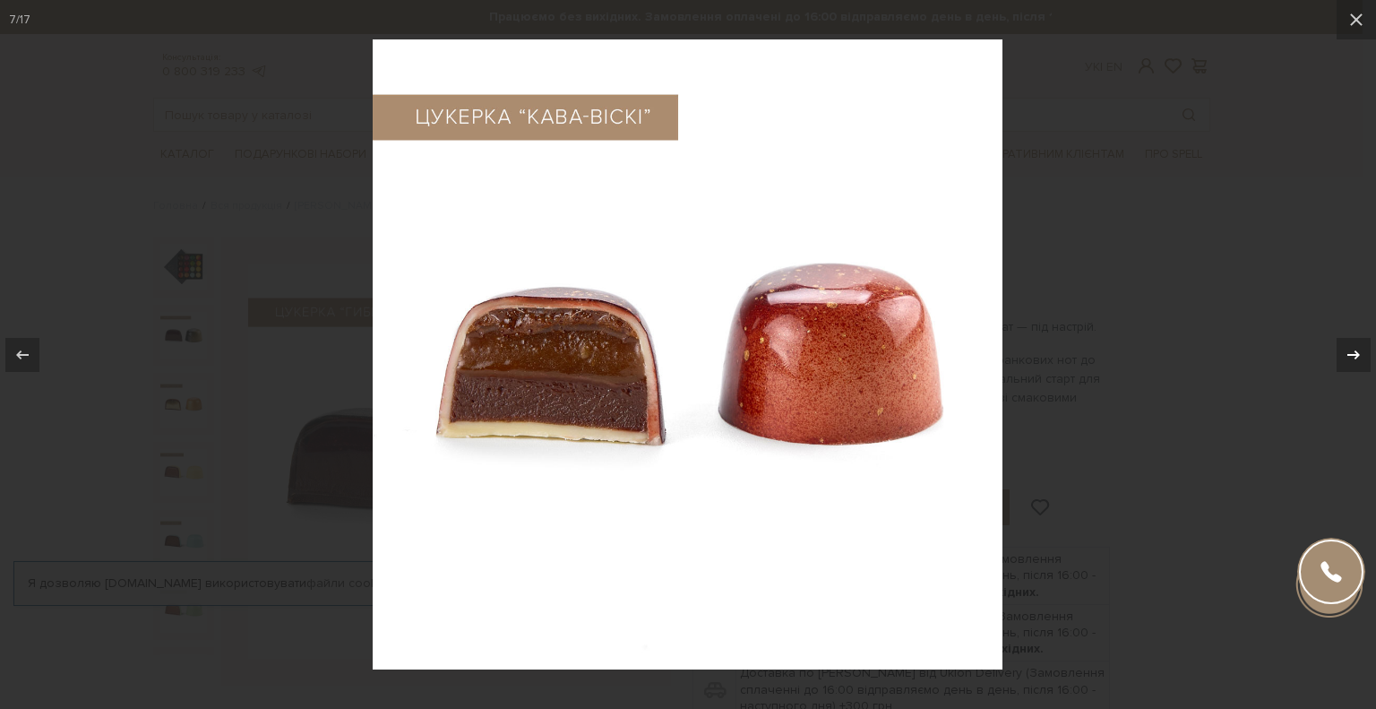
click at [1357, 350] on icon at bounding box center [1354, 355] width 22 height 22
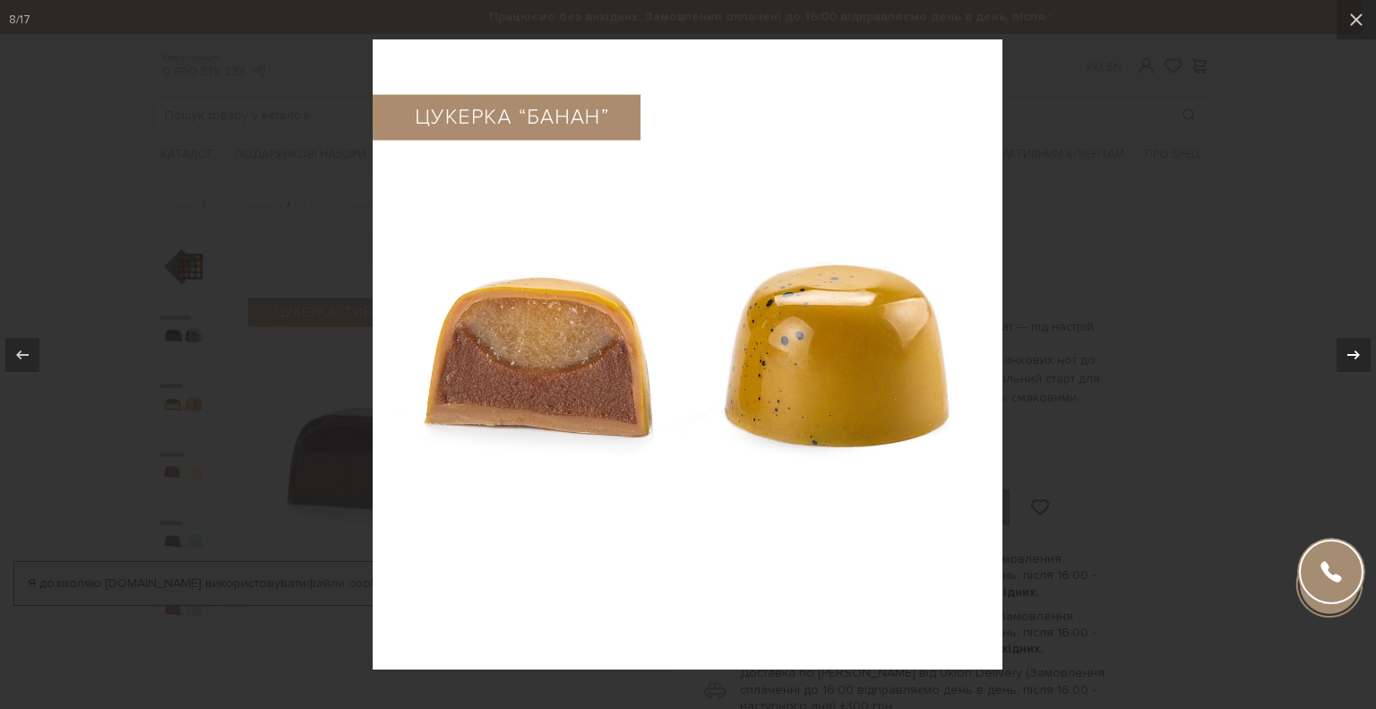
click at [1357, 350] on icon at bounding box center [1354, 355] width 22 height 22
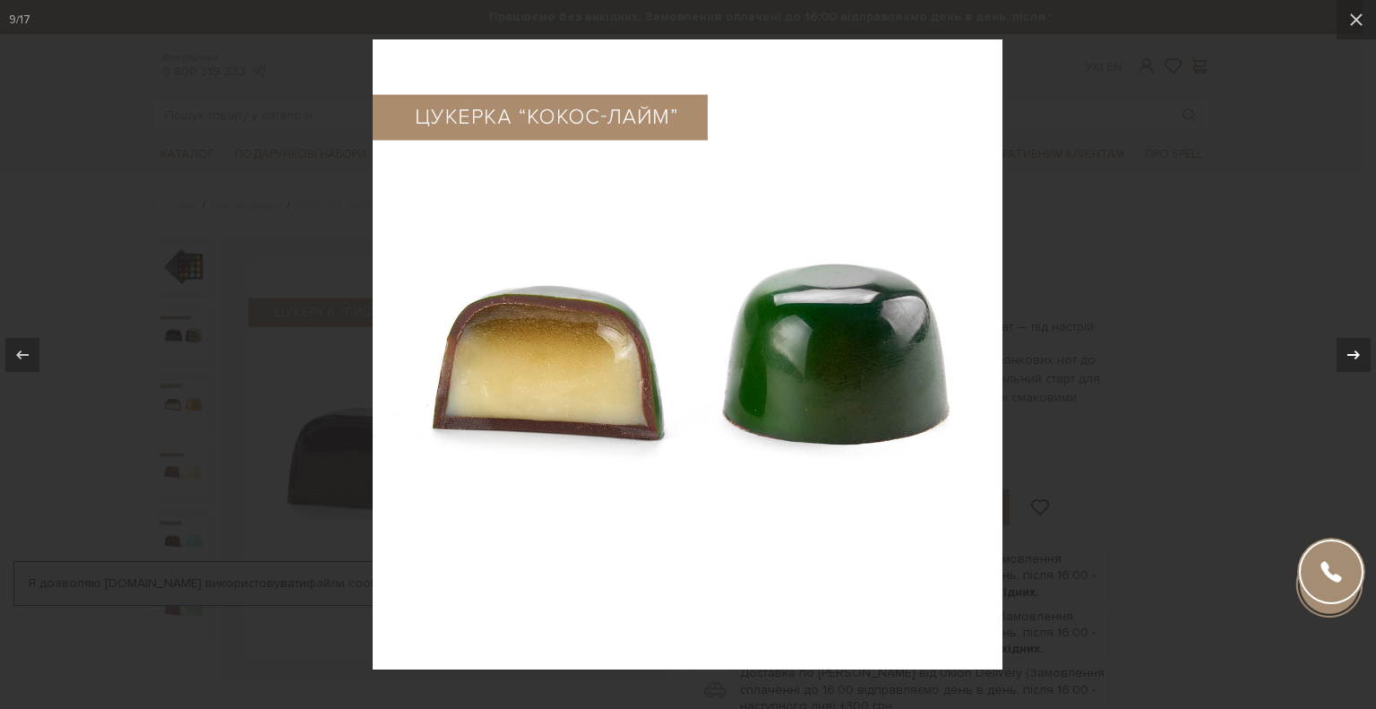
click at [1357, 350] on icon at bounding box center [1354, 355] width 22 height 22
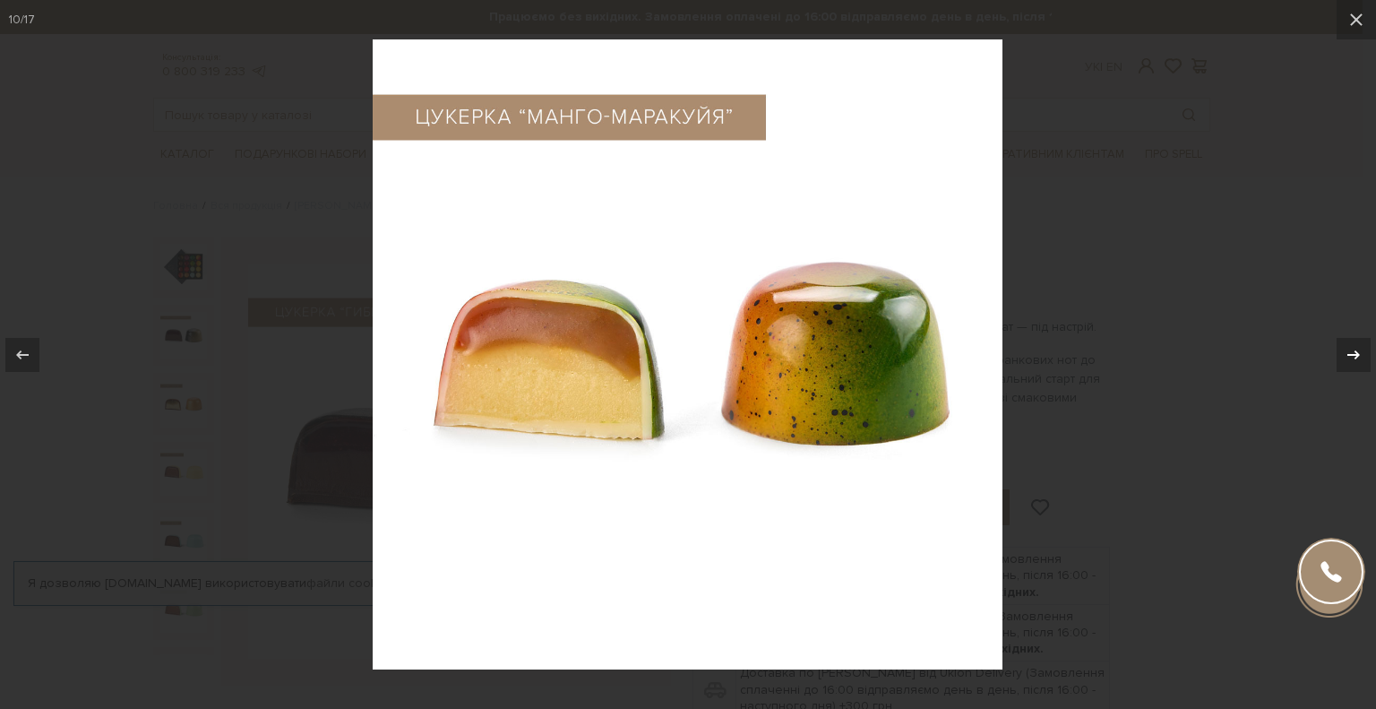
click at [1357, 350] on icon at bounding box center [1354, 355] width 22 height 22
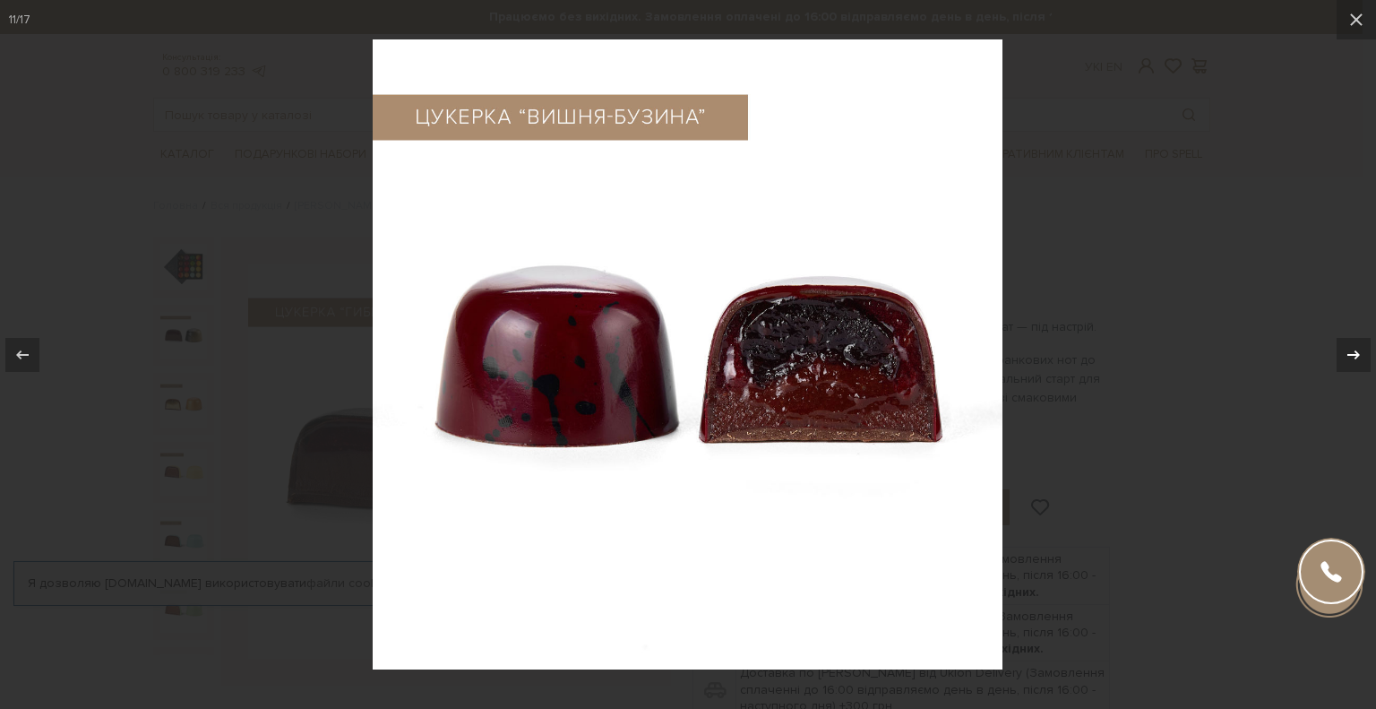
click at [1357, 350] on icon at bounding box center [1354, 355] width 22 height 22
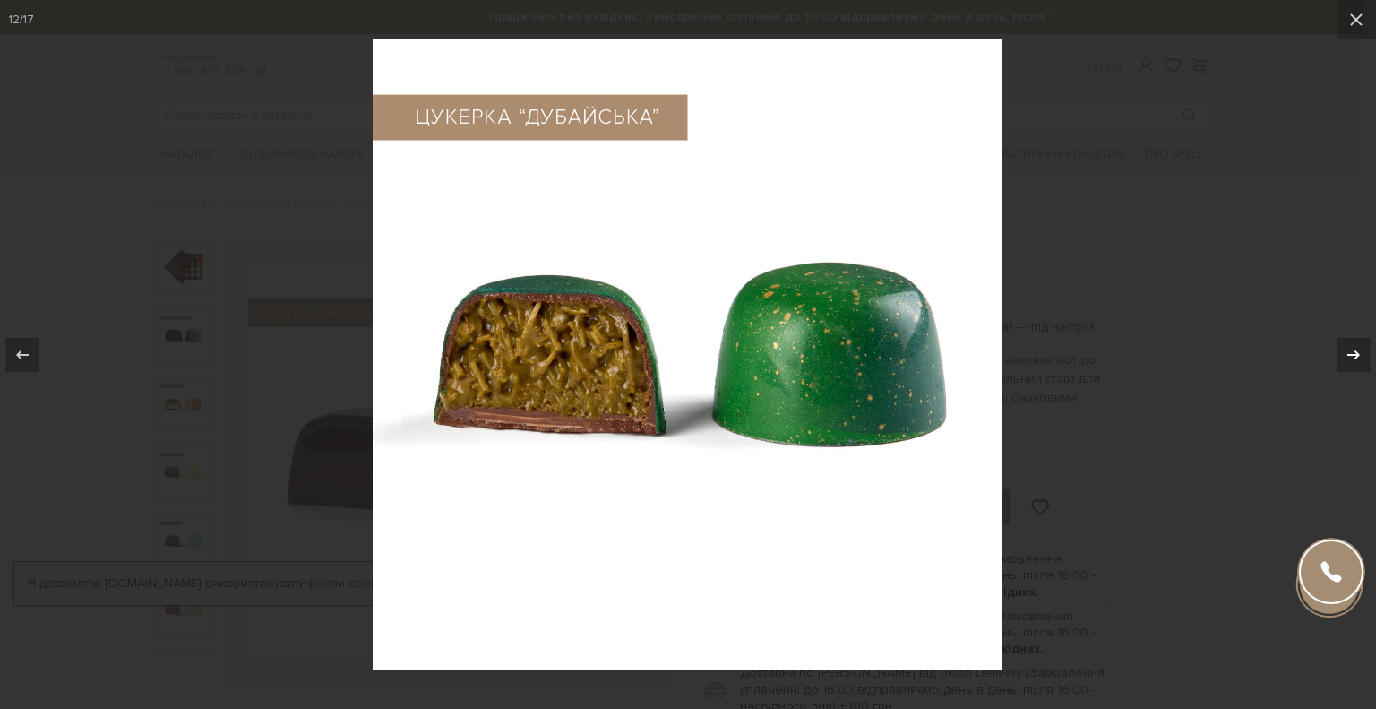
click at [1357, 350] on icon at bounding box center [1354, 355] width 22 height 22
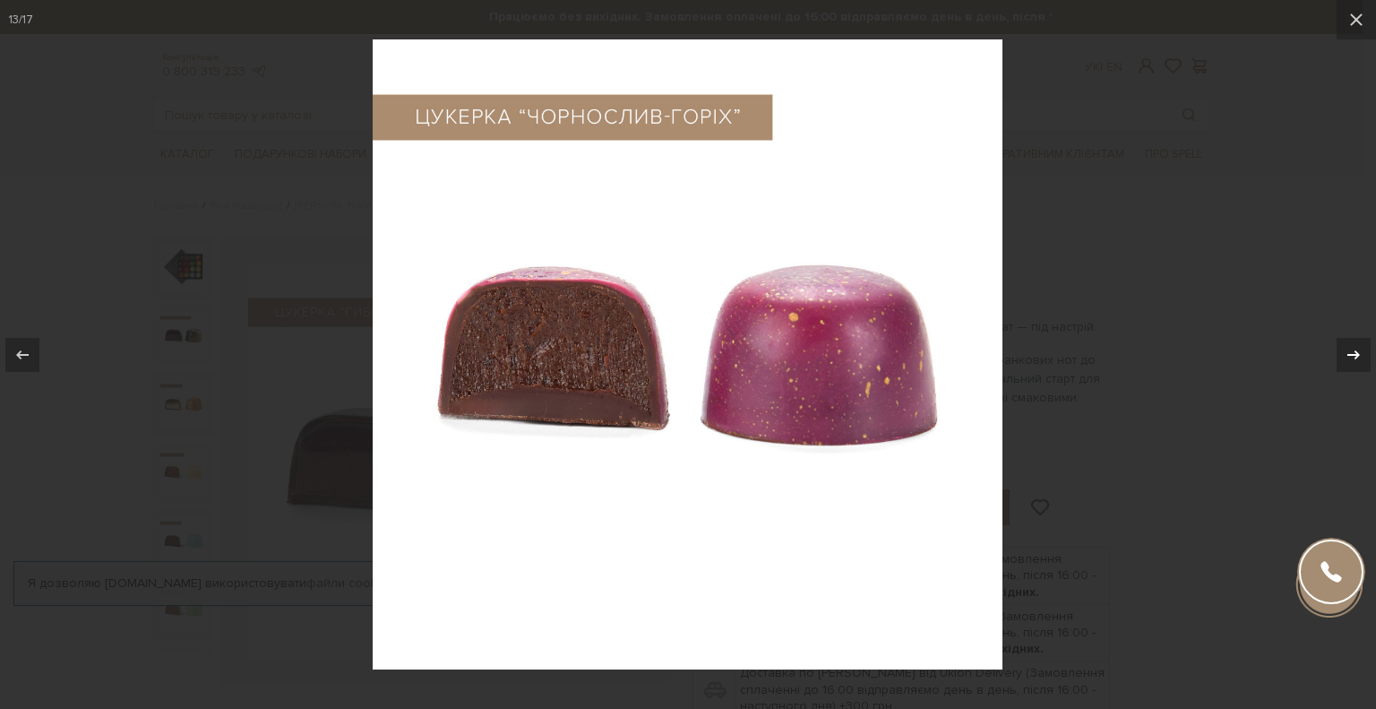
click at [1357, 350] on div "13 / 17" at bounding box center [688, 354] width 1376 height 709
click at [1329, 168] on div at bounding box center [688, 354] width 1376 height 709
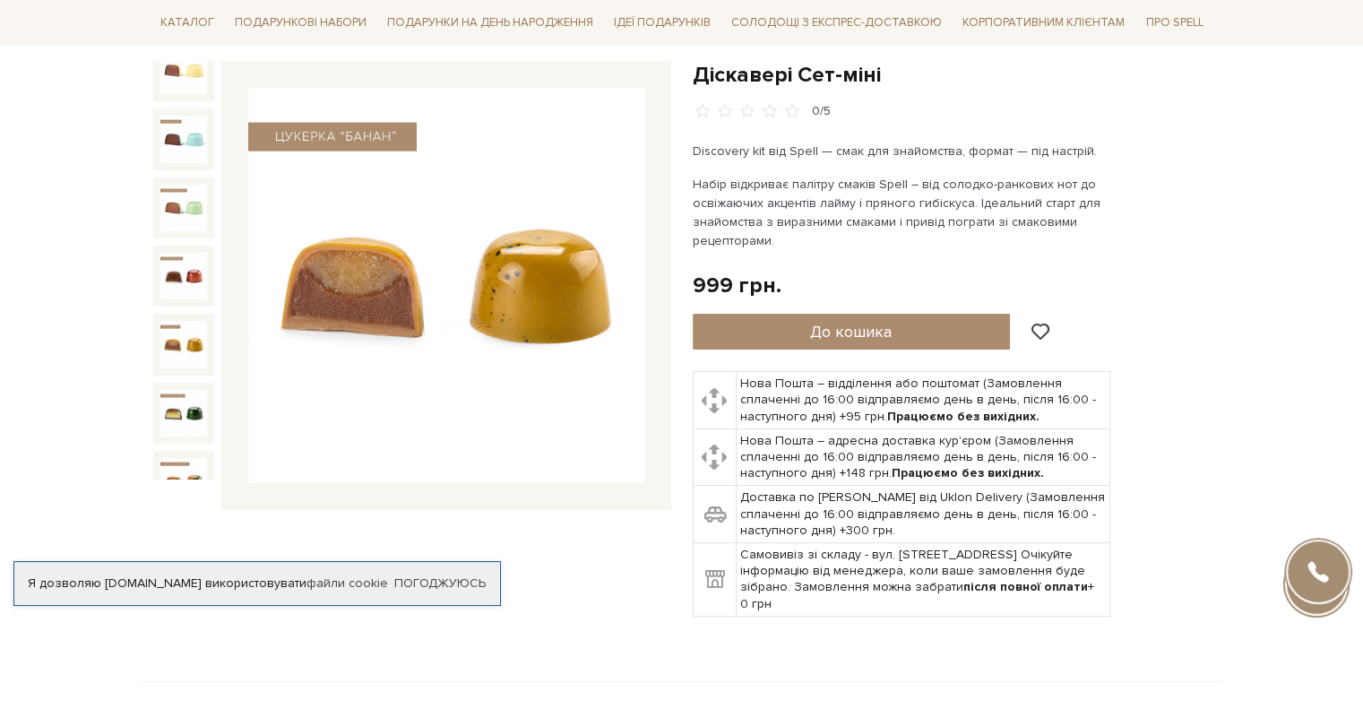
scroll to position [179, 0]
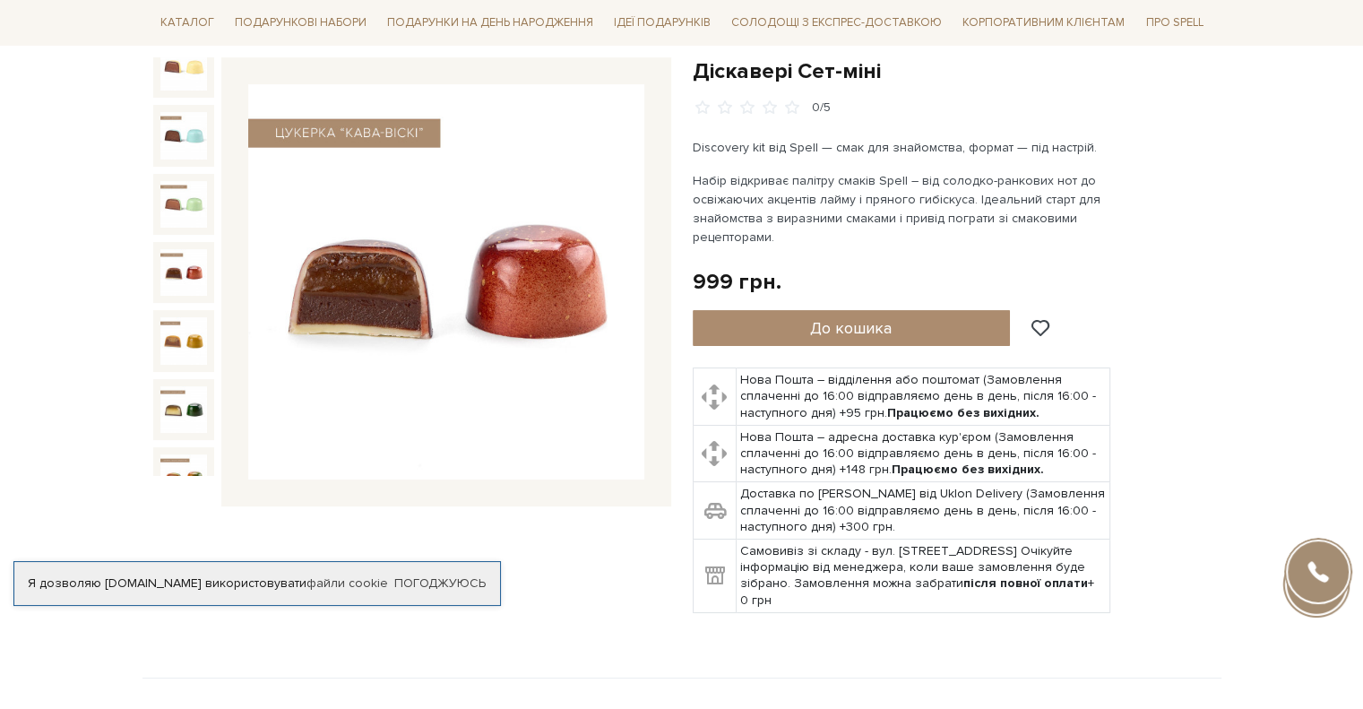
click at [172, 250] on img at bounding box center [183, 272] width 47 height 47
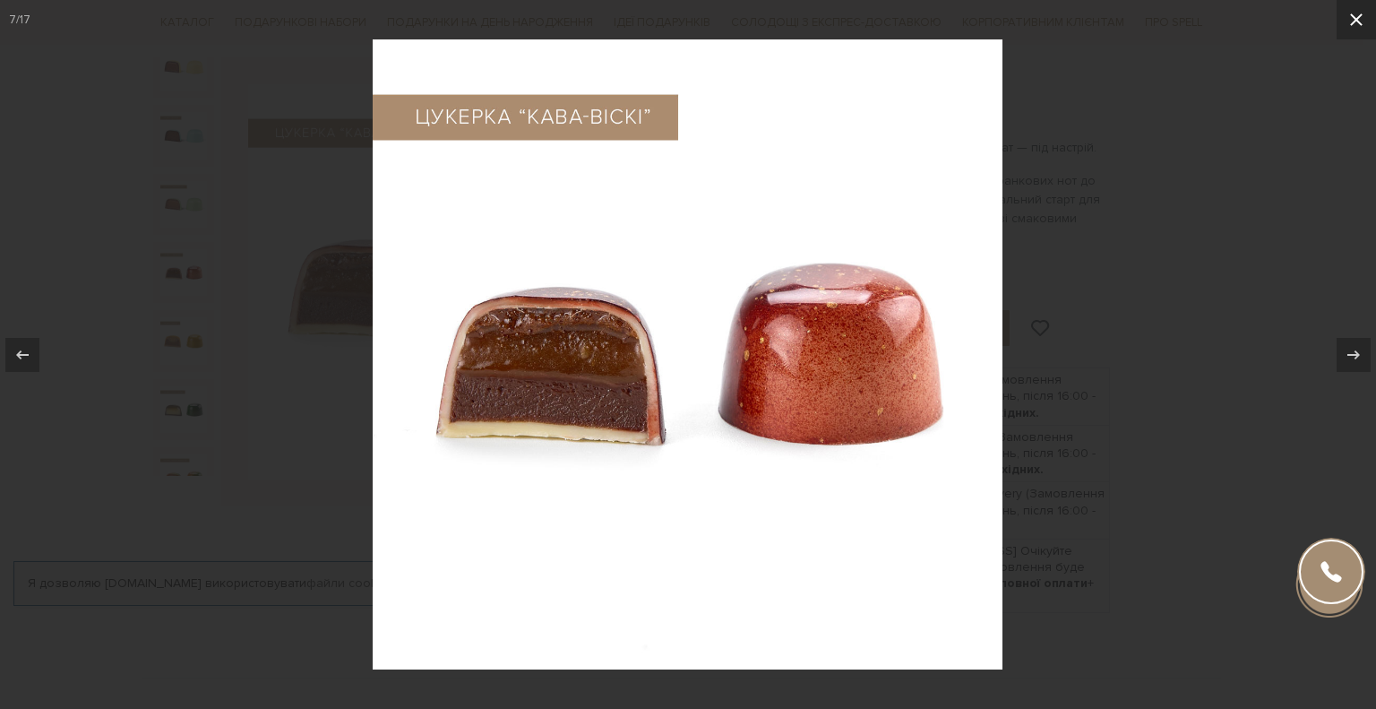
click at [1362, 24] on button at bounding box center [1356, 19] width 39 height 39
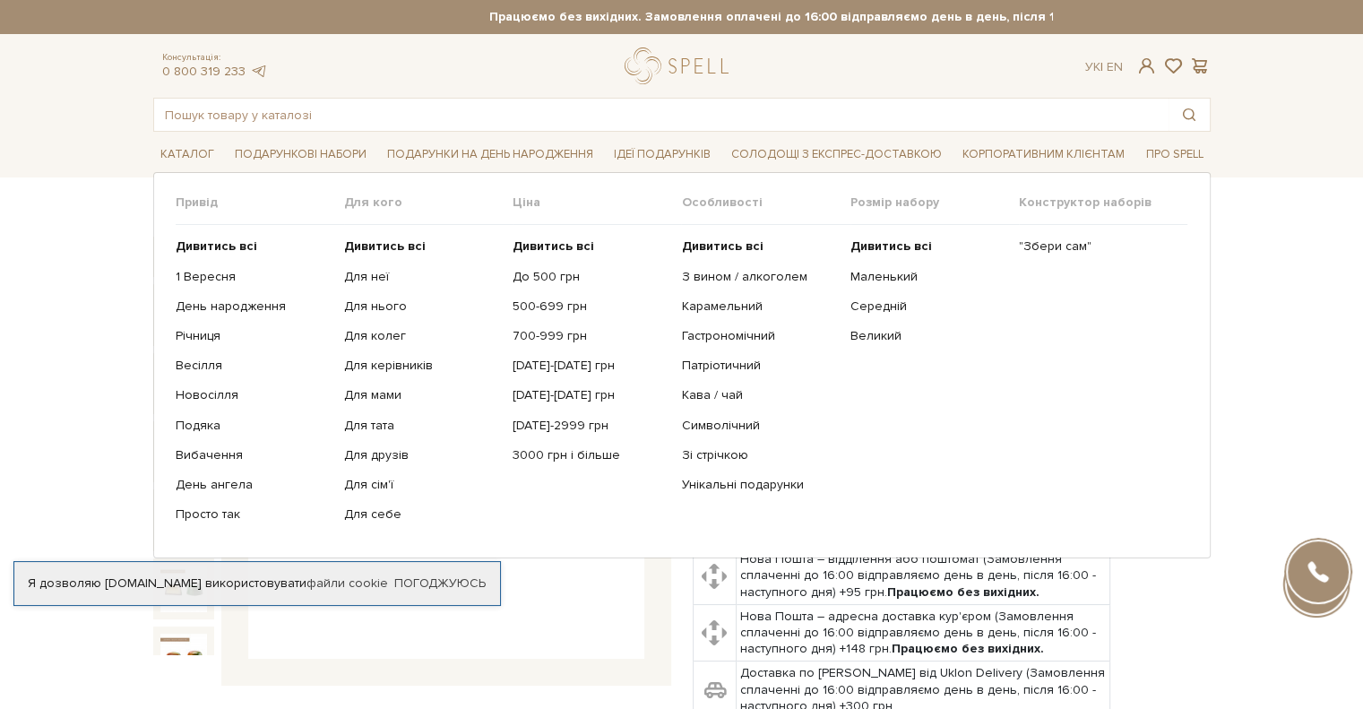
drag, startPoint x: 274, startPoint y: 148, endPoint x: 1326, endPoint y: 354, distance: 1072.0
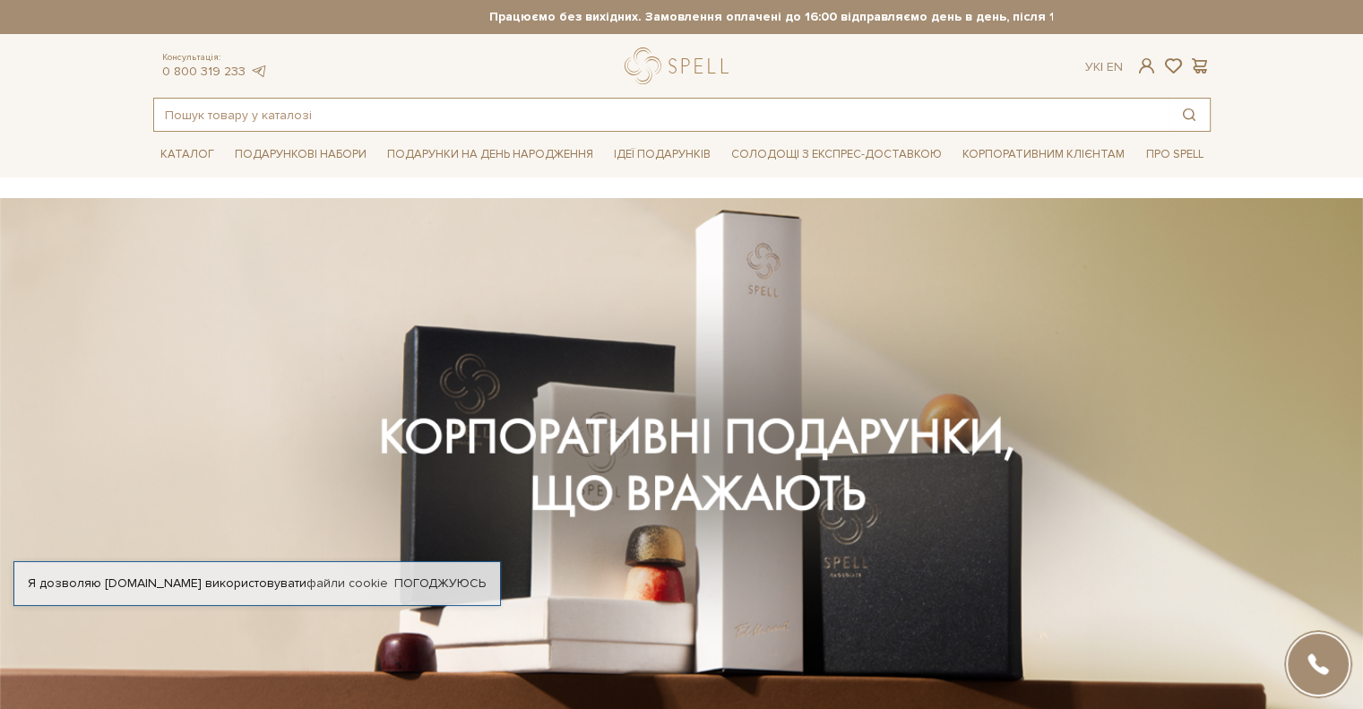
click at [337, 110] on input "text" at bounding box center [661, 115] width 1014 height 32
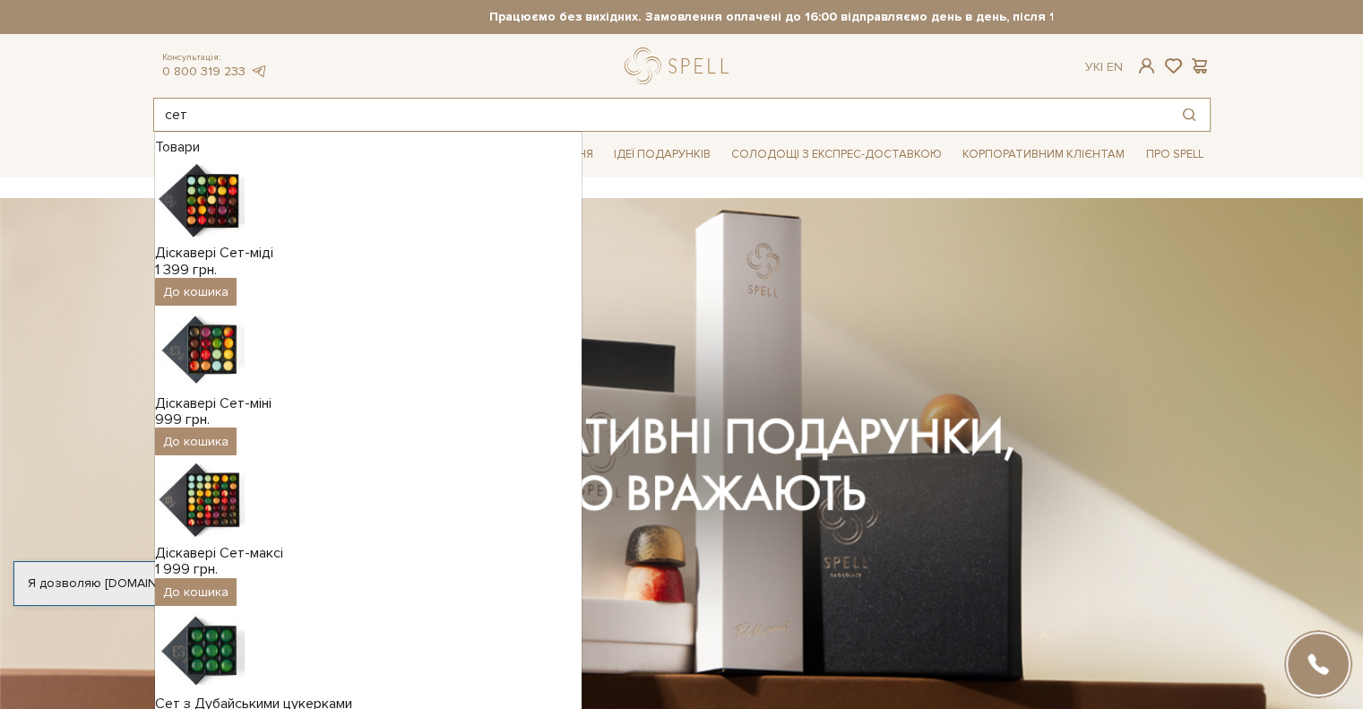
type input "сет"
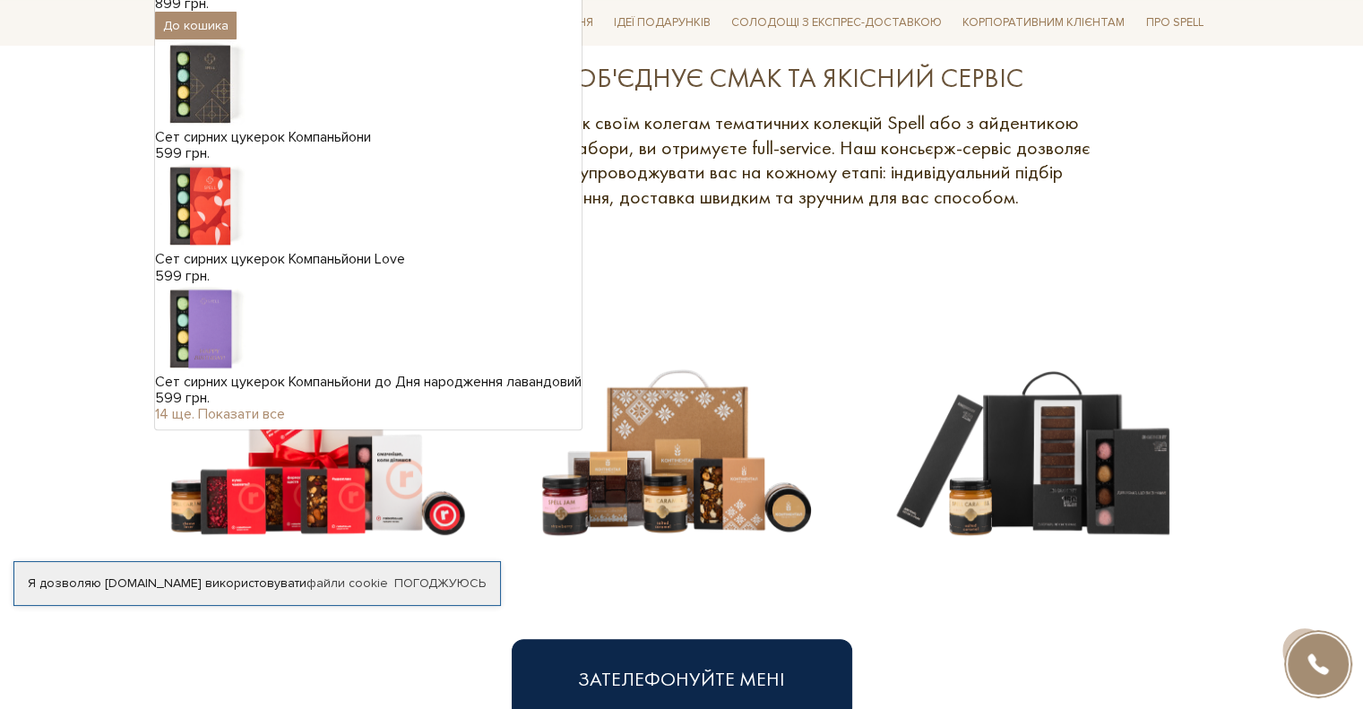
scroll to position [717, 0]
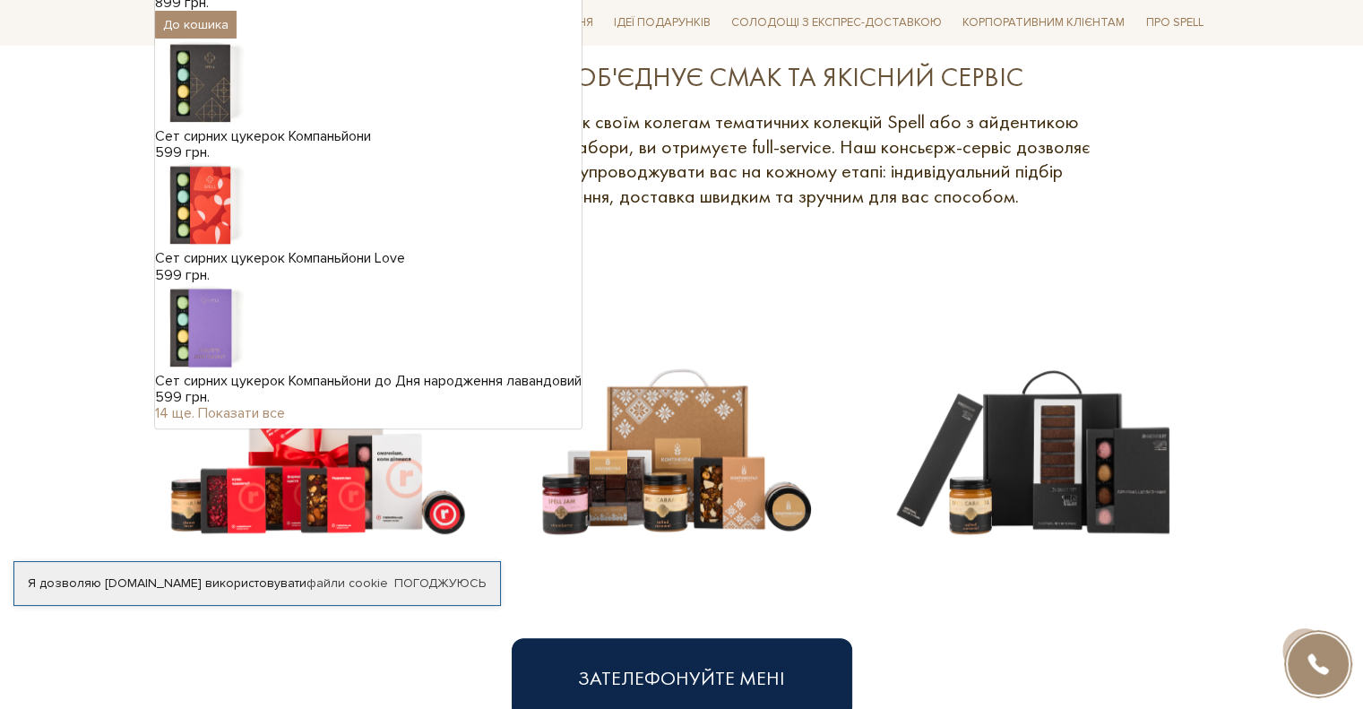
click at [261, 421] on div "14 ще. Показати все" at bounding box center [368, 413] width 427 height 16
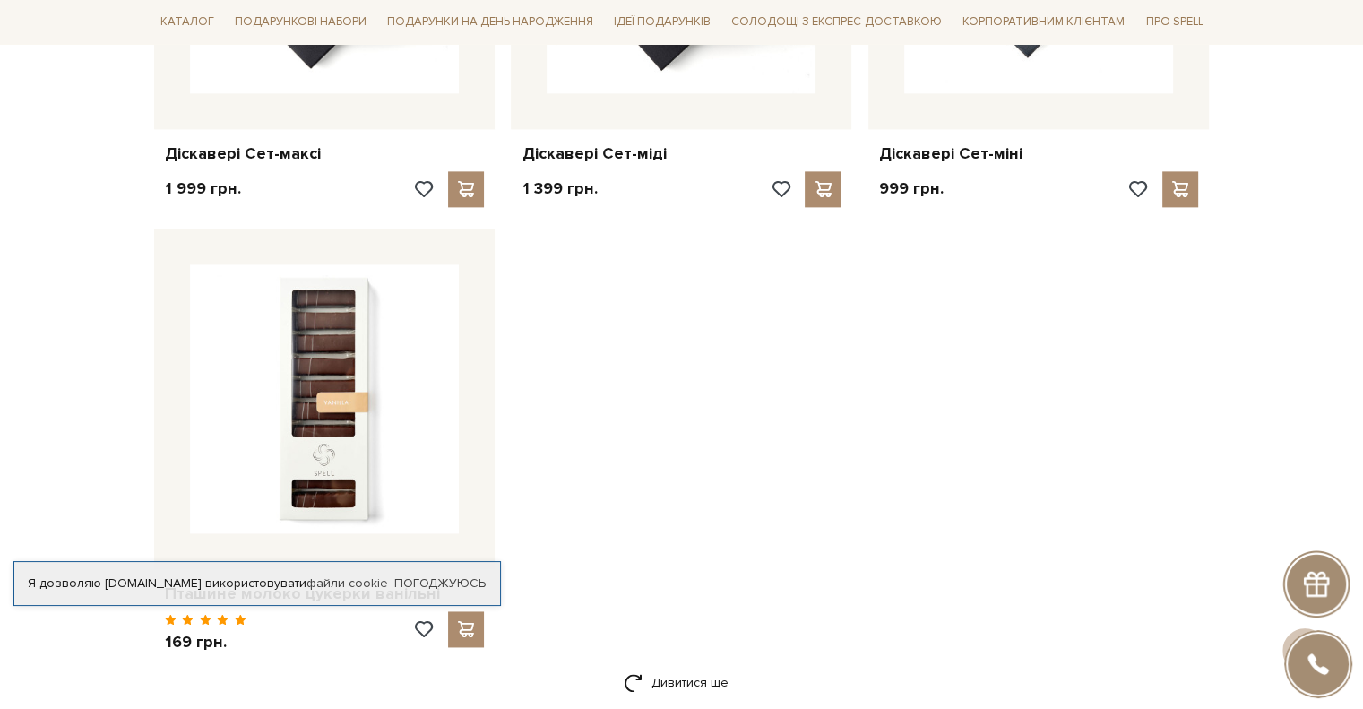
scroll to position [2509, 0]
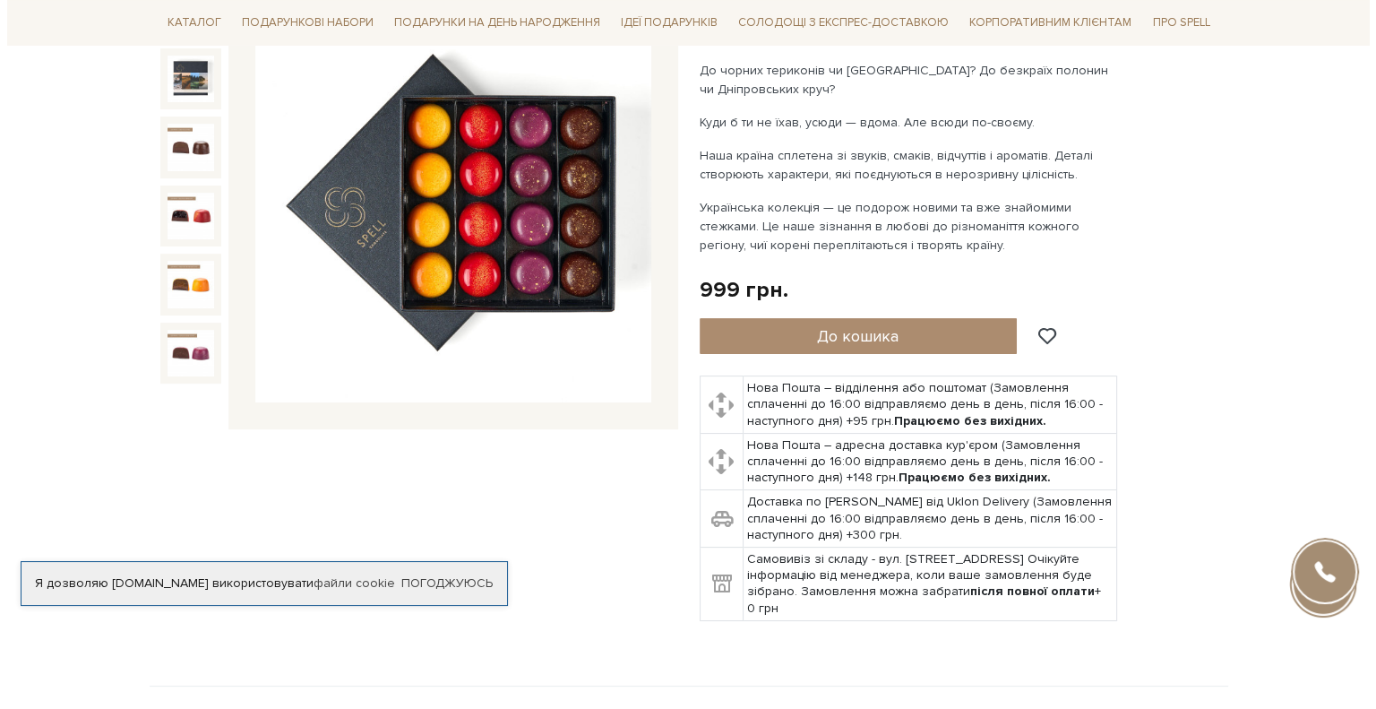
scroll to position [179, 0]
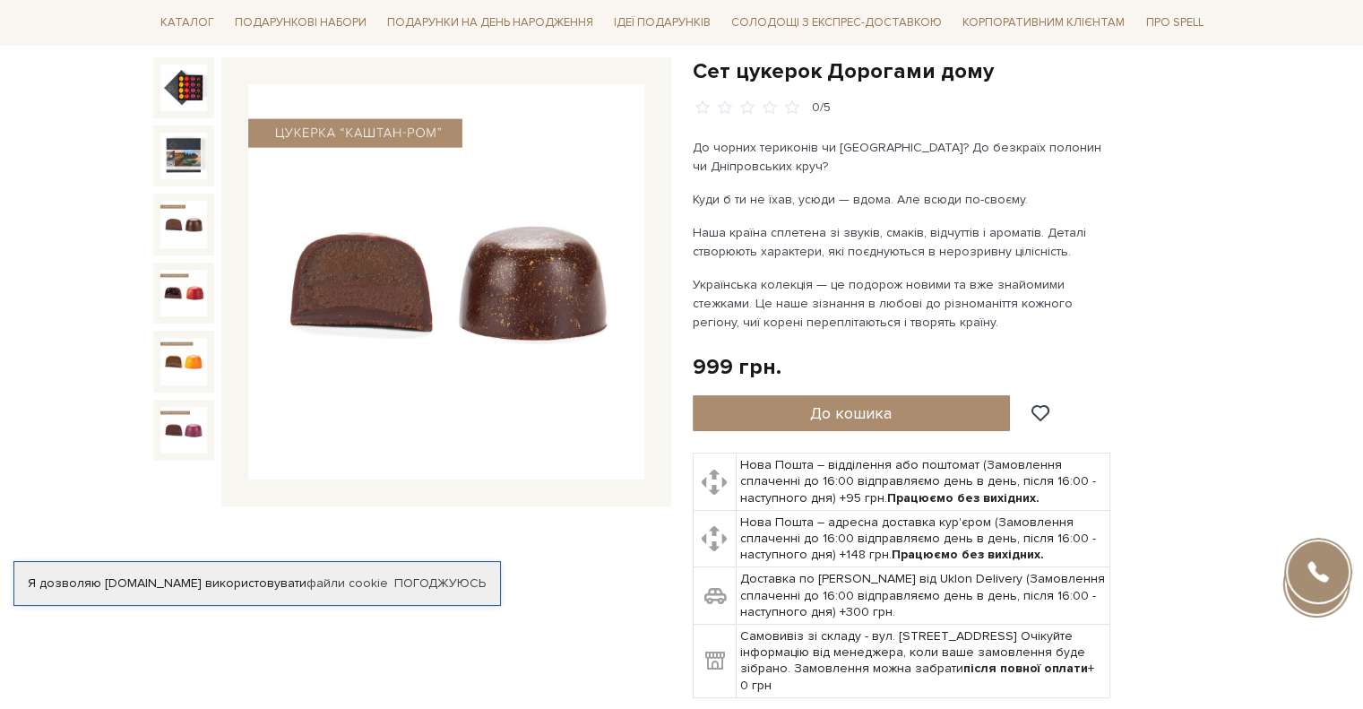
click at [195, 236] on img at bounding box center [183, 224] width 47 height 47
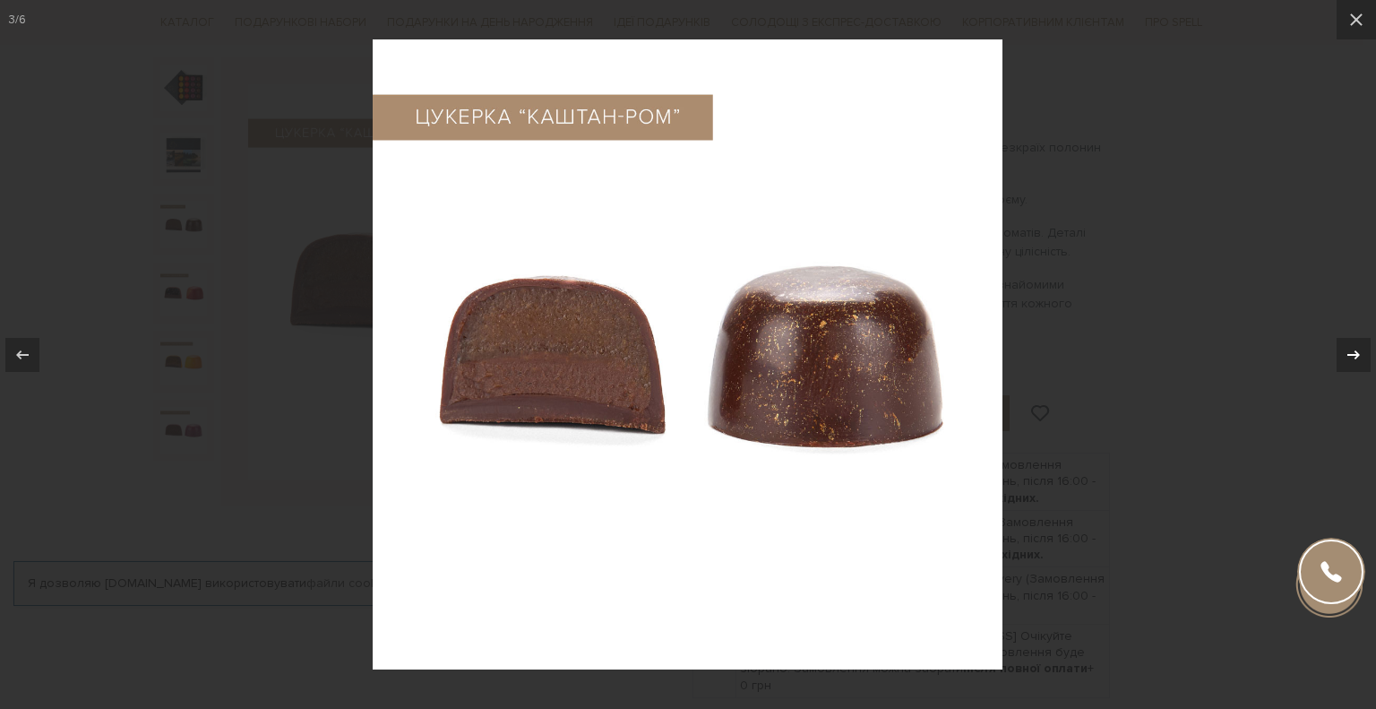
click at [1355, 366] on div at bounding box center [1354, 355] width 34 height 34
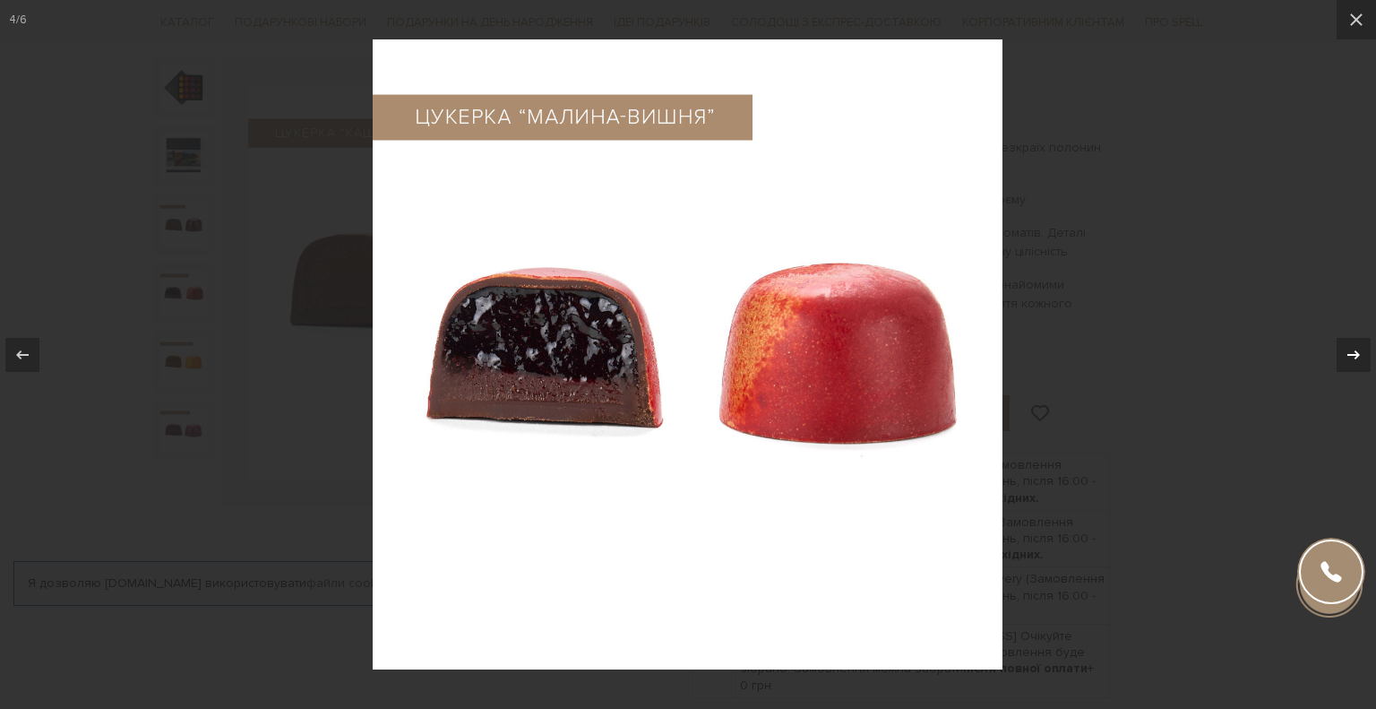
click at [1355, 366] on div at bounding box center [1354, 355] width 34 height 34
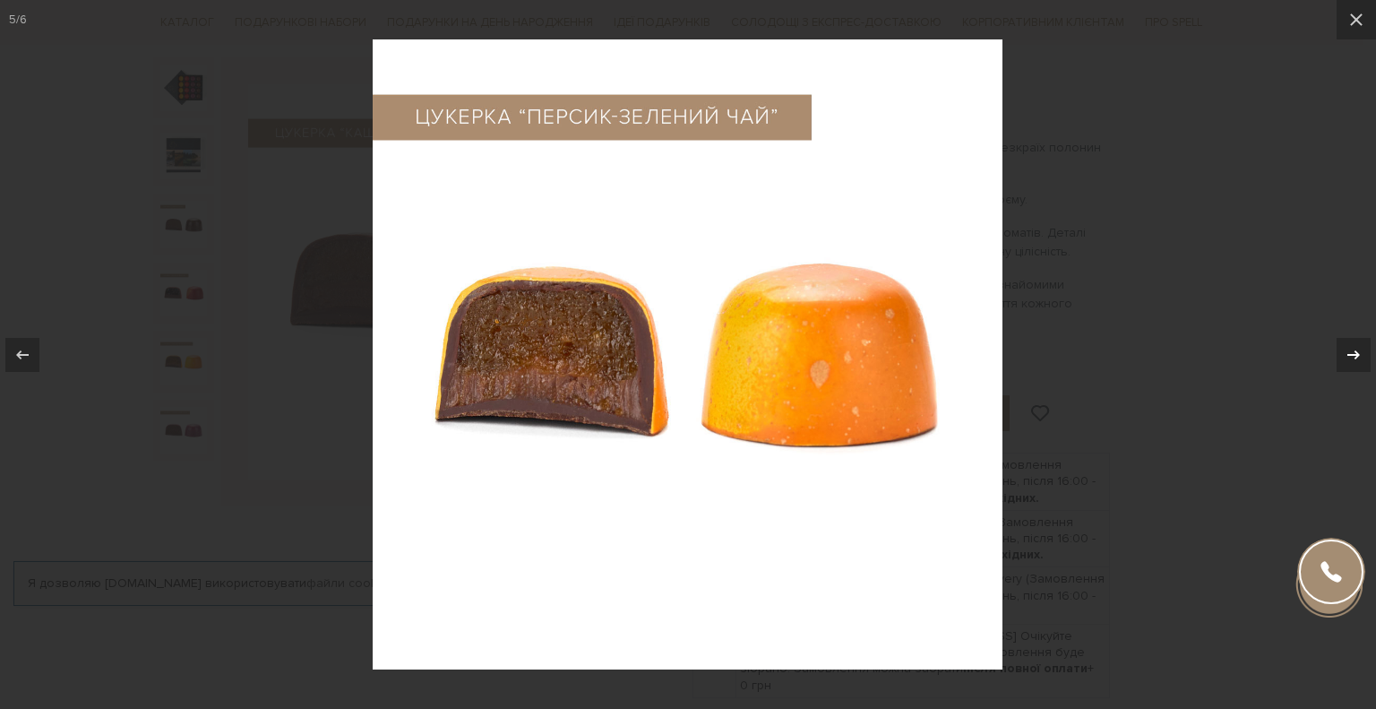
click at [1355, 366] on div at bounding box center [1354, 355] width 34 height 34
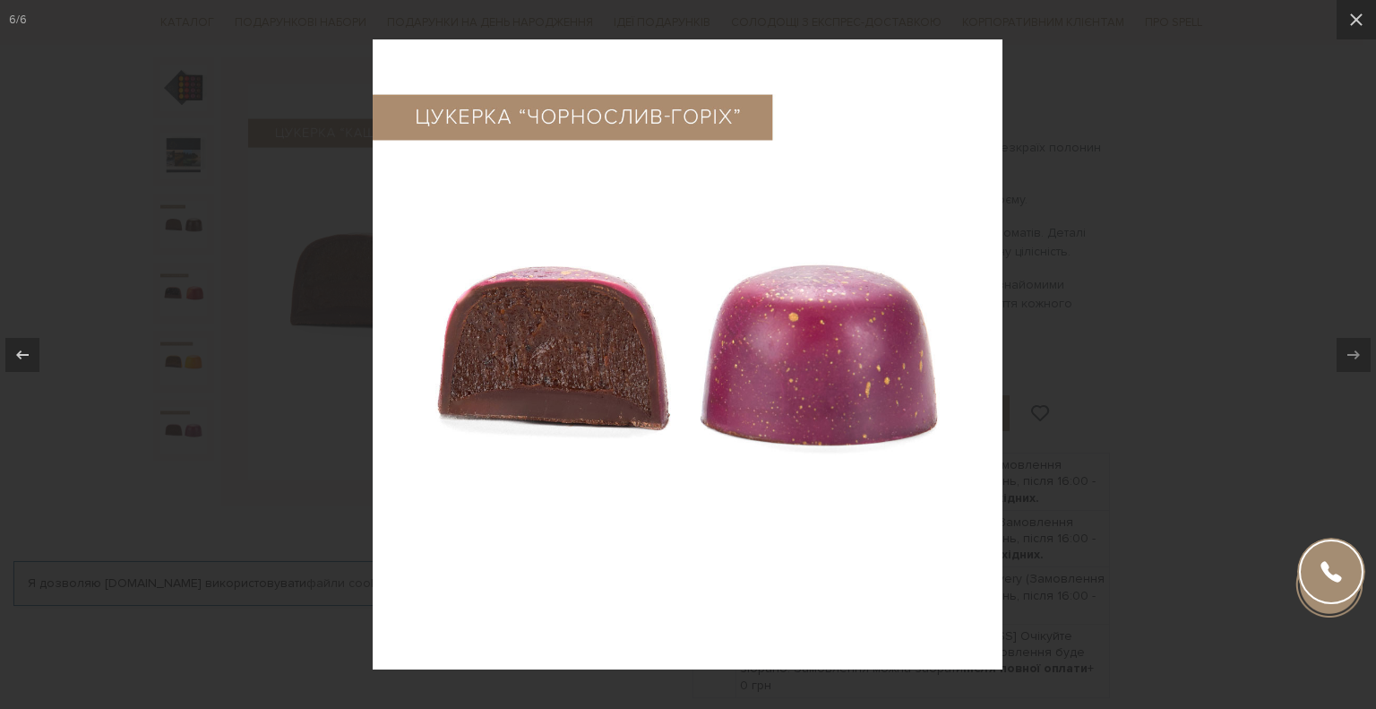
click at [1285, 463] on div at bounding box center [688, 354] width 1376 height 709
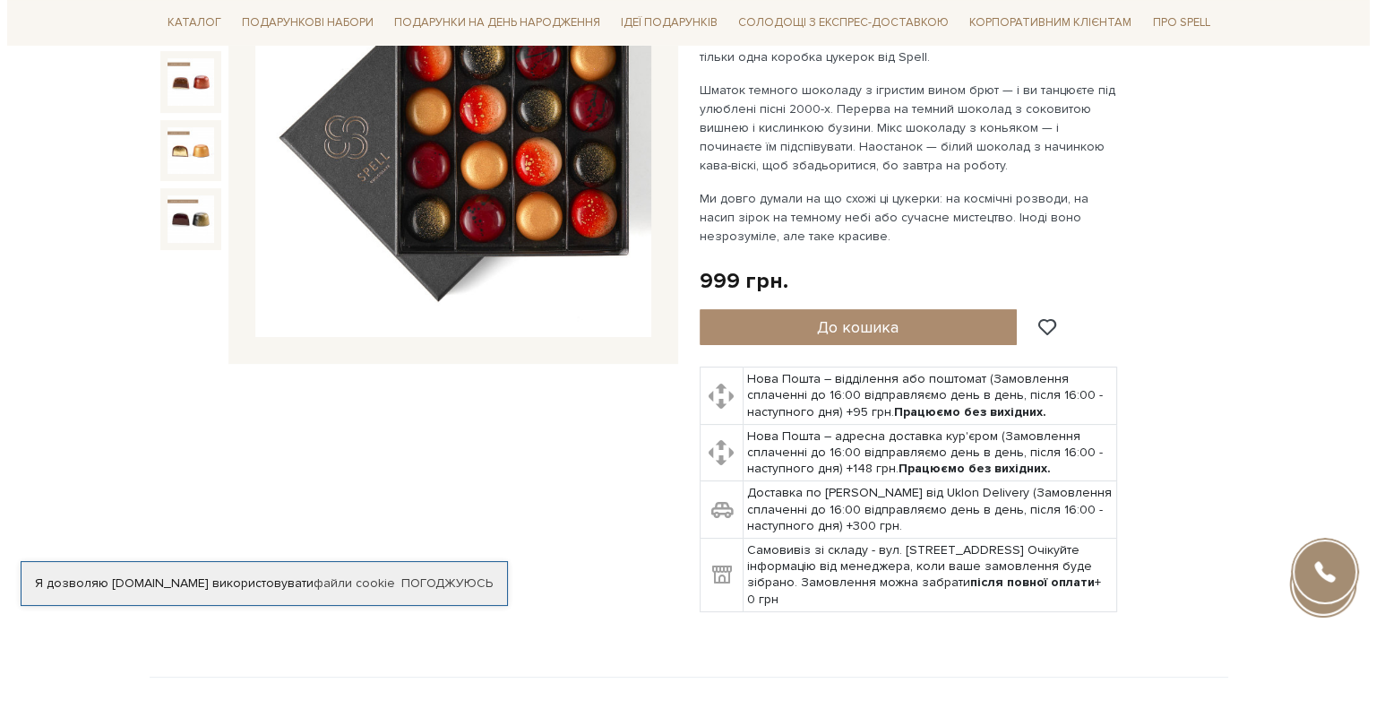
scroll to position [179, 0]
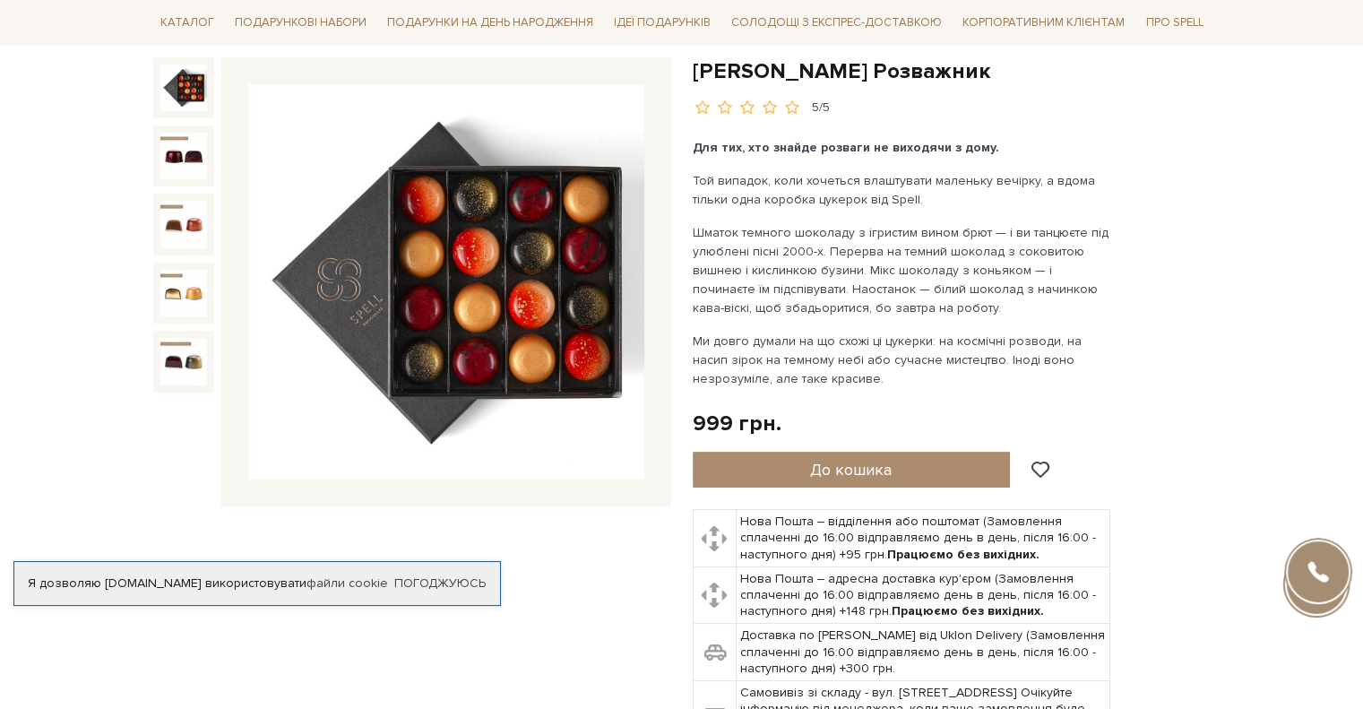
click at [530, 246] on img at bounding box center [446, 282] width 396 height 396
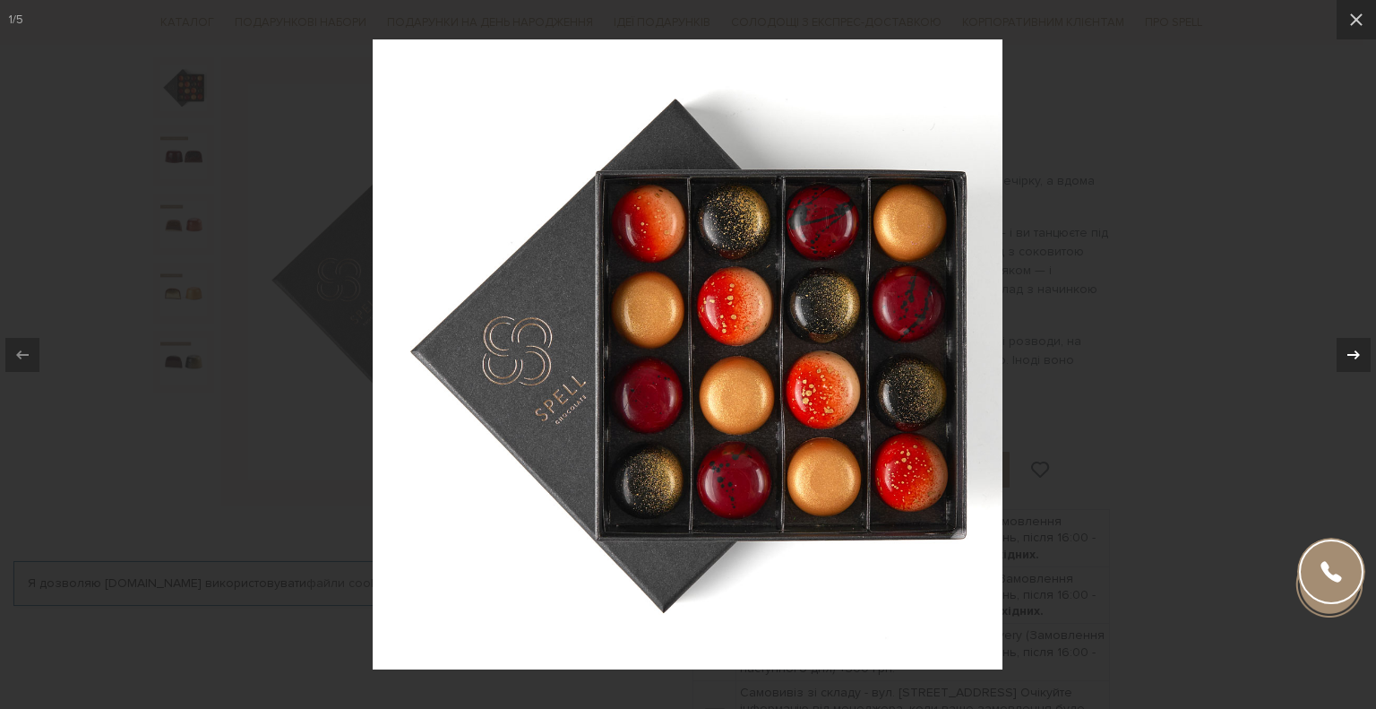
click at [1362, 354] on div at bounding box center [1354, 355] width 34 height 34
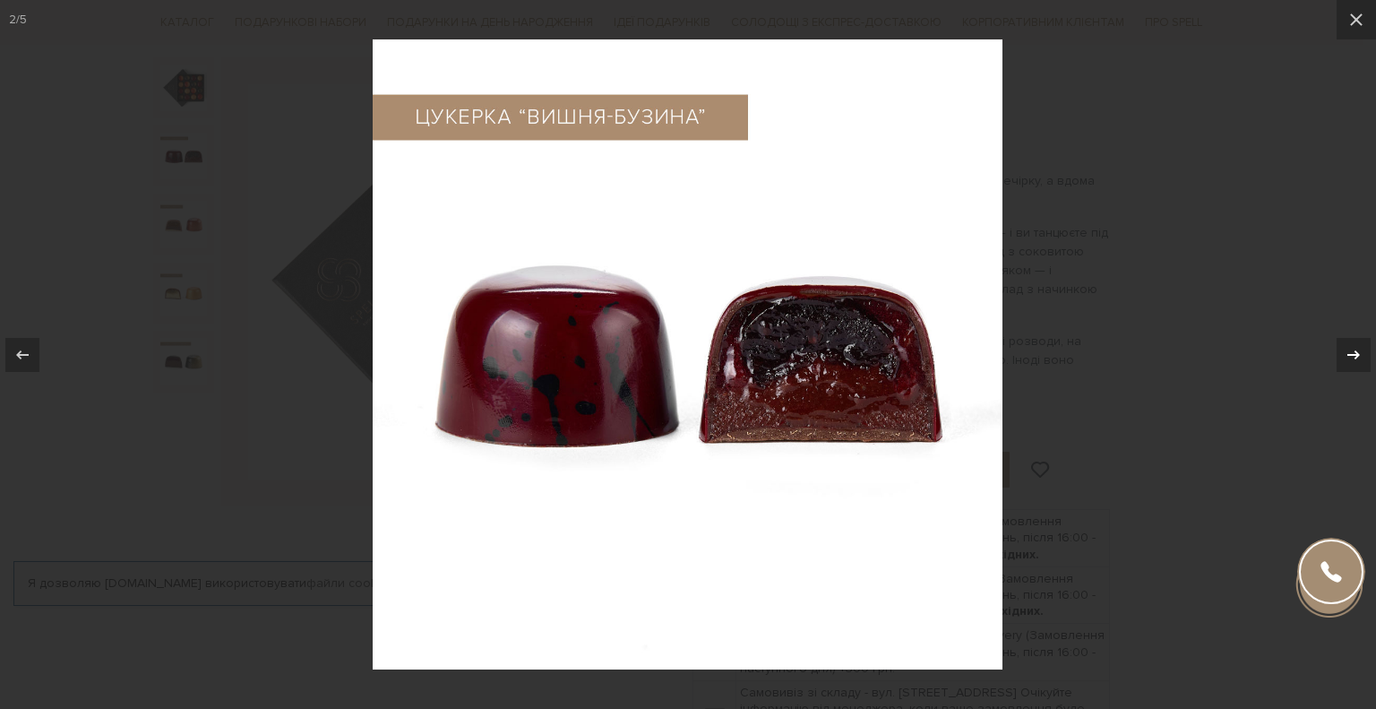
click at [1362, 354] on div at bounding box center [1354, 355] width 34 height 34
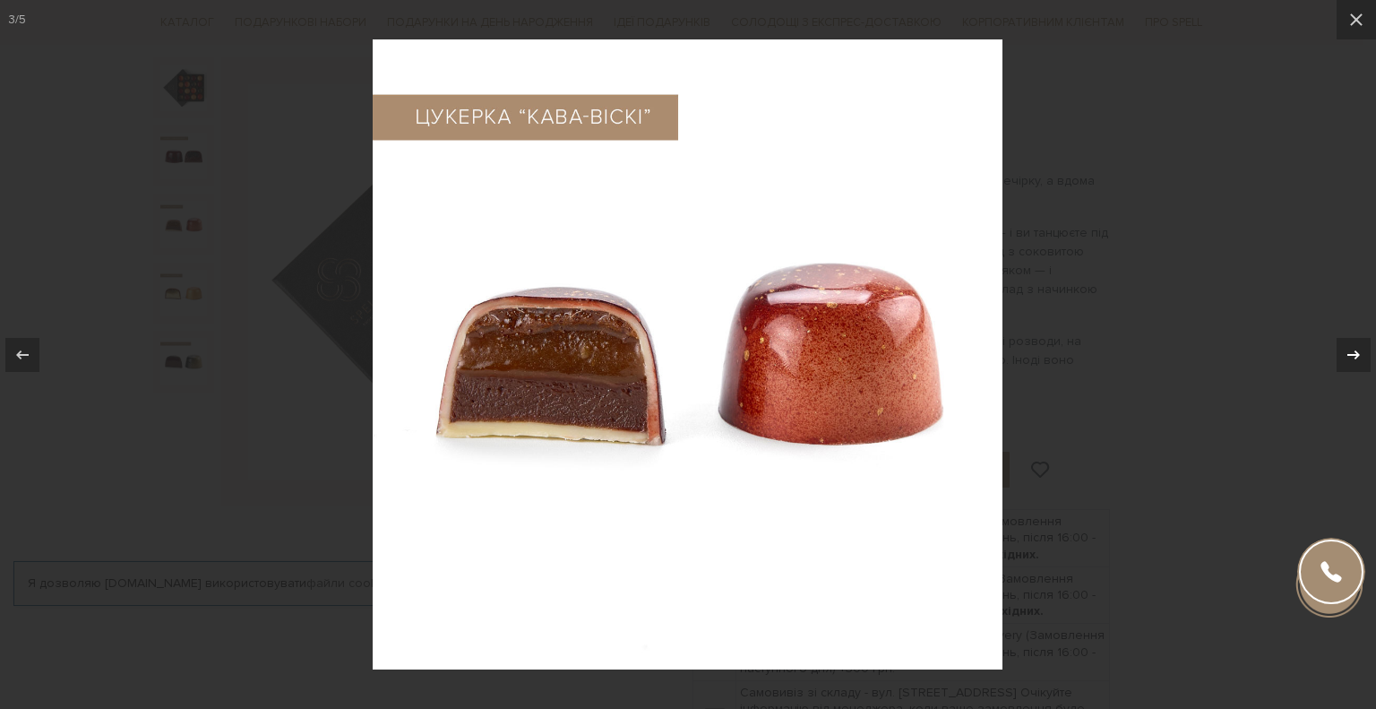
click at [1362, 354] on div at bounding box center [1354, 355] width 34 height 34
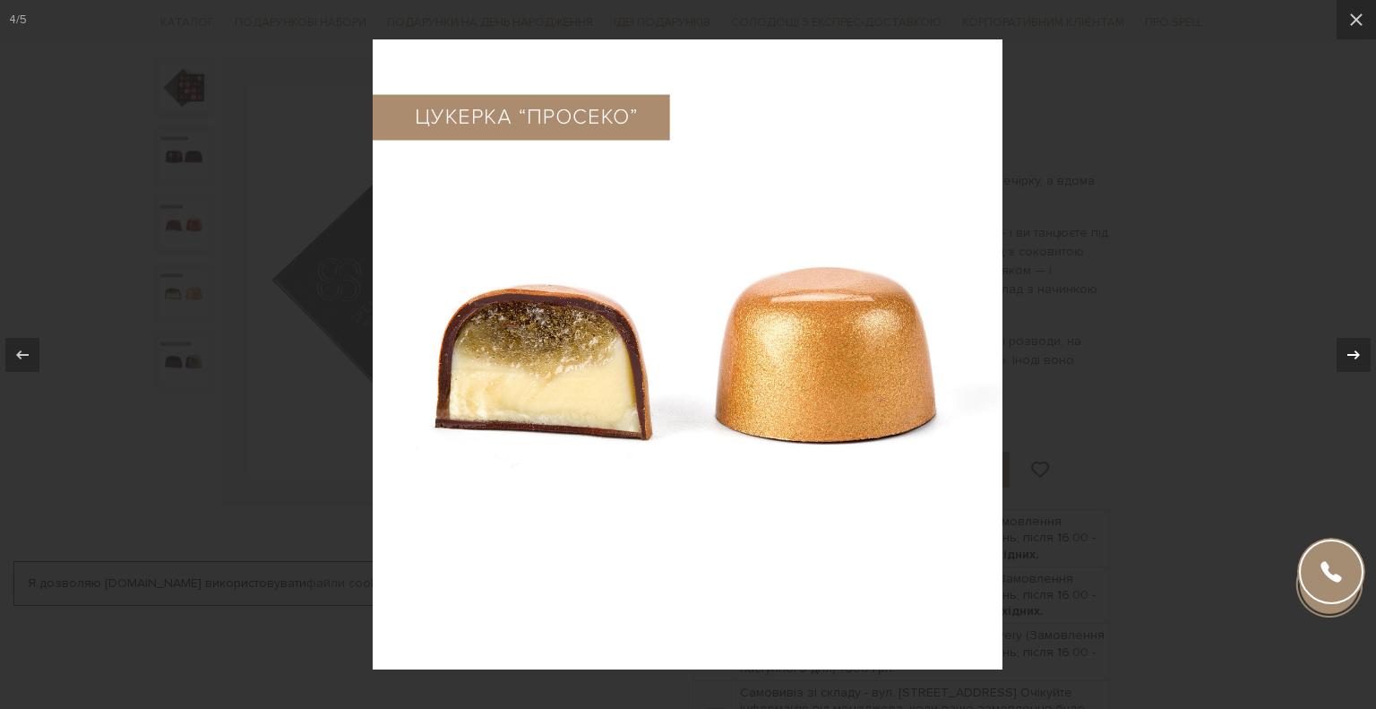
click at [1362, 354] on div at bounding box center [1354, 355] width 34 height 34
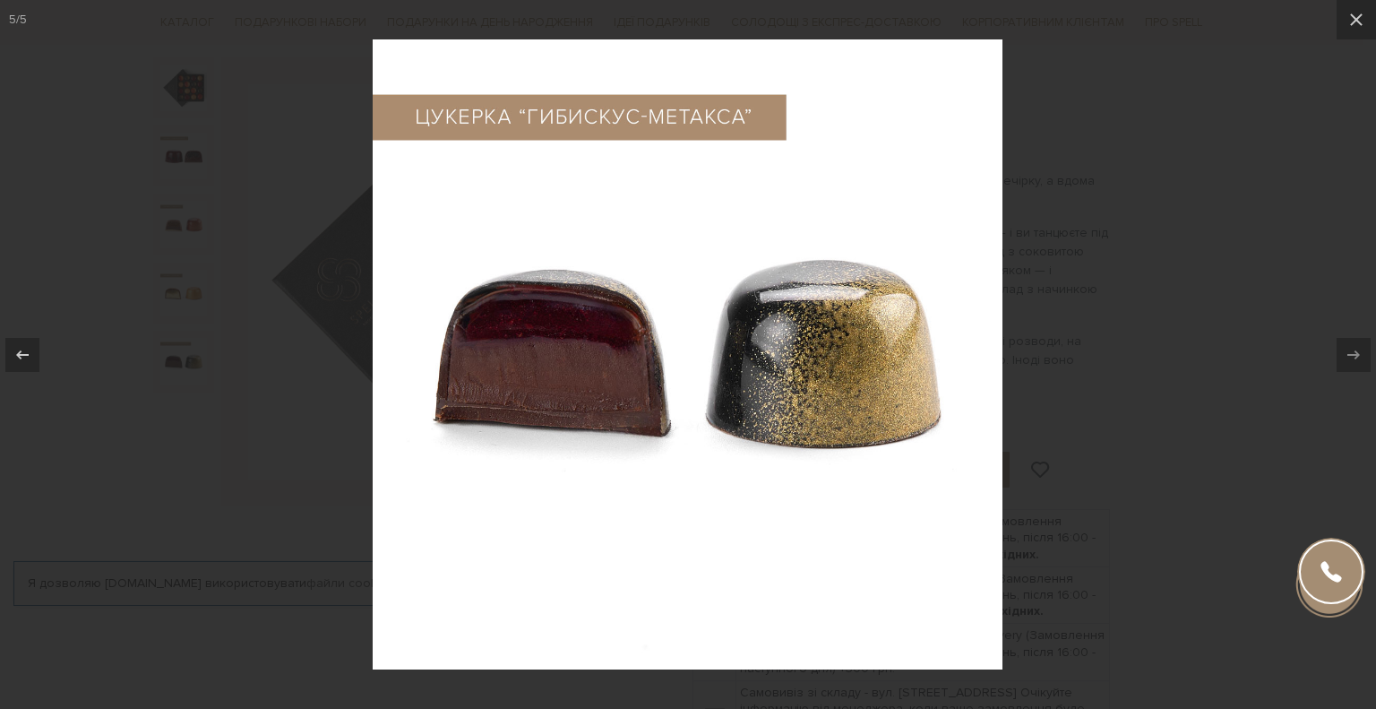
drag, startPoint x: 32, startPoint y: 348, endPoint x: 550, endPoint y: 344, distance: 517.9
click at [33, 347] on div at bounding box center [22, 355] width 34 height 34
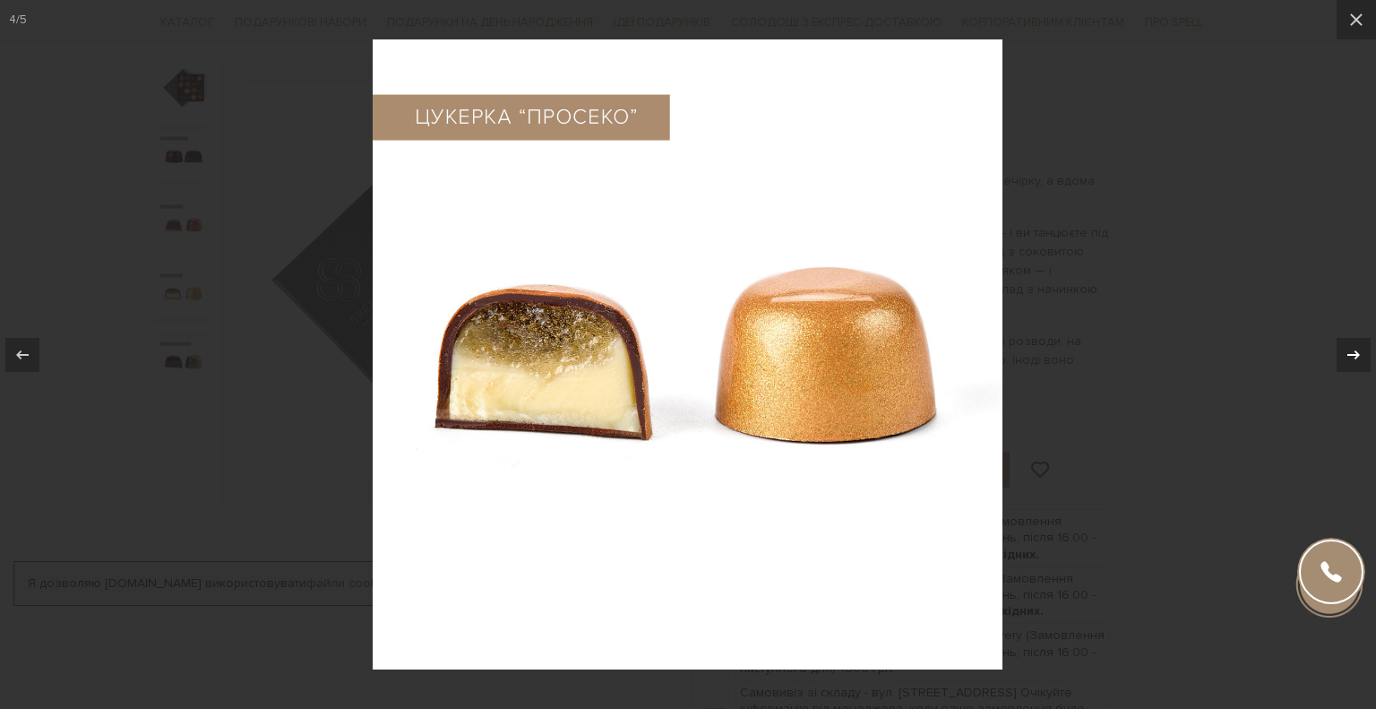
click at [1361, 349] on icon at bounding box center [1354, 355] width 22 height 22
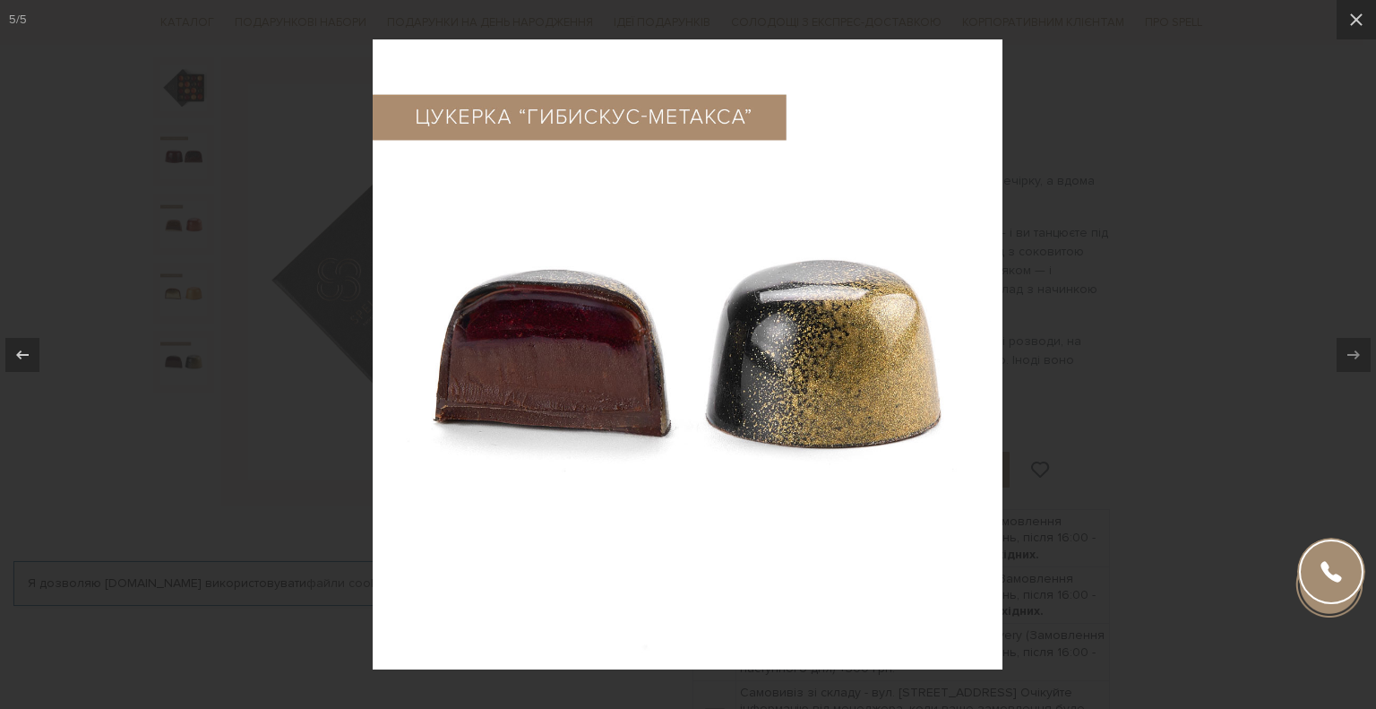
click at [1318, 393] on div "5 / 5" at bounding box center [688, 354] width 1376 height 709
drag, startPoint x: 1332, startPoint y: 166, endPoint x: 1328, endPoint y: 132, distance: 34.3
click at [1332, 151] on div at bounding box center [688, 354] width 1376 height 709
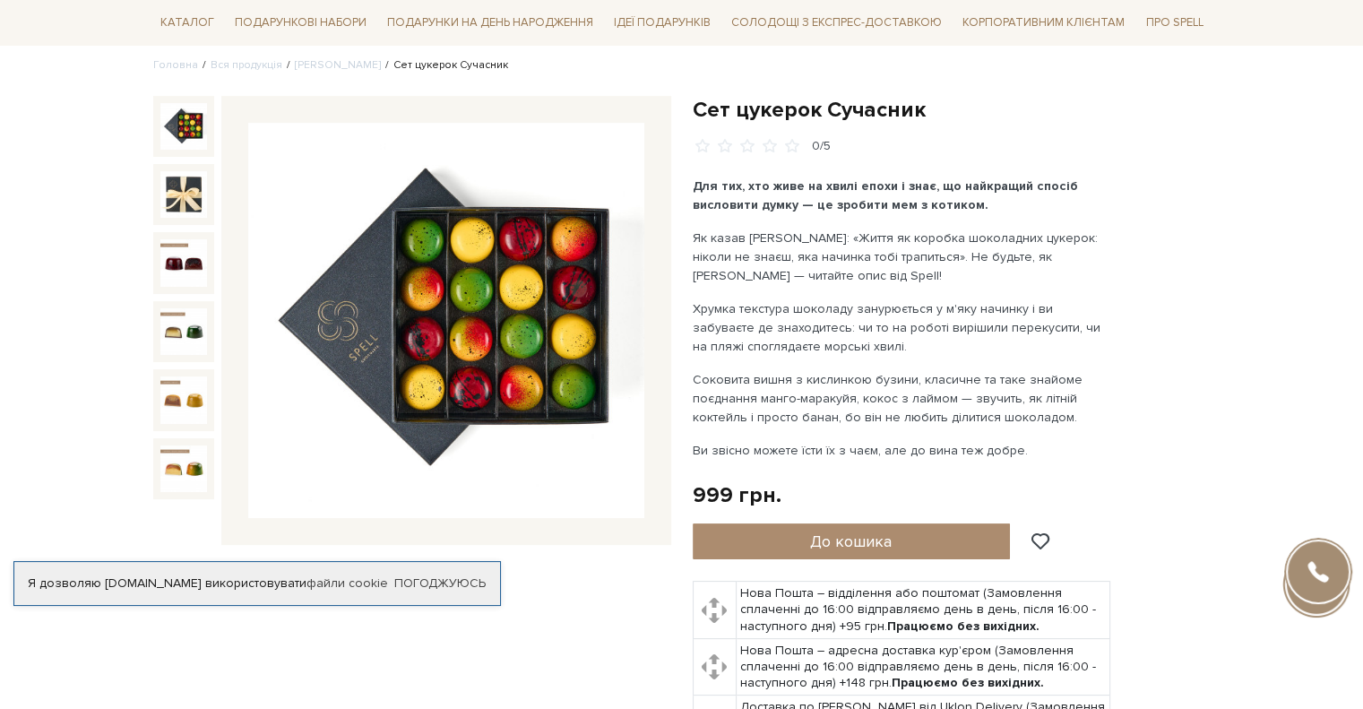
scroll to position [90, 0]
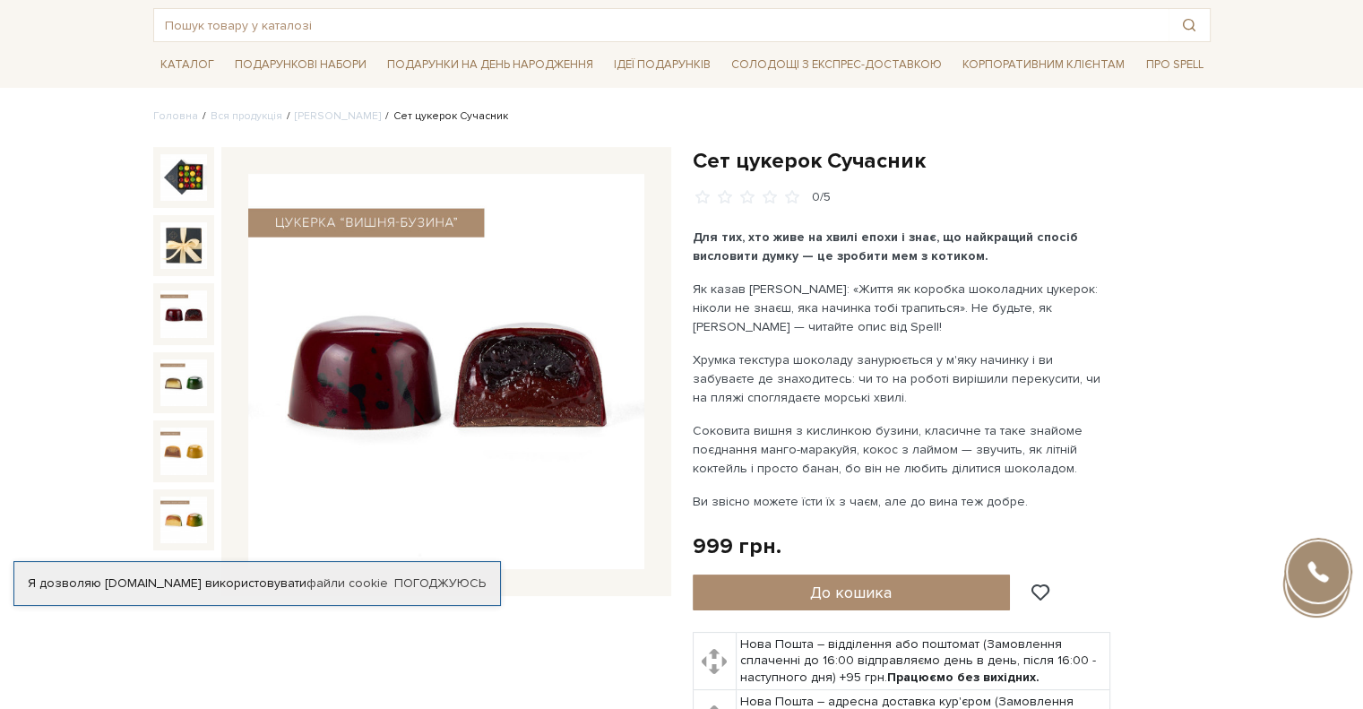
click at [169, 306] on img at bounding box center [183, 313] width 47 height 47
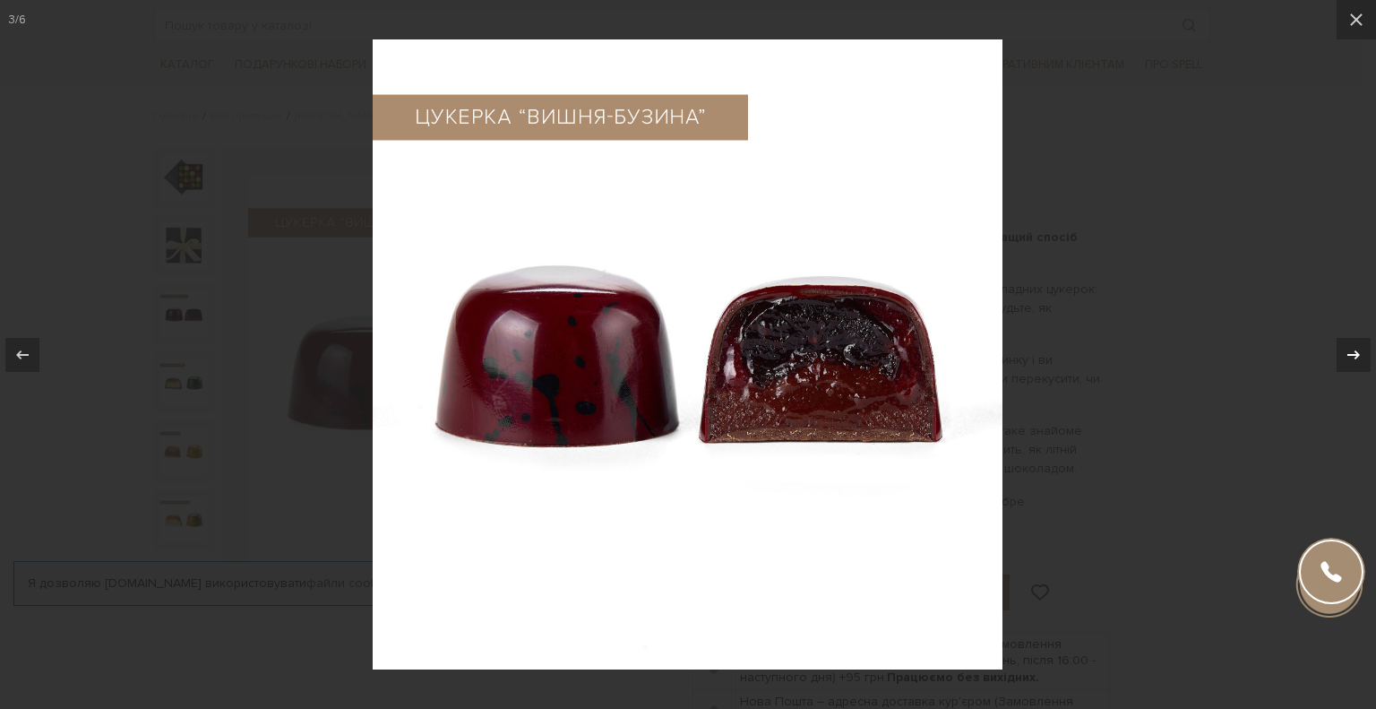
click at [1350, 358] on icon at bounding box center [1354, 355] width 22 height 22
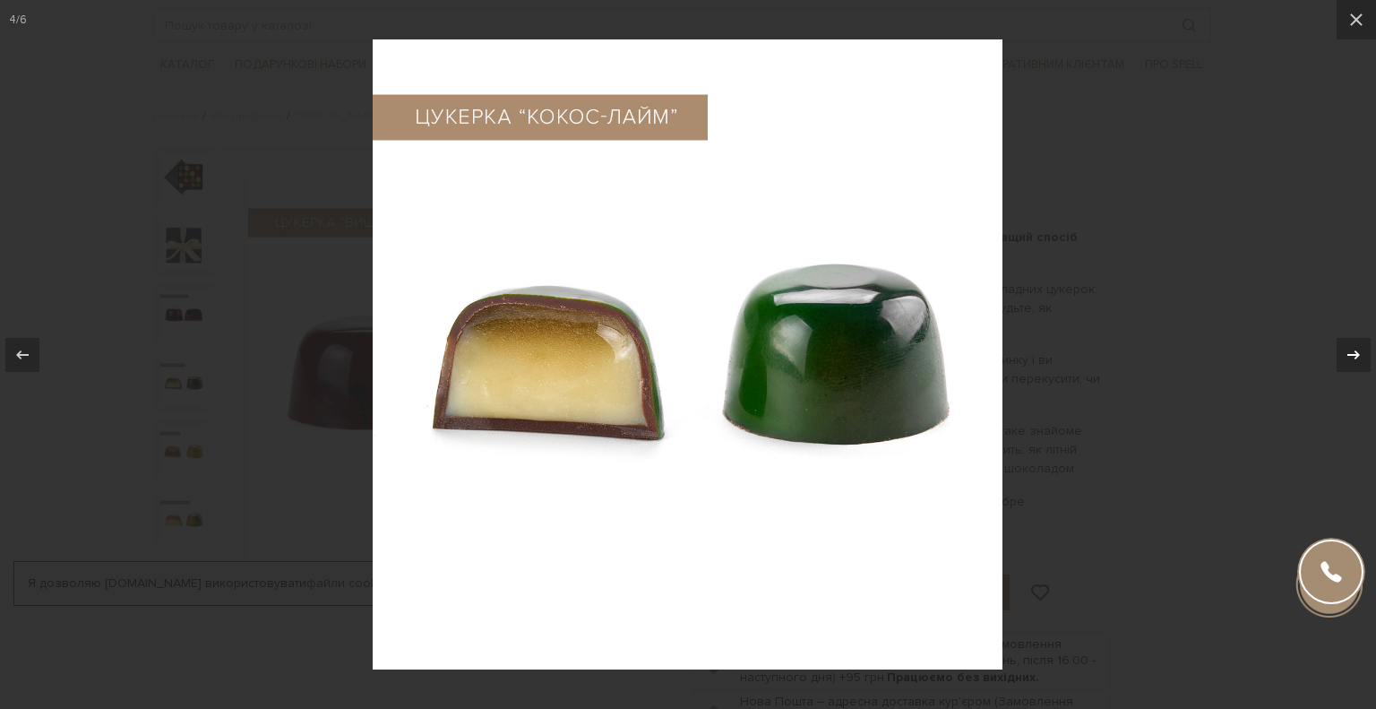
click at [1350, 358] on icon at bounding box center [1354, 355] width 22 height 22
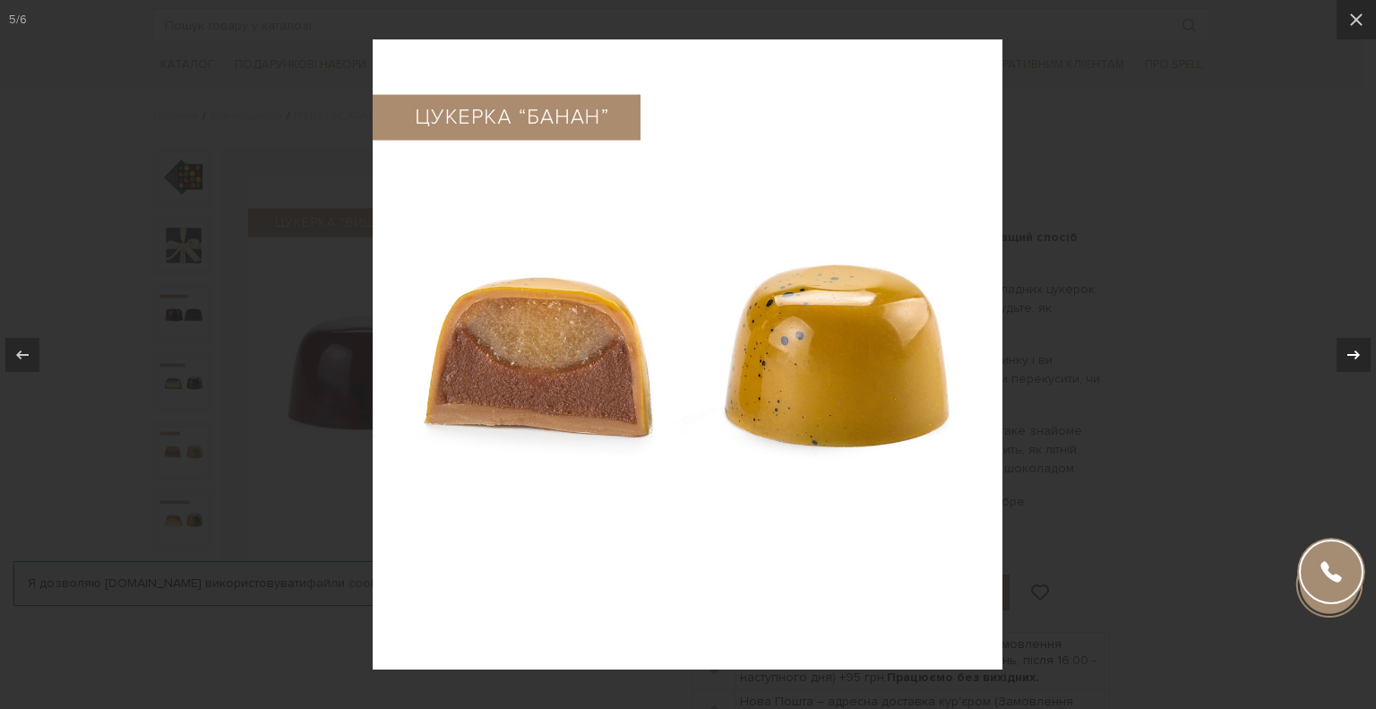
click at [1350, 358] on icon at bounding box center [1354, 355] width 22 height 22
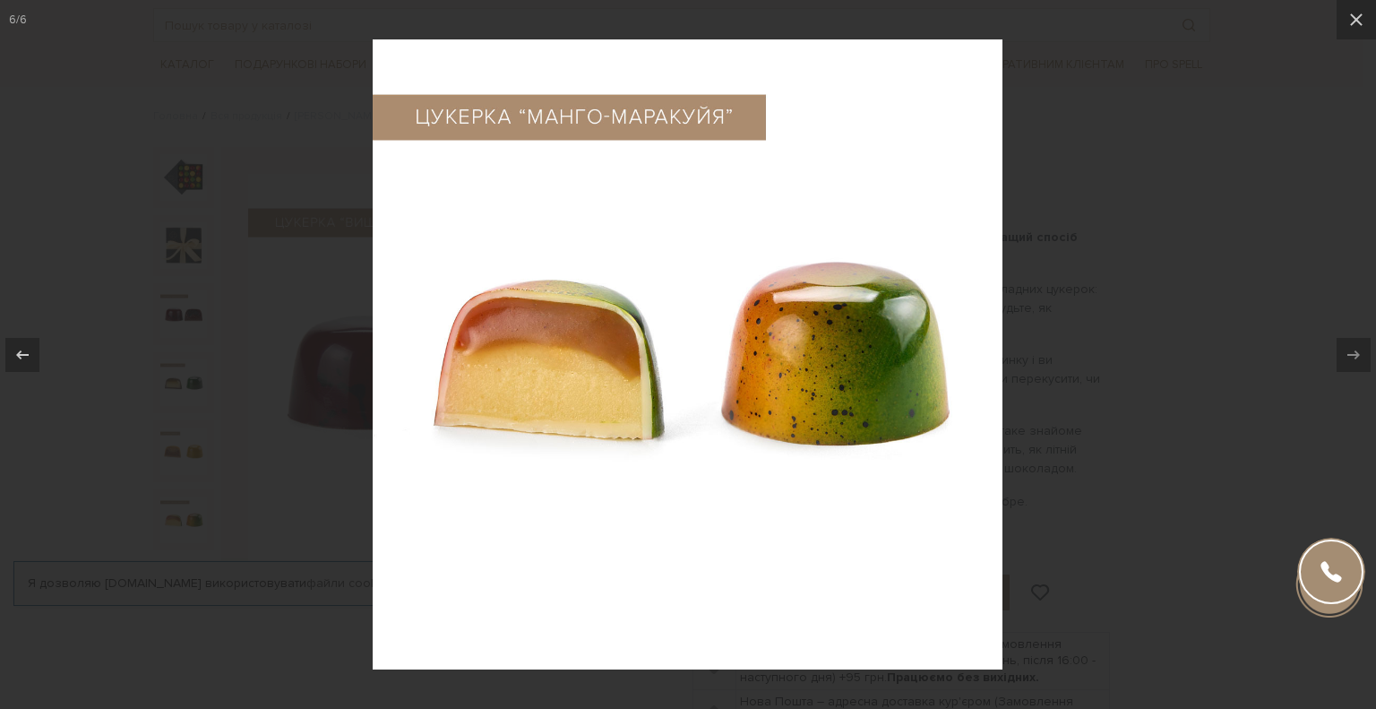
drag, startPoint x: 1277, startPoint y: 597, endPoint x: 1277, endPoint y: 578, distance: 18.8
click at [1278, 592] on div at bounding box center [688, 354] width 1376 height 709
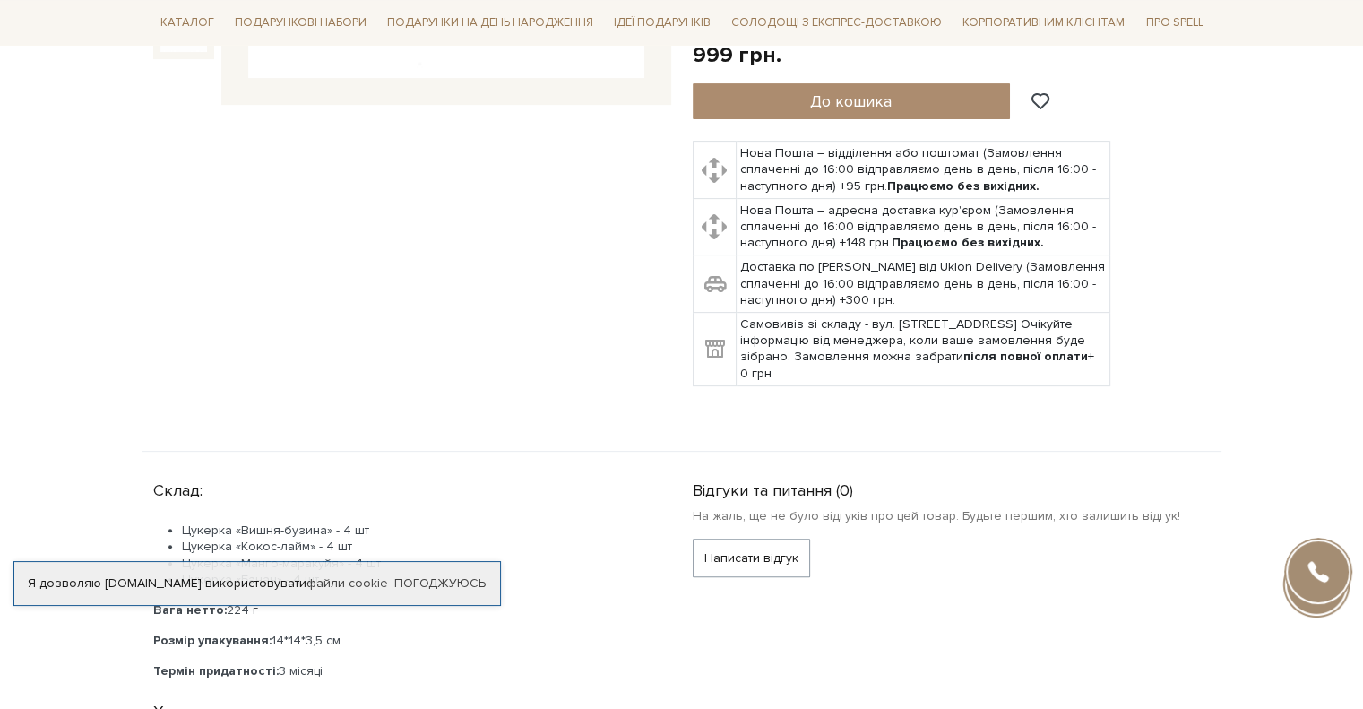
scroll to position [538, 0]
